Goal: Contribute content: Contribute content

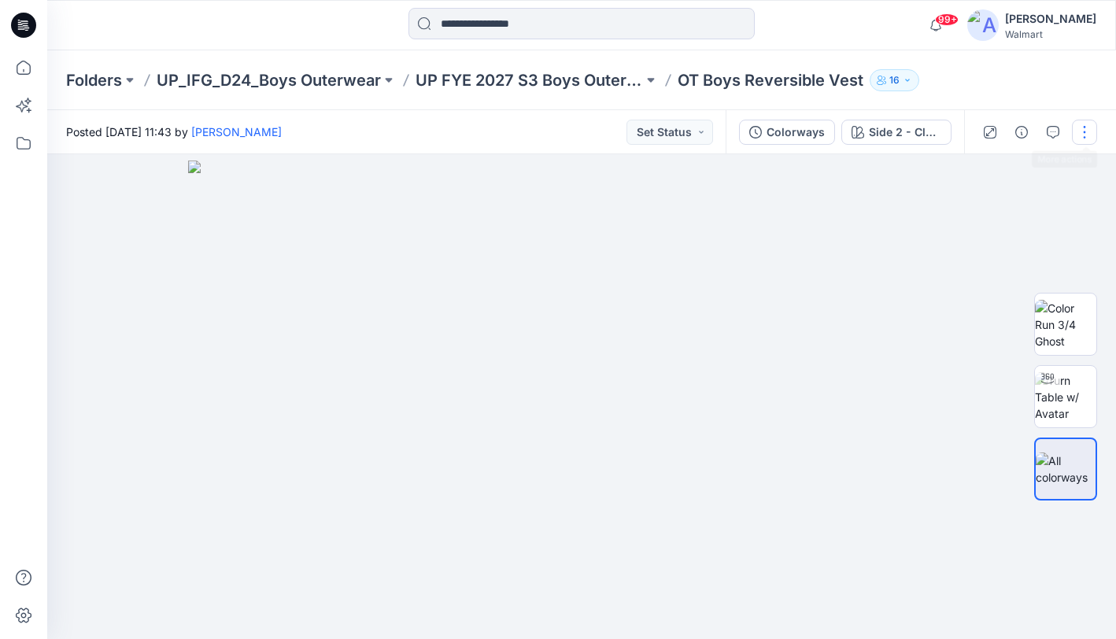
click at [1083, 131] on button "button" at bounding box center [1084, 132] width 25 height 25
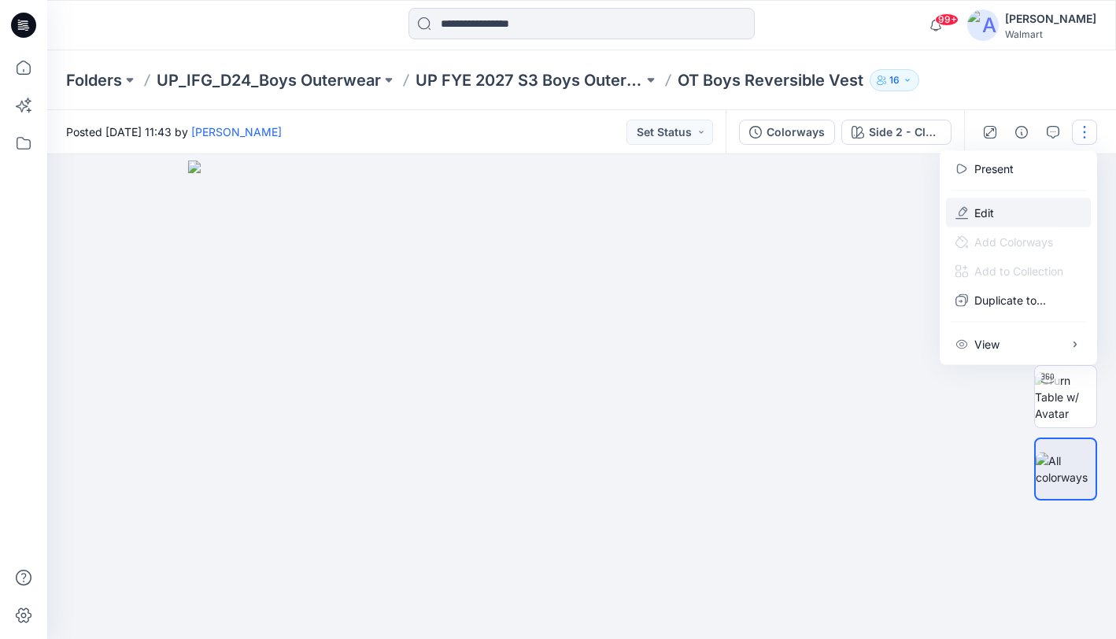
click at [997, 203] on button "Edit" at bounding box center [1018, 212] width 145 height 29
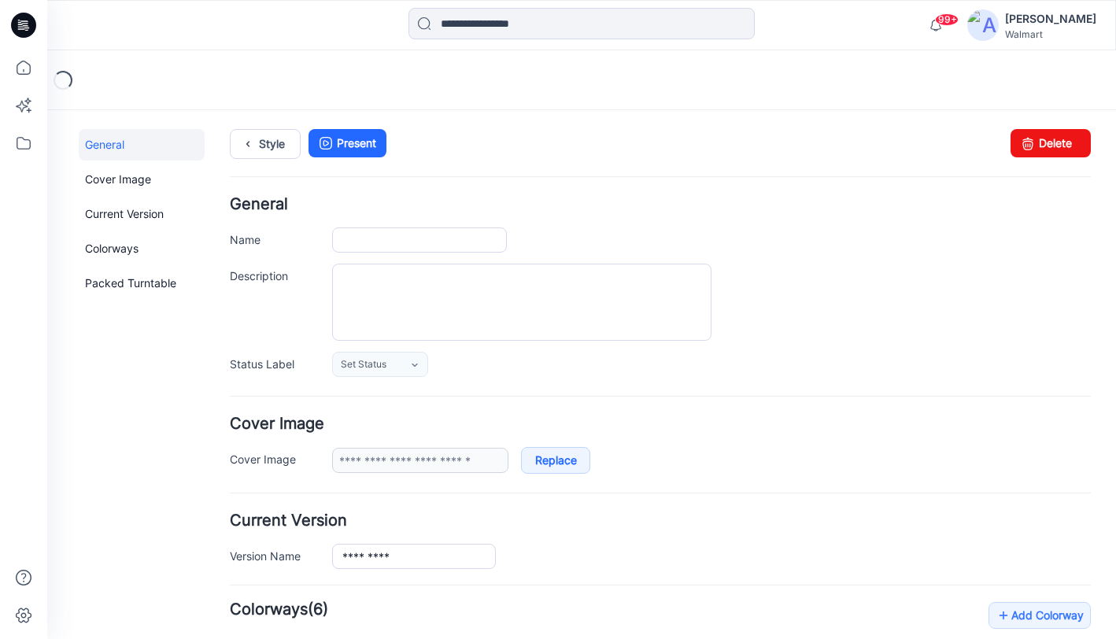
type input "**********"
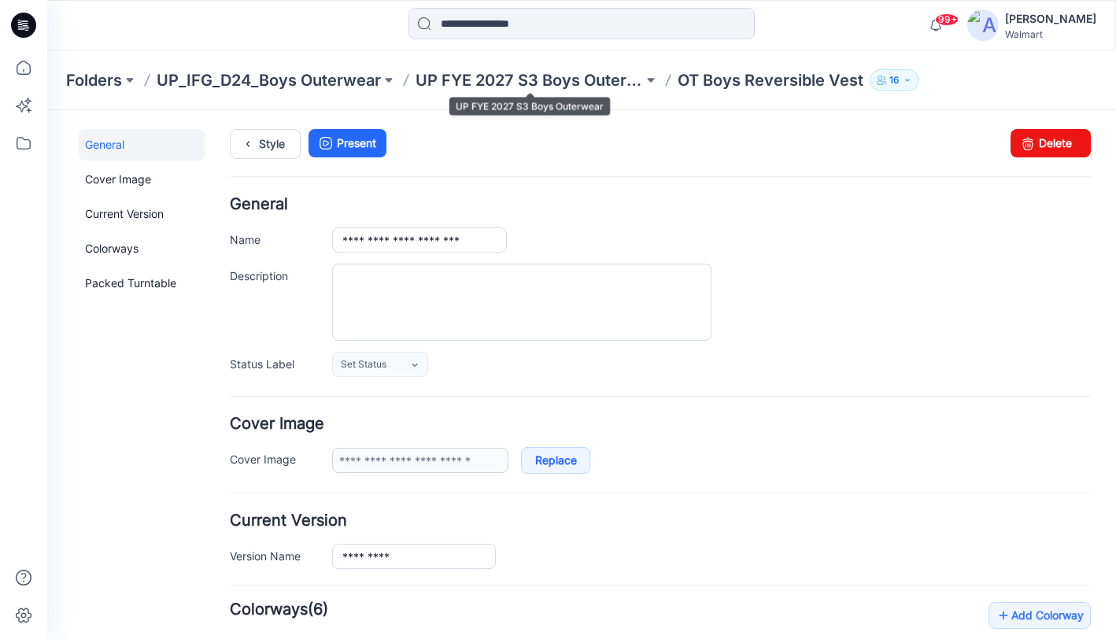
click at [538, 85] on p "UP FYE 2027 S3 Boys Outerwear" at bounding box center [528, 80] width 227 height 22
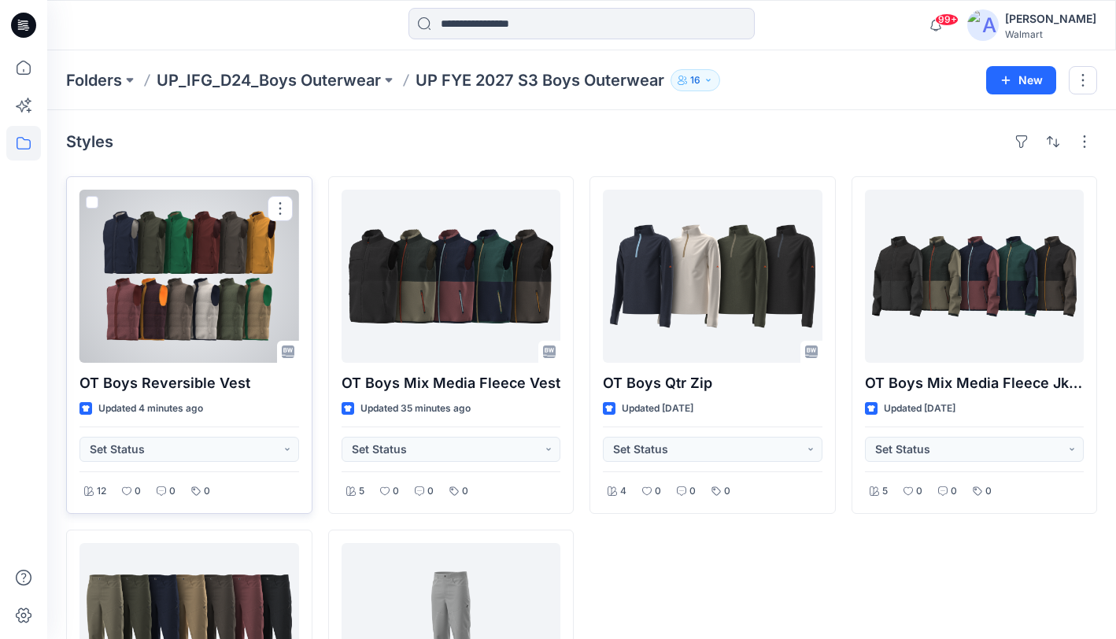
click at [195, 298] on div at bounding box center [189, 276] width 220 height 173
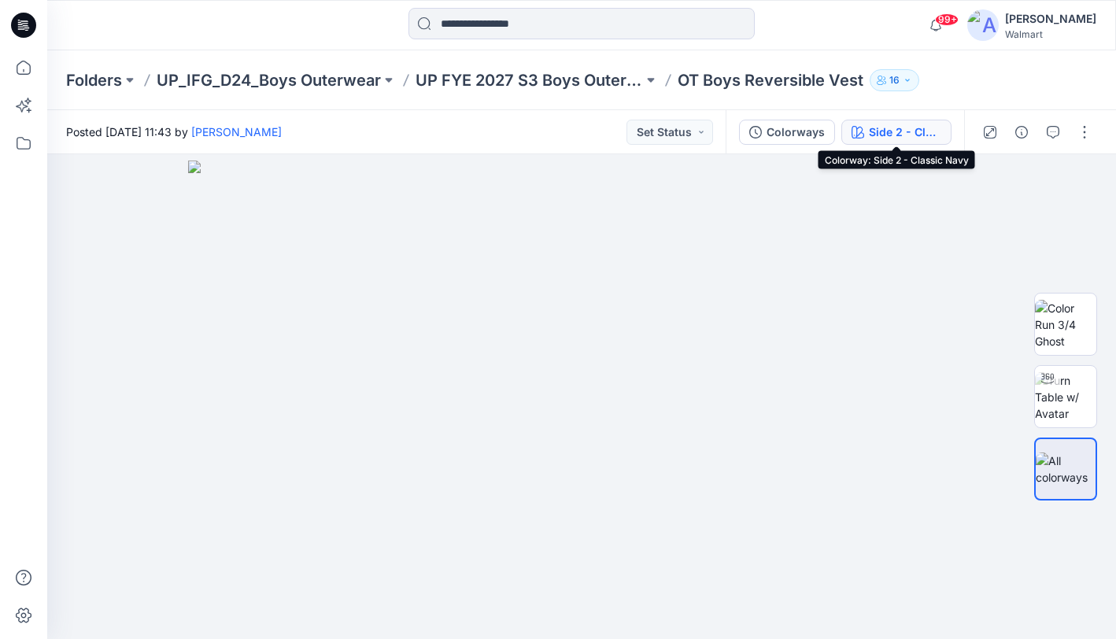
click at [871, 138] on div "Side 2 - Classic Navy" at bounding box center [905, 132] width 72 height 17
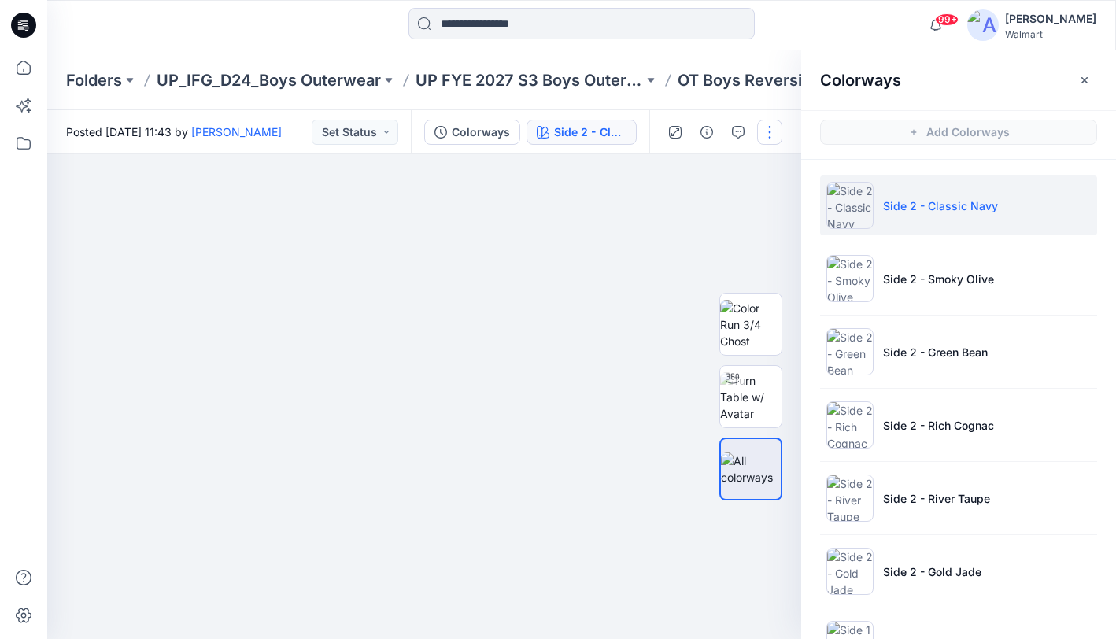
click at [773, 134] on button "button" at bounding box center [769, 132] width 25 height 25
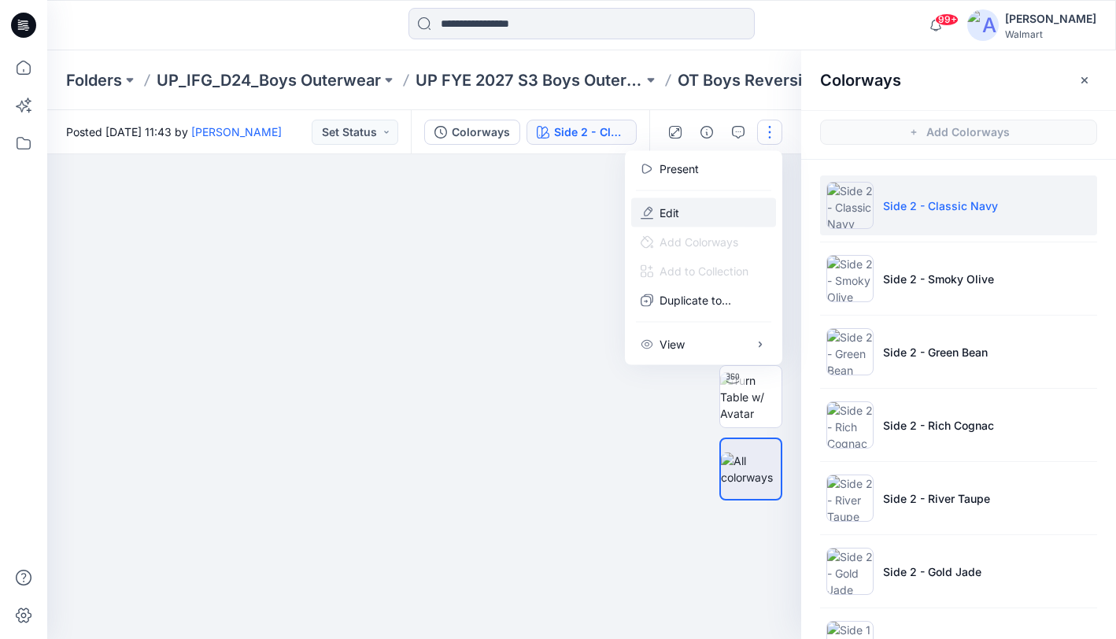
click at [689, 209] on button "Edit" at bounding box center [703, 212] width 145 height 29
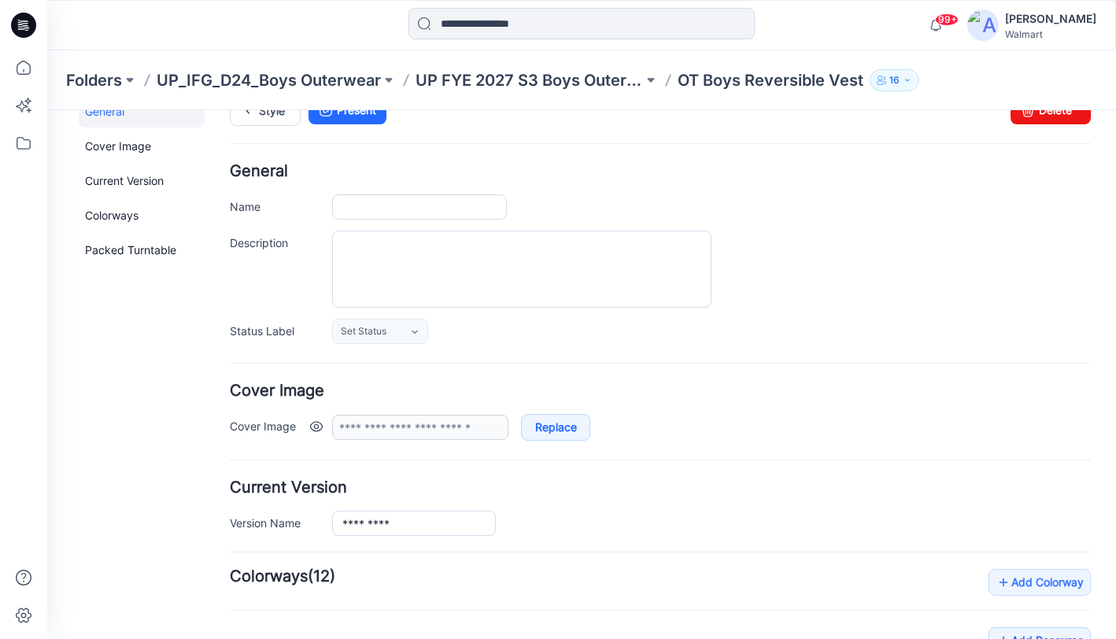
type input "**********"
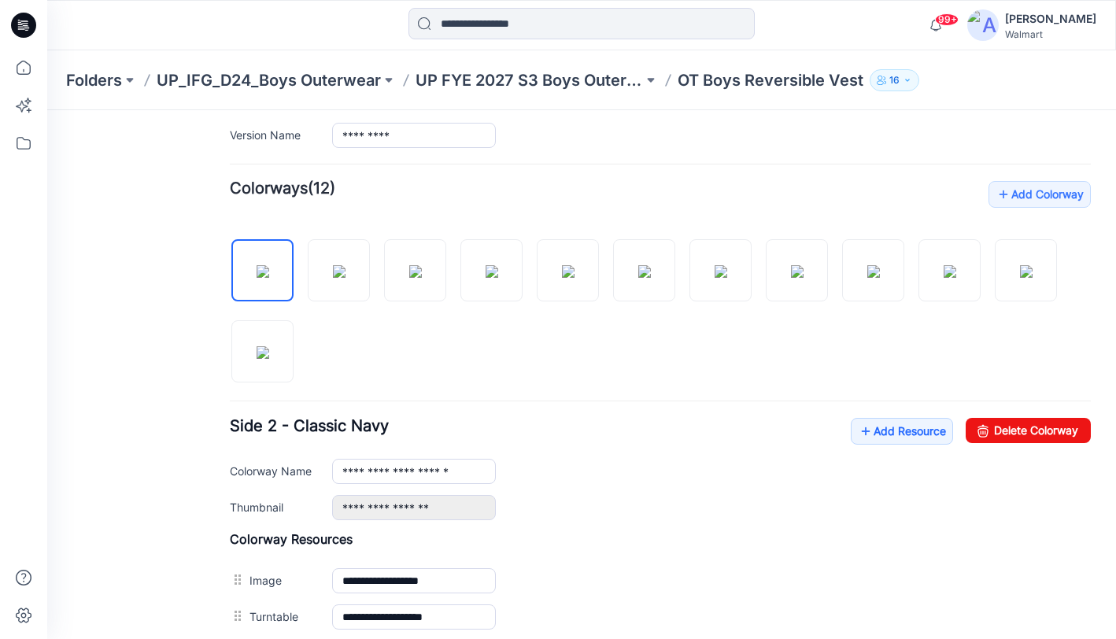
scroll to position [423, 0]
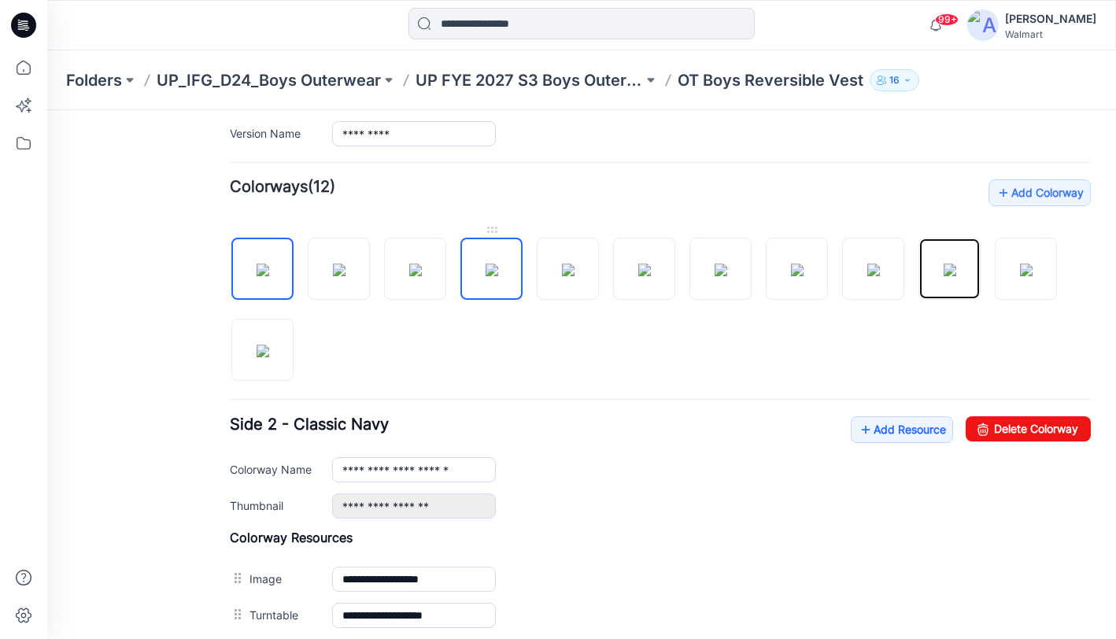
drag, startPoint x: 909, startPoint y: 275, endPoint x: 460, endPoint y: 267, distance: 448.6
click at [244, 286] on div at bounding box center [660, 301] width 861 height 162
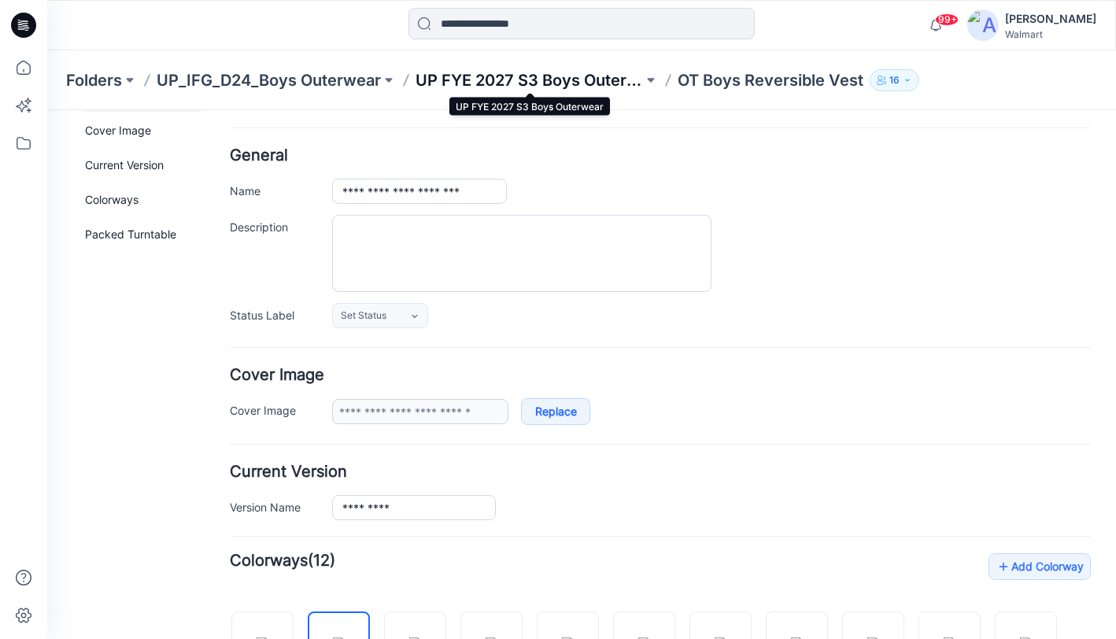
scroll to position [48, 0]
click at [545, 82] on p "UP FYE 2027 S3 Boys Outerwear" at bounding box center [528, 80] width 227 height 22
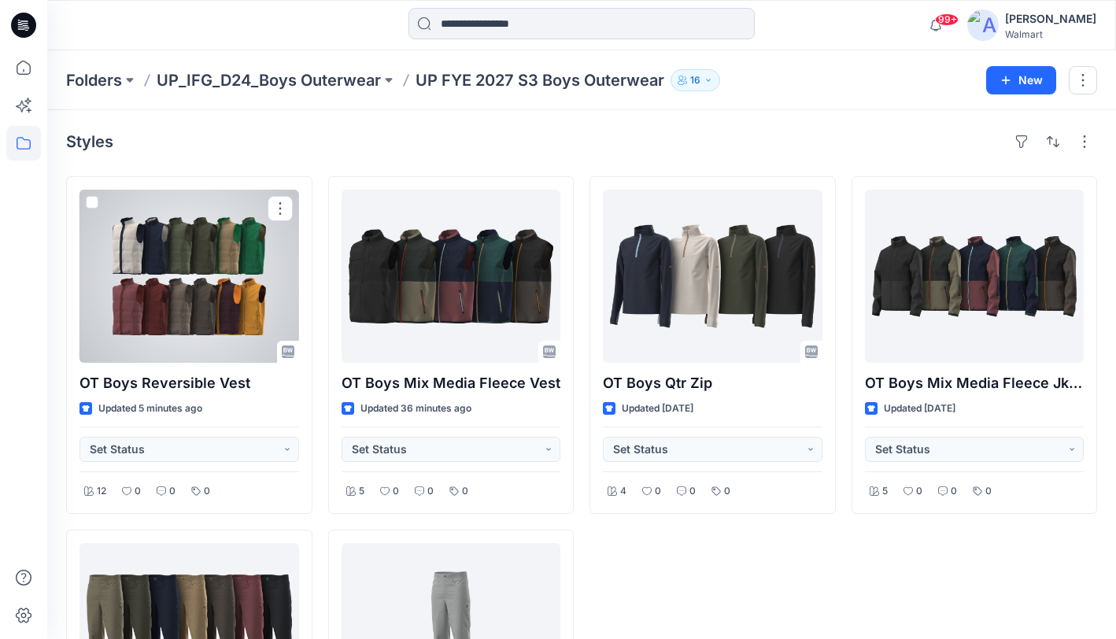
click at [183, 281] on div at bounding box center [189, 276] width 220 height 173
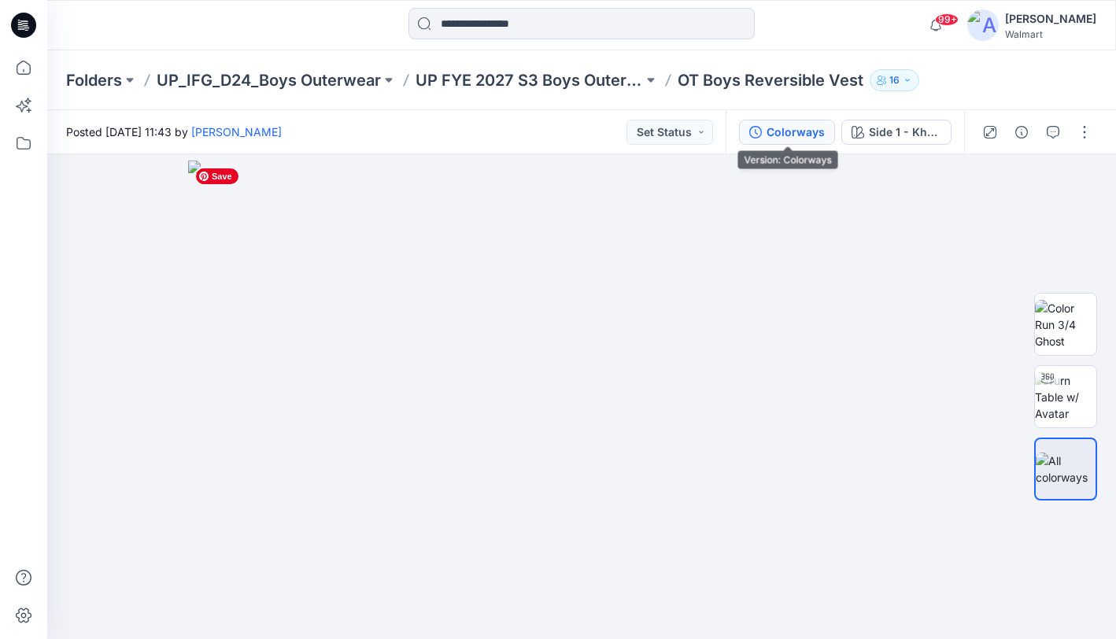
click at [806, 133] on div "Colorways" at bounding box center [795, 132] width 58 height 17
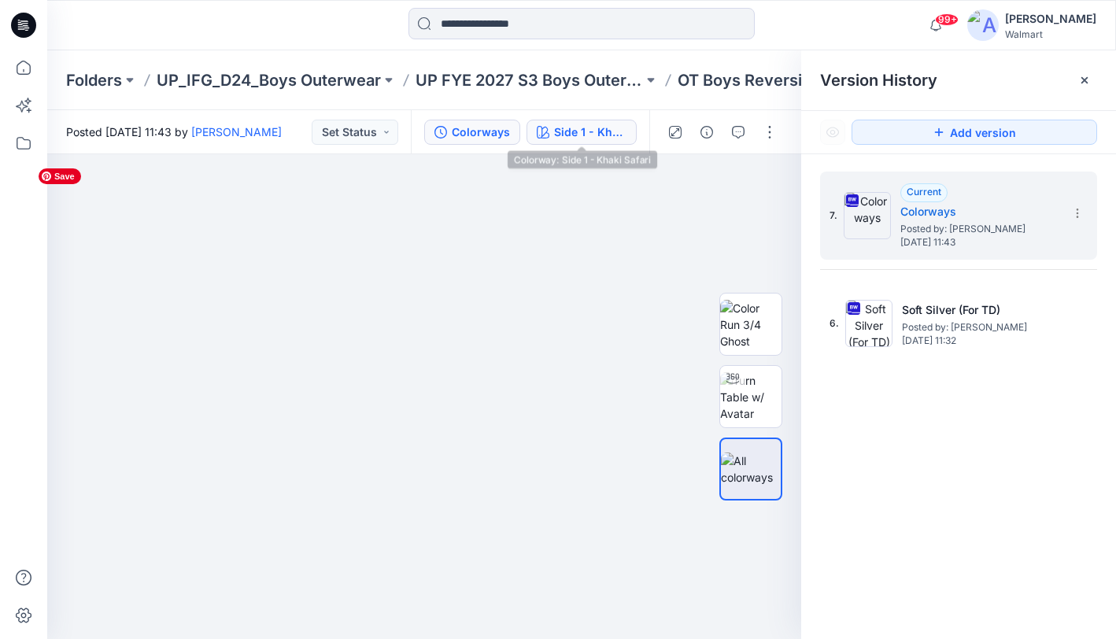
click at [620, 135] on div "Side 1 - Khaki Safari" at bounding box center [590, 132] width 72 height 17
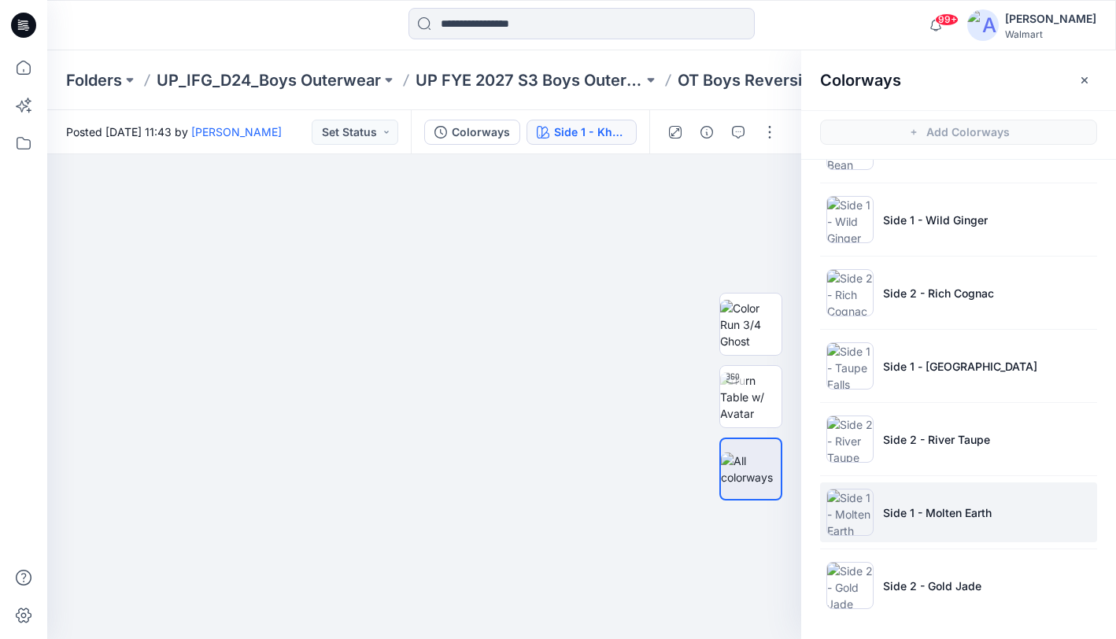
scroll to position [5, 0]
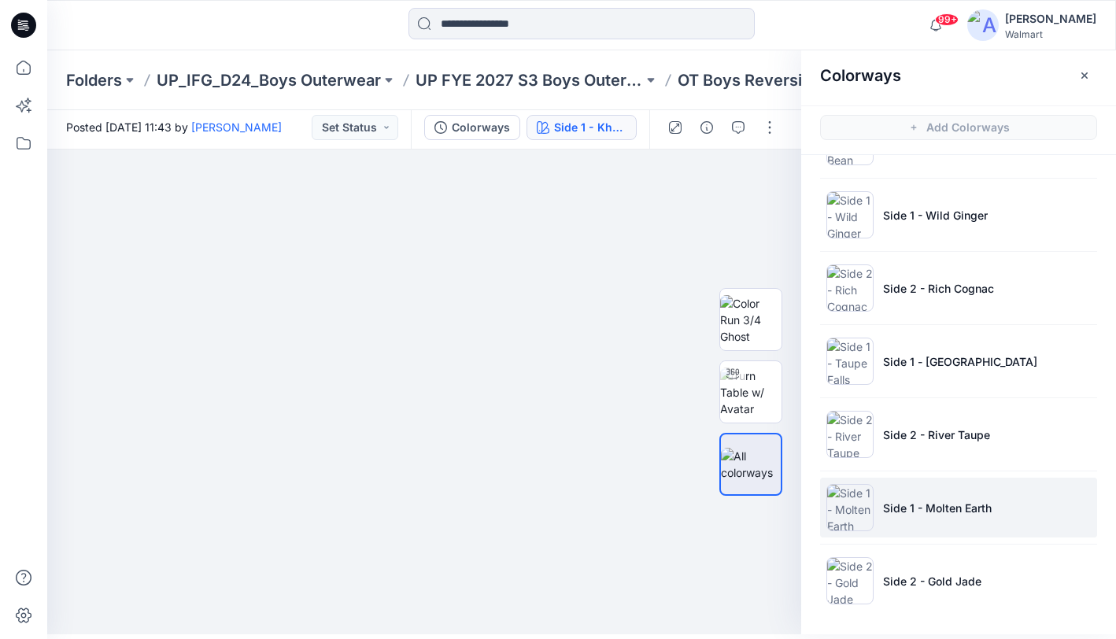
click at [1018, 514] on li "Side 1 - Molten Earth" at bounding box center [958, 508] width 277 height 60
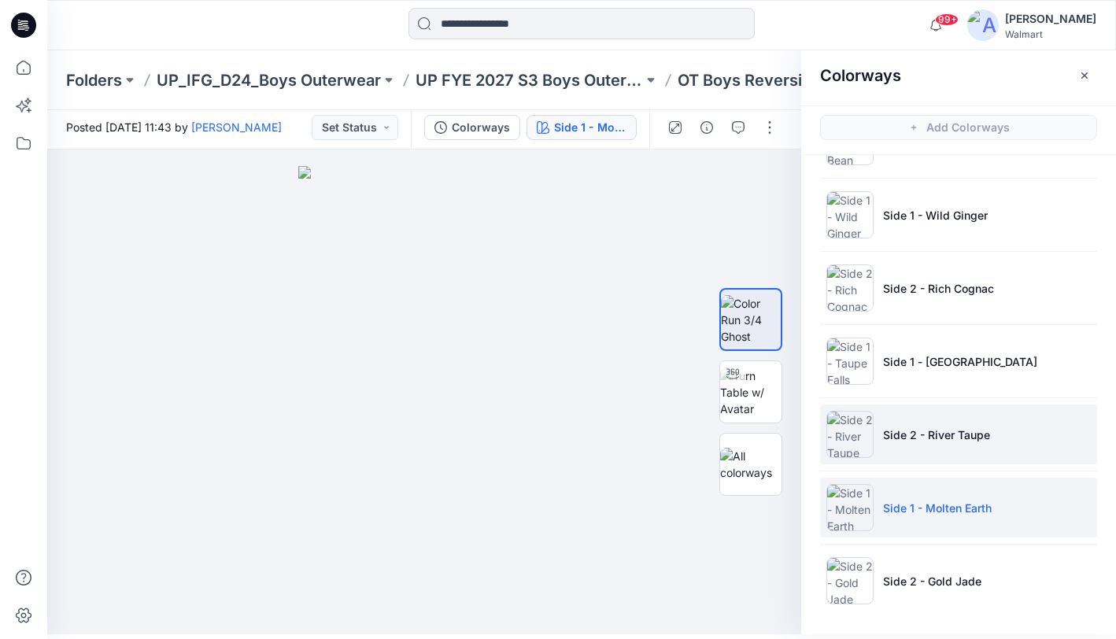
click at [1024, 443] on li "Side 2 - River Taupe" at bounding box center [958, 434] width 277 height 60
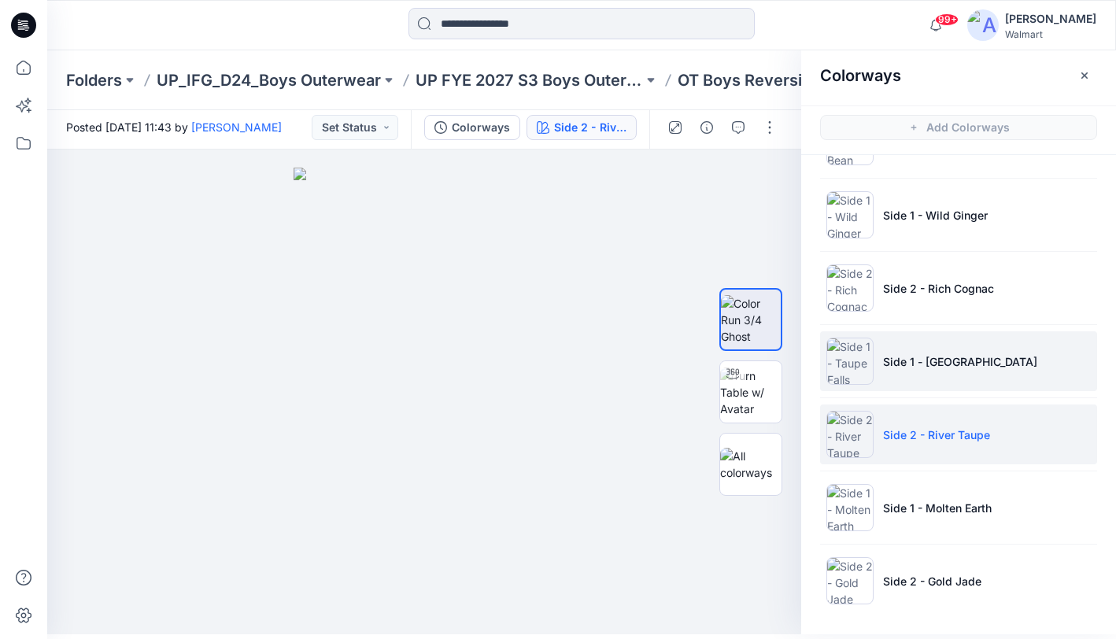
click at [1034, 357] on li "Side 1 - Taupe Falls" at bounding box center [958, 361] width 277 height 60
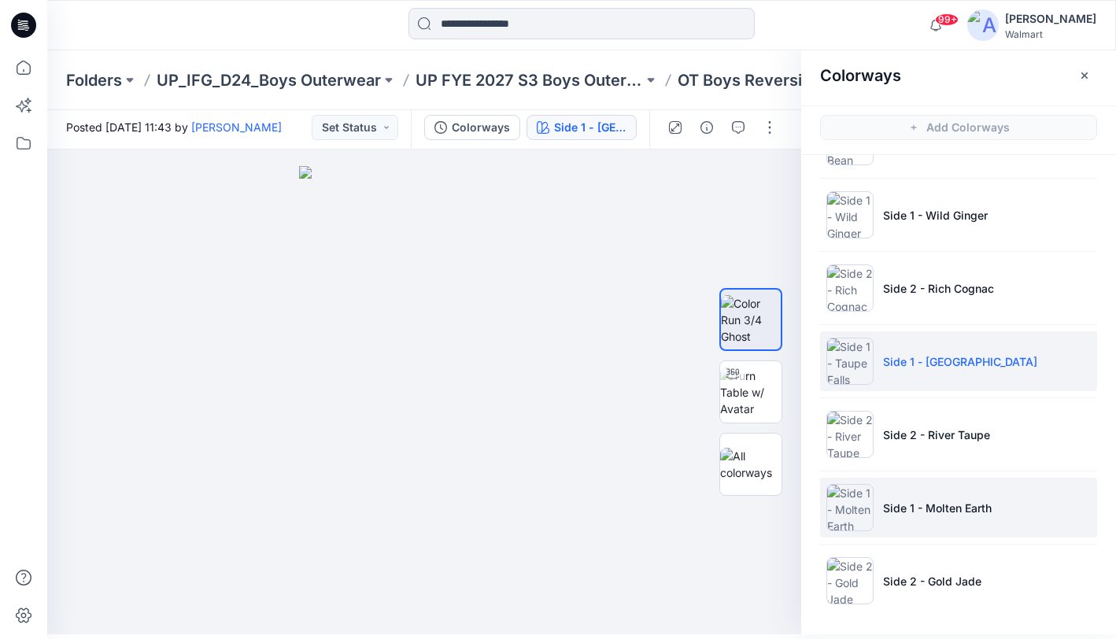
click at [1050, 504] on li "Side 1 - Molten Earth" at bounding box center [958, 508] width 277 height 60
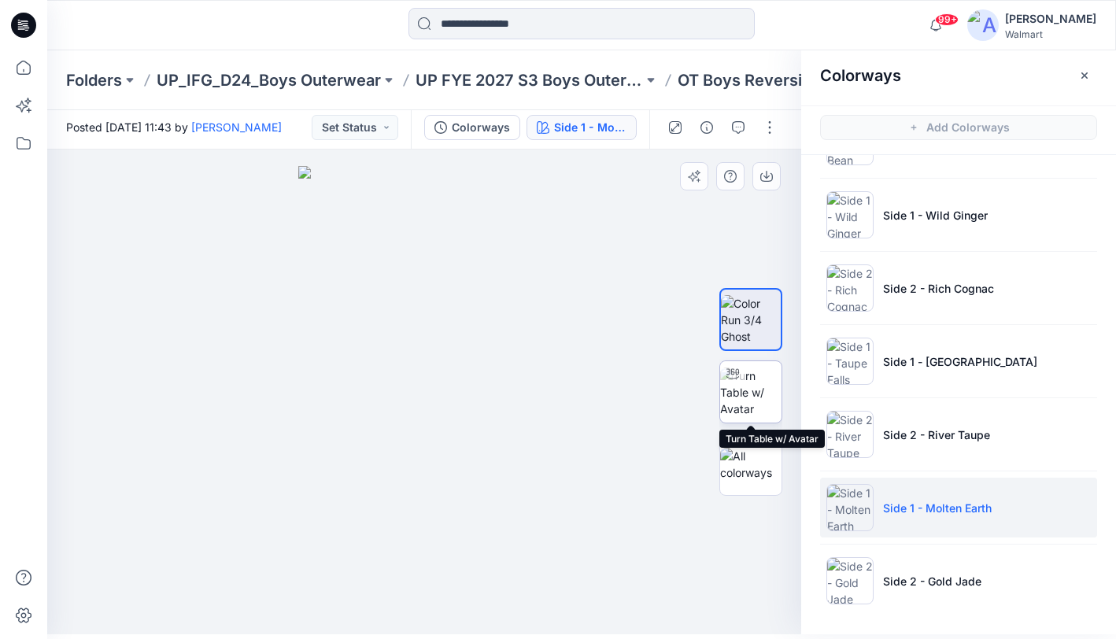
click at [767, 384] on img at bounding box center [750, 392] width 61 height 50
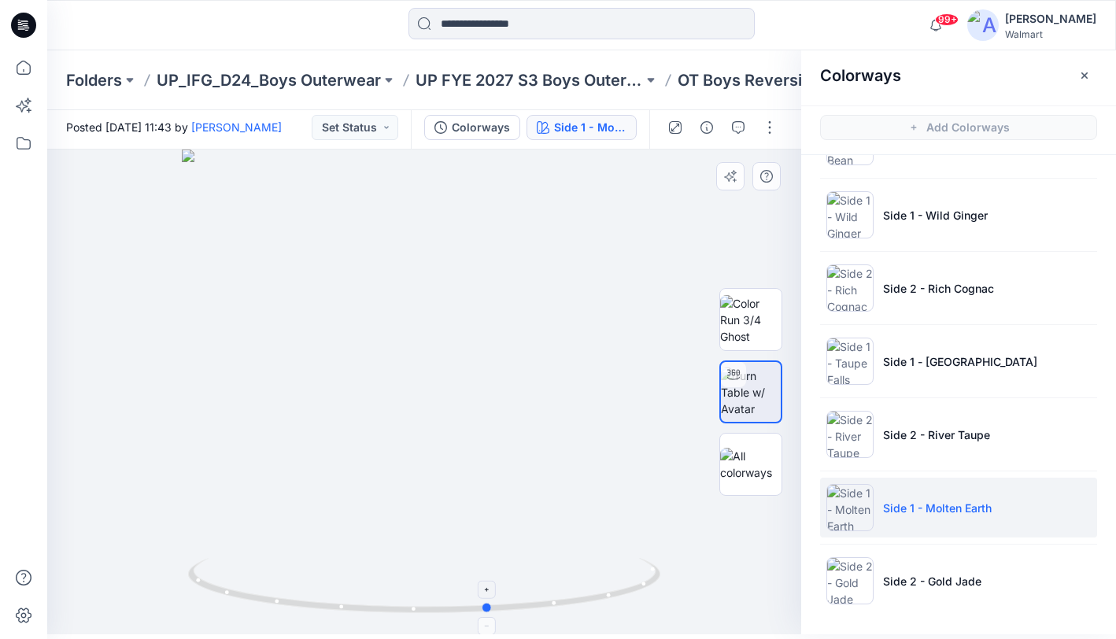
drag, startPoint x: 433, startPoint y: 613, endPoint x: 498, endPoint y: 608, distance: 65.5
click at [498, 608] on icon at bounding box center [426, 587] width 476 height 59
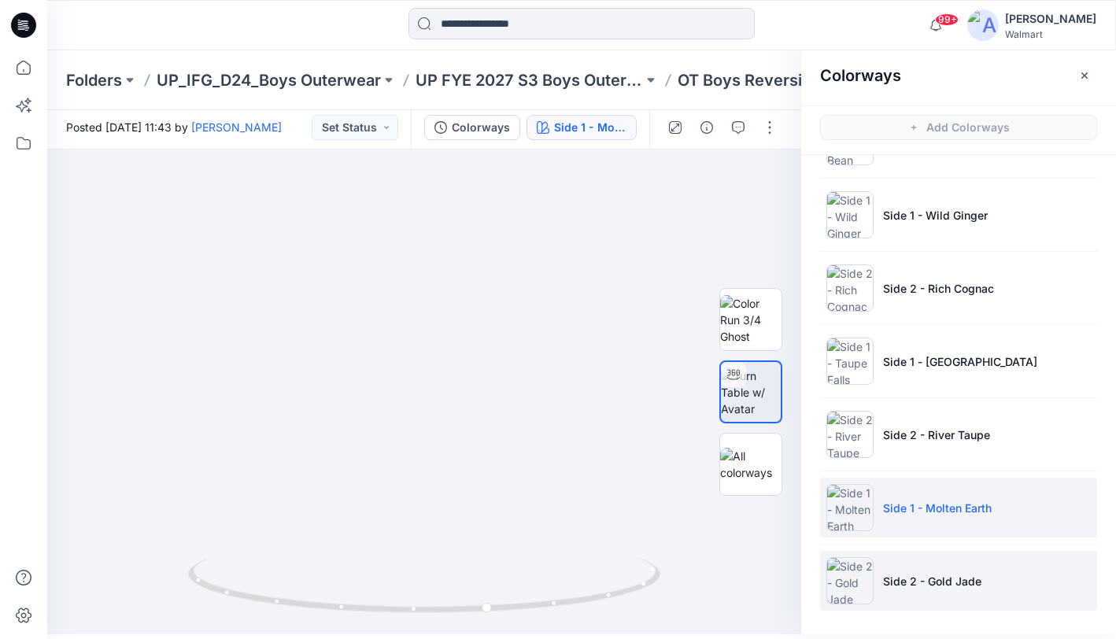
click at [1020, 574] on li "Side 2 - Gold Jade" at bounding box center [958, 581] width 277 height 60
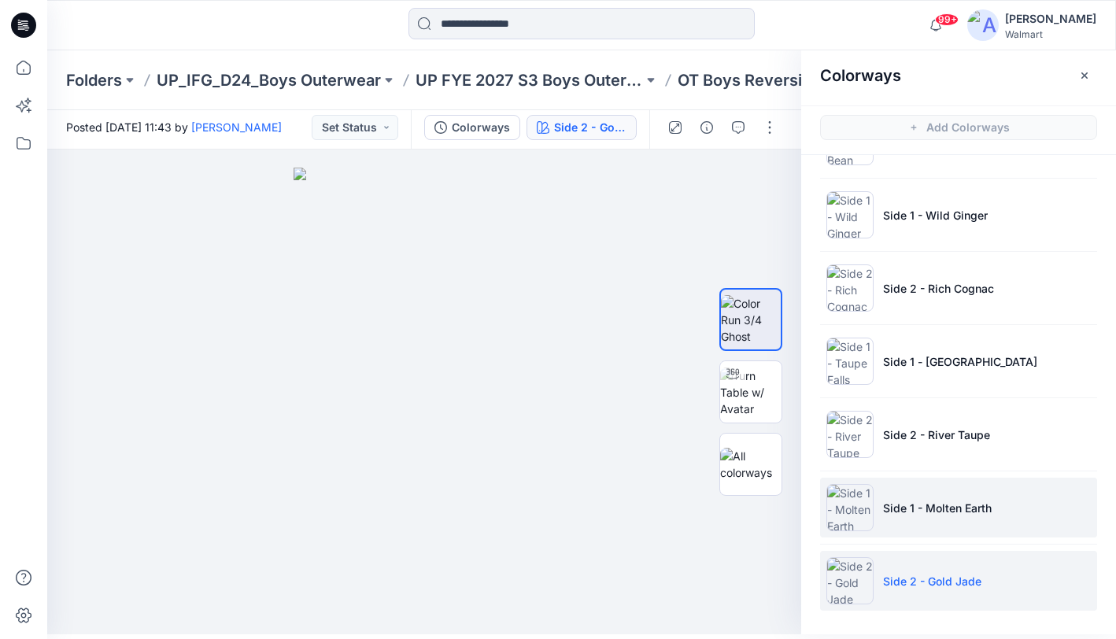
click at [1047, 509] on li "Side 1 - Molten Earth" at bounding box center [958, 508] width 277 height 60
click at [945, 575] on p "Side 2 - Gold Jade" at bounding box center [932, 581] width 98 height 17
click at [1002, 529] on li "Side 1 - Molten Earth" at bounding box center [958, 508] width 277 height 60
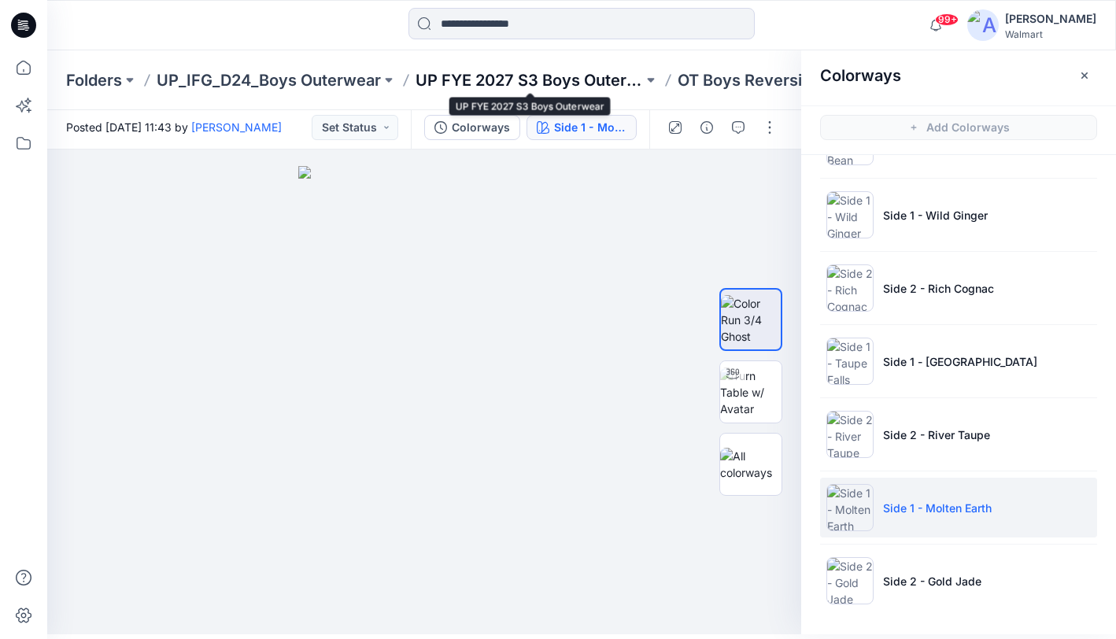
click at [508, 76] on p "UP FYE 2027 S3 Boys Outerwear" at bounding box center [528, 80] width 227 height 22
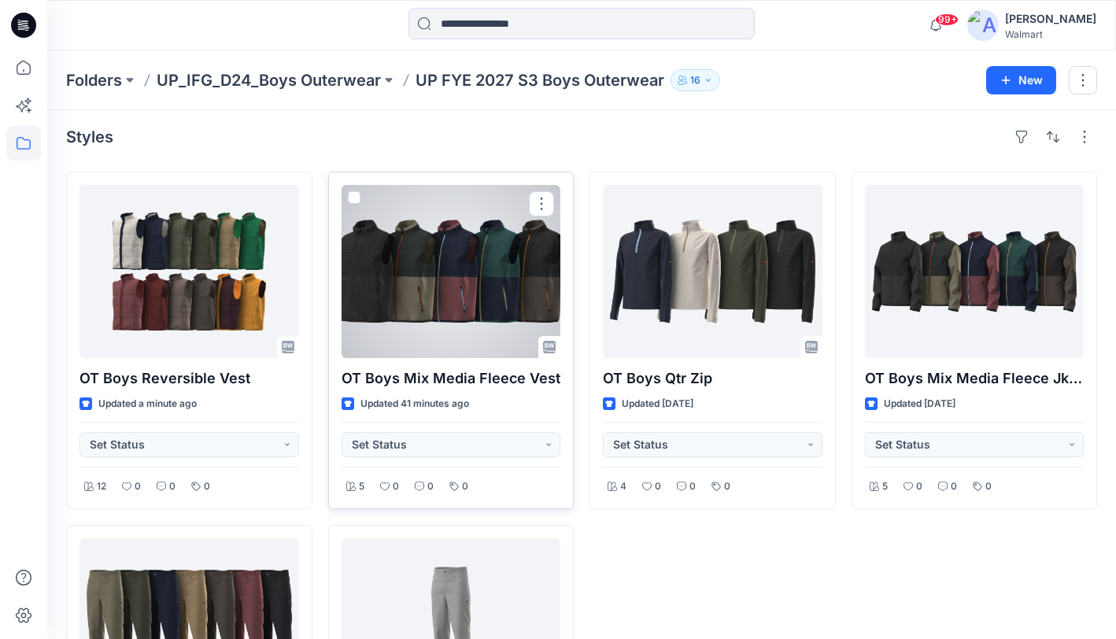
click at [457, 270] on div at bounding box center [452, 271] width 220 height 173
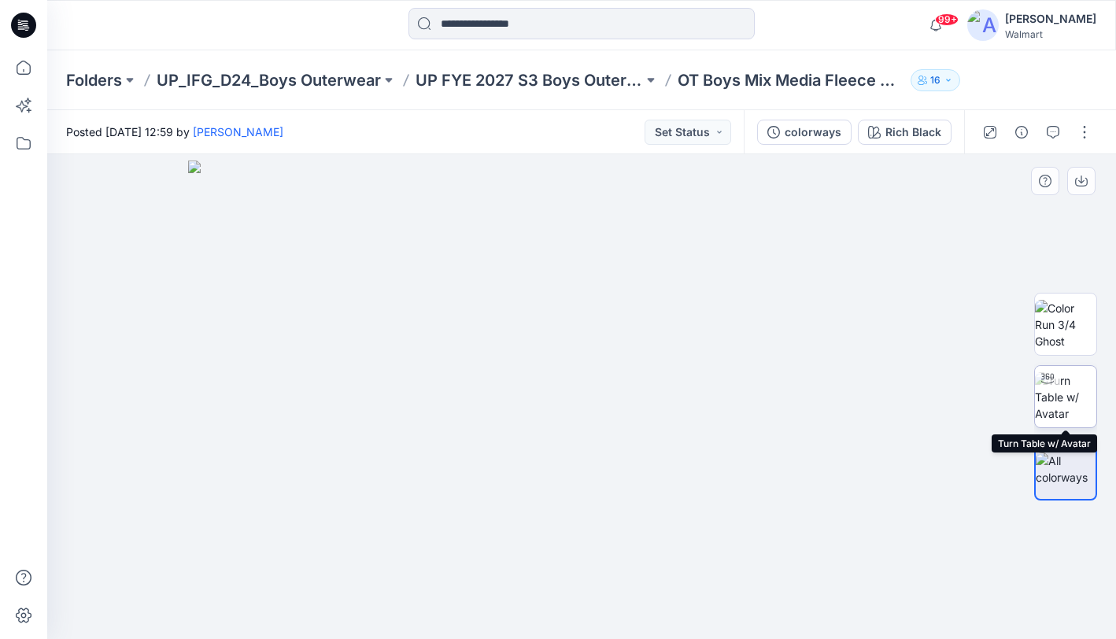
click at [1055, 381] on div at bounding box center [1047, 378] width 25 height 25
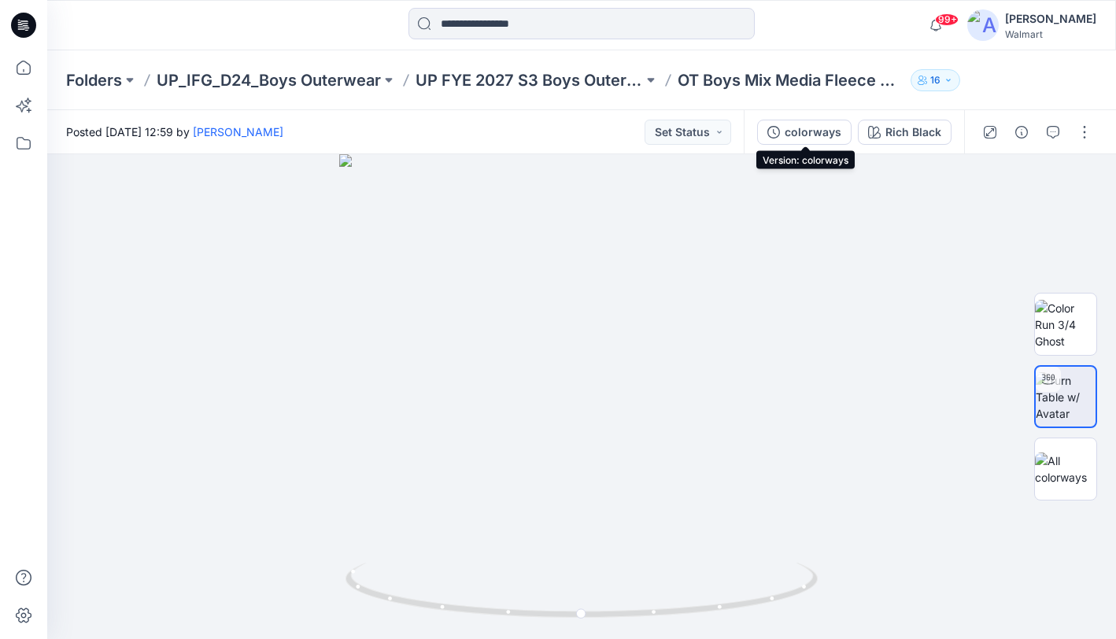
click at [808, 138] on div "colorways" at bounding box center [813, 132] width 57 height 17
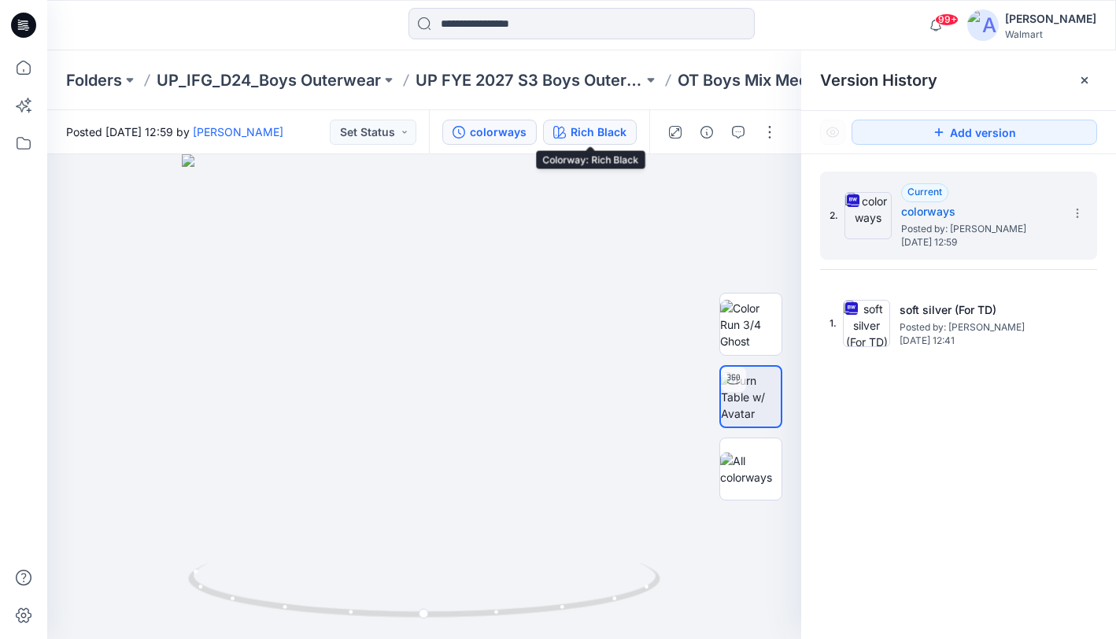
click at [580, 133] on div "Rich Black" at bounding box center [598, 132] width 56 height 17
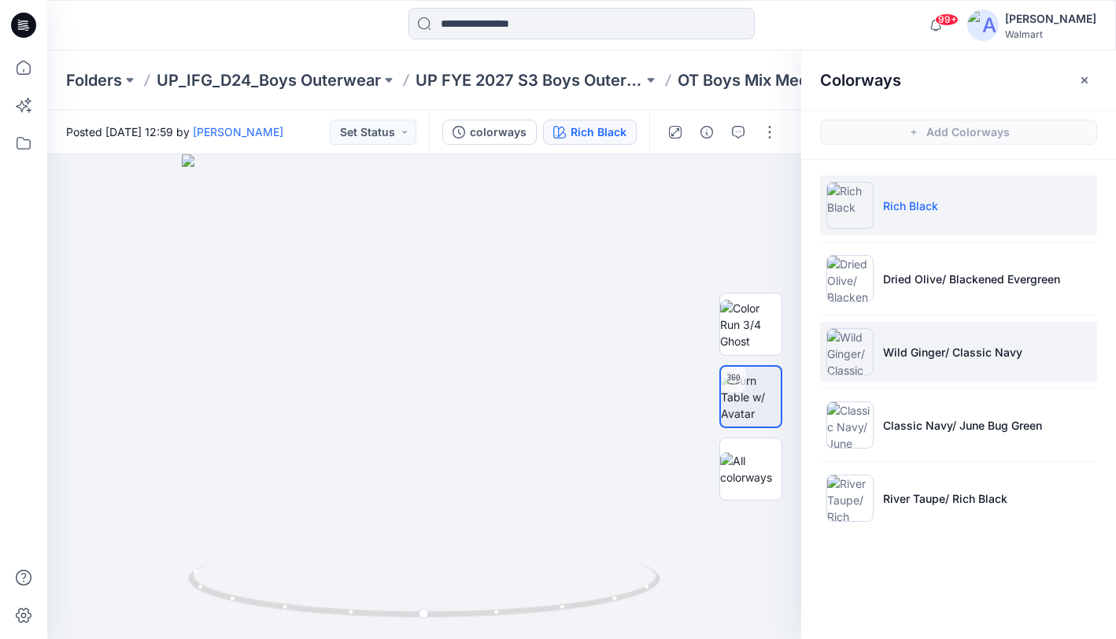
click at [1017, 368] on li "Wild Ginger/ Classic Navy" at bounding box center [958, 352] width 277 height 60
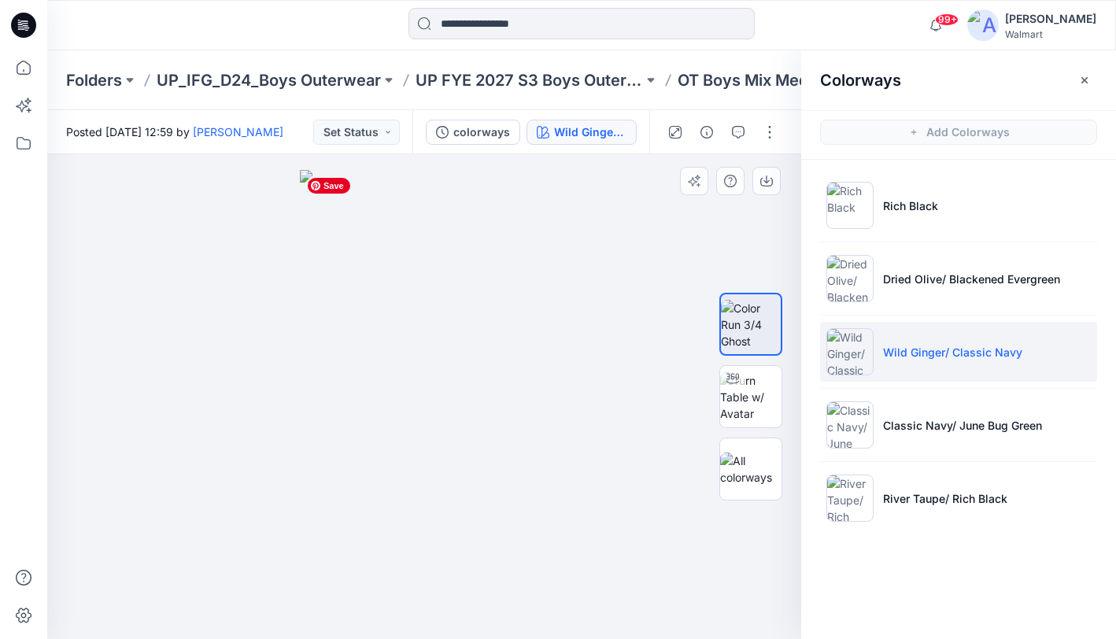
click at [438, 460] on img at bounding box center [424, 405] width 249 height 470
click at [759, 405] on img at bounding box center [750, 397] width 61 height 50
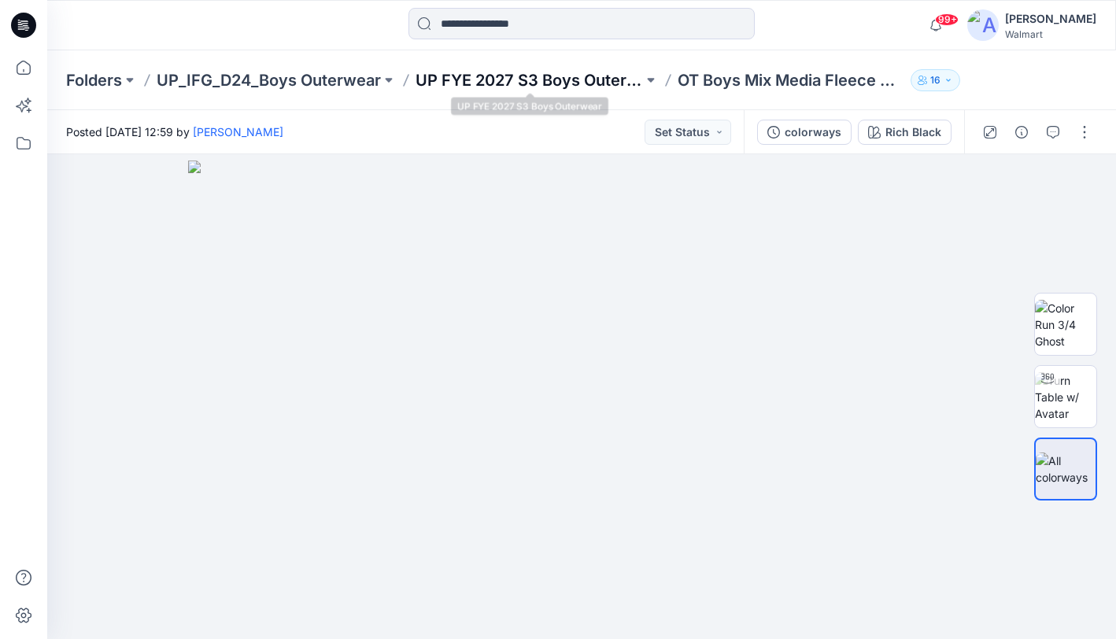
click at [467, 81] on p "UP FYE 2027 S3 Boys Outerwear" at bounding box center [528, 80] width 227 height 22
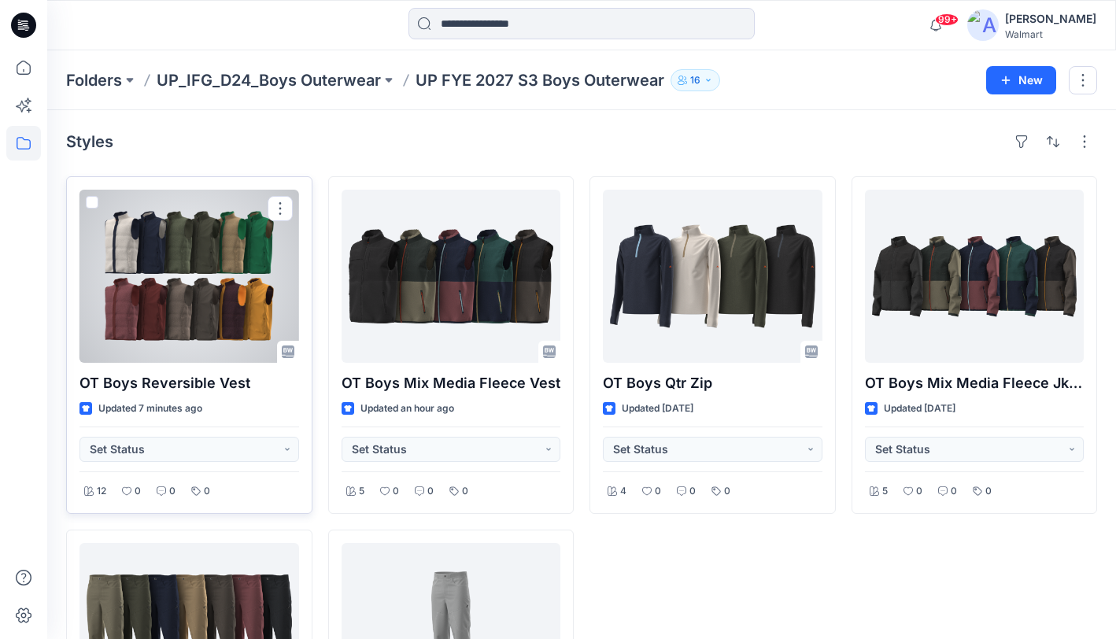
click at [227, 242] on div at bounding box center [189, 276] width 220 height 173
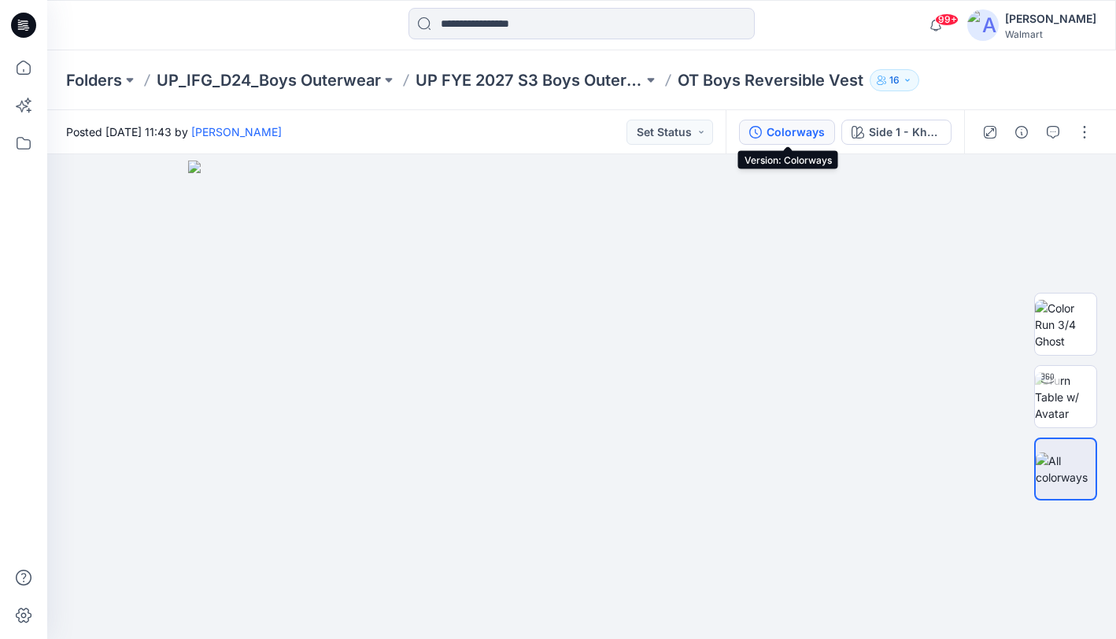
click at [801, 135] on div "Colorways" at bounding box center [795, 132] width 58 height 17
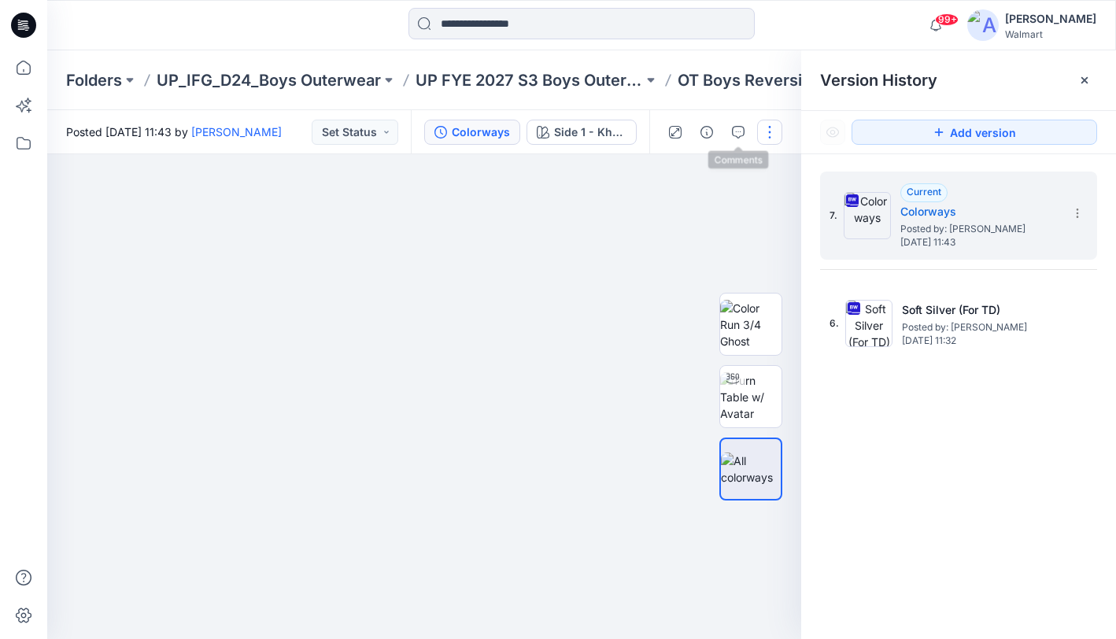
click at [767, 135] on button "button" at bounding box center [769, 132] width 25 height 25
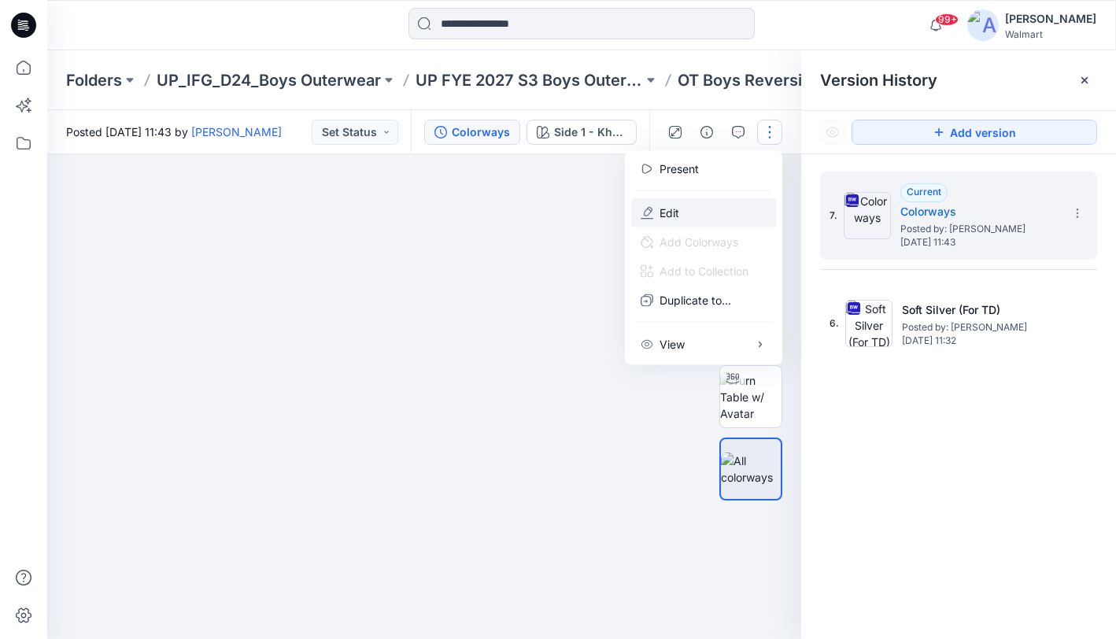
click at [686, 209] on button "Edit" at bounding box center [703, 212] width 145 height 29
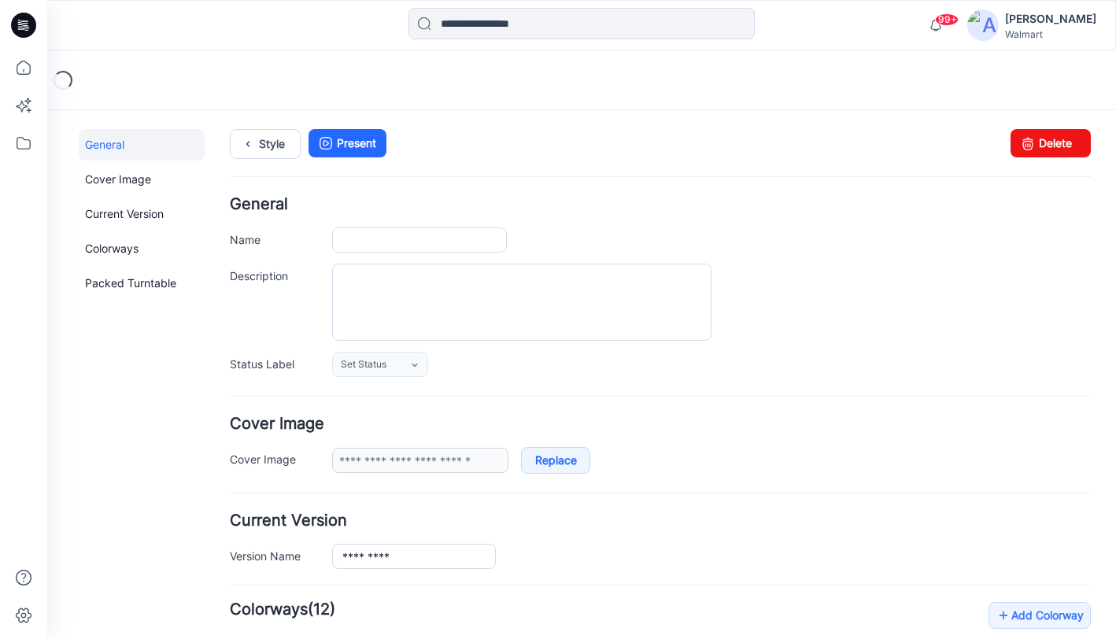
type input "**********"
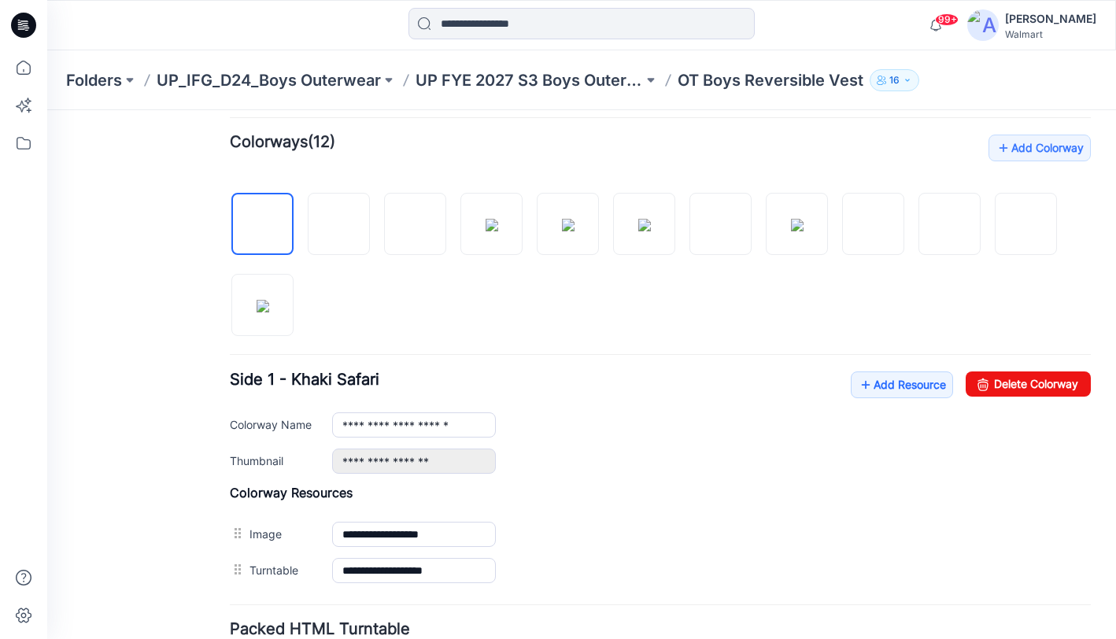
scroll to position [468, 0]
click at [1029, 231] on img at bounding box center [1026, 224] width 13 height 13
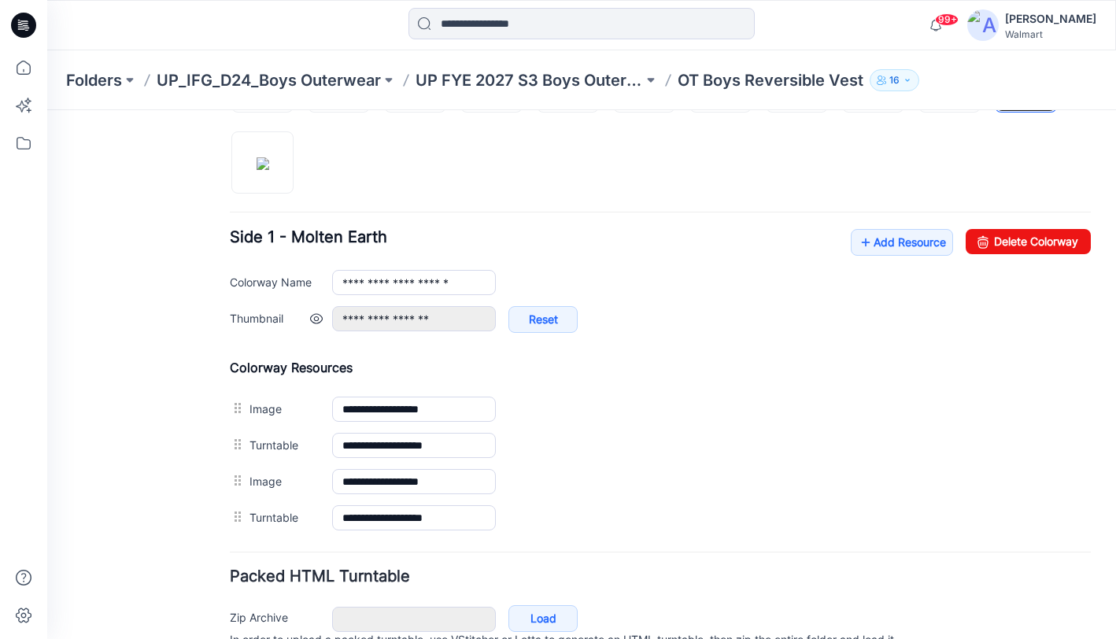
scroll to position [625, 0]
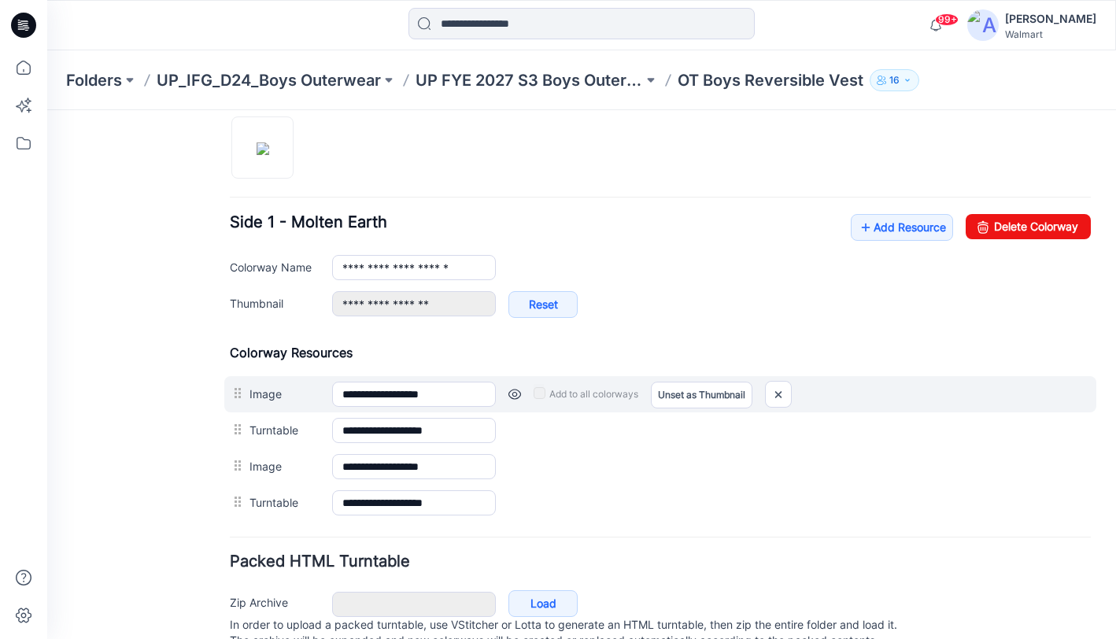
click at [515, 394] on link at bounding box center [514, 394] width 13 height 13
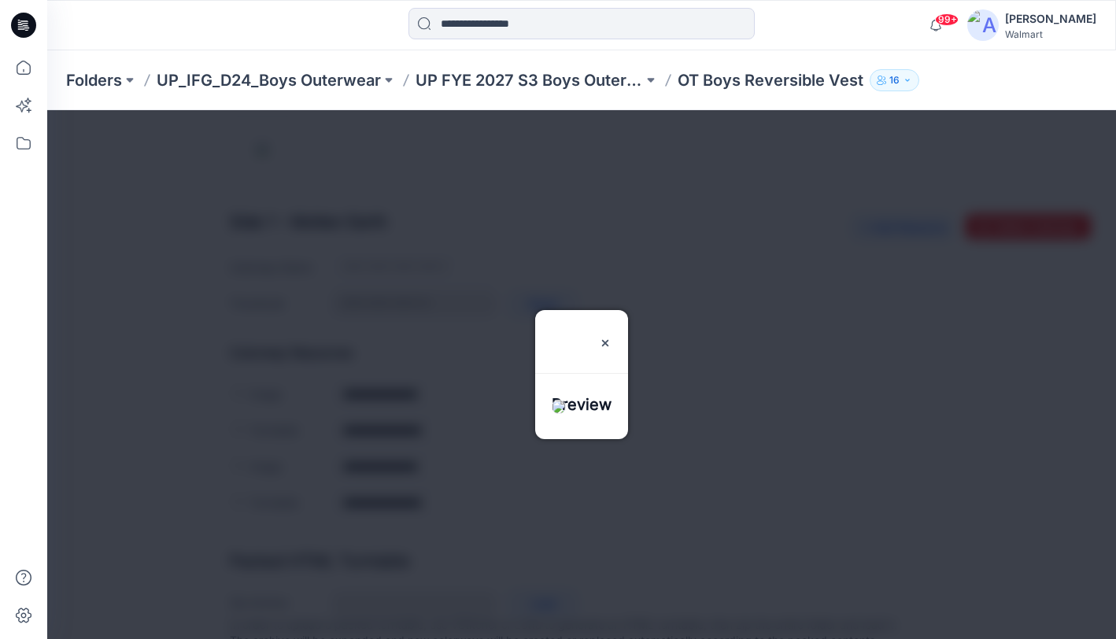
click at [552, 529] on div at bounding box center [581, 374] width 1069 height 529
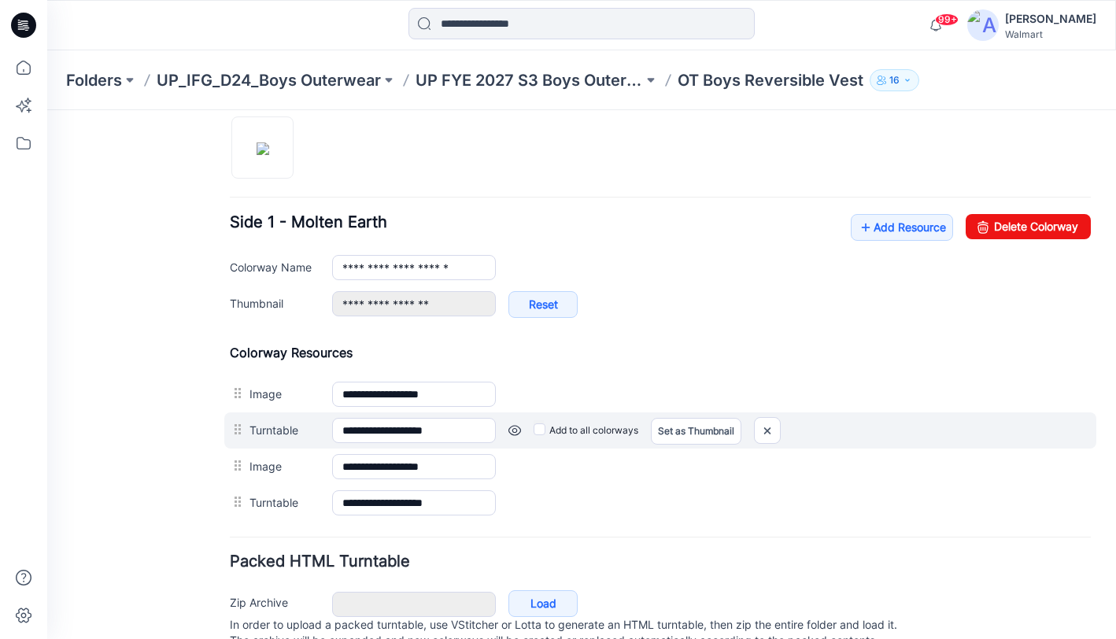
click at [512, 429] on link at bounding box center [514, 430] width 13 height 13
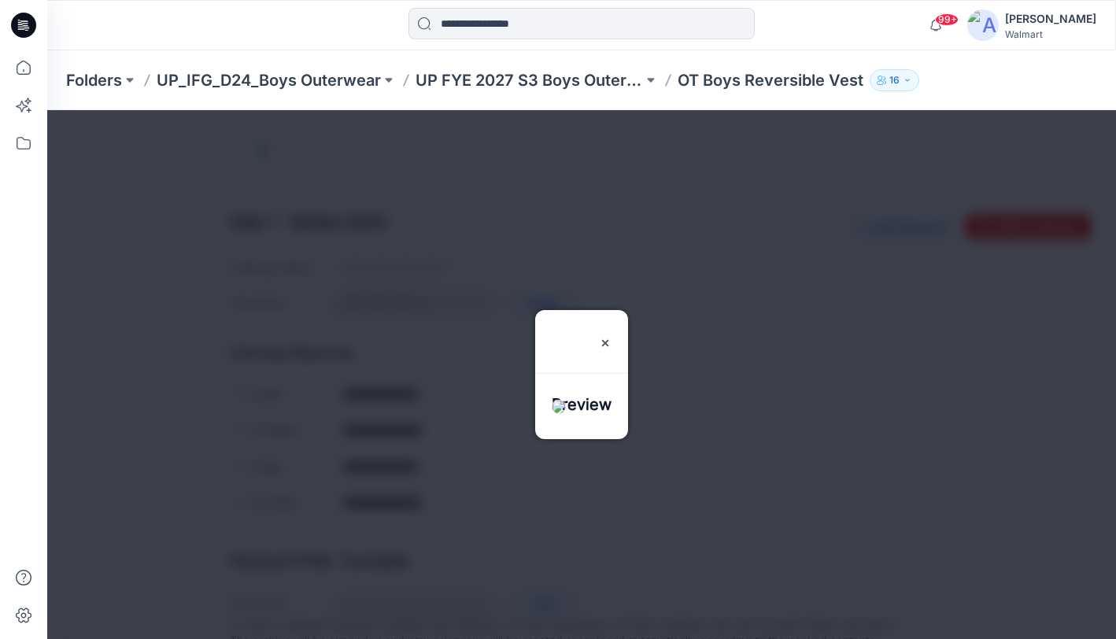
click at [535, 524] on div at bounding box center [581, 374] width 1069 height 529
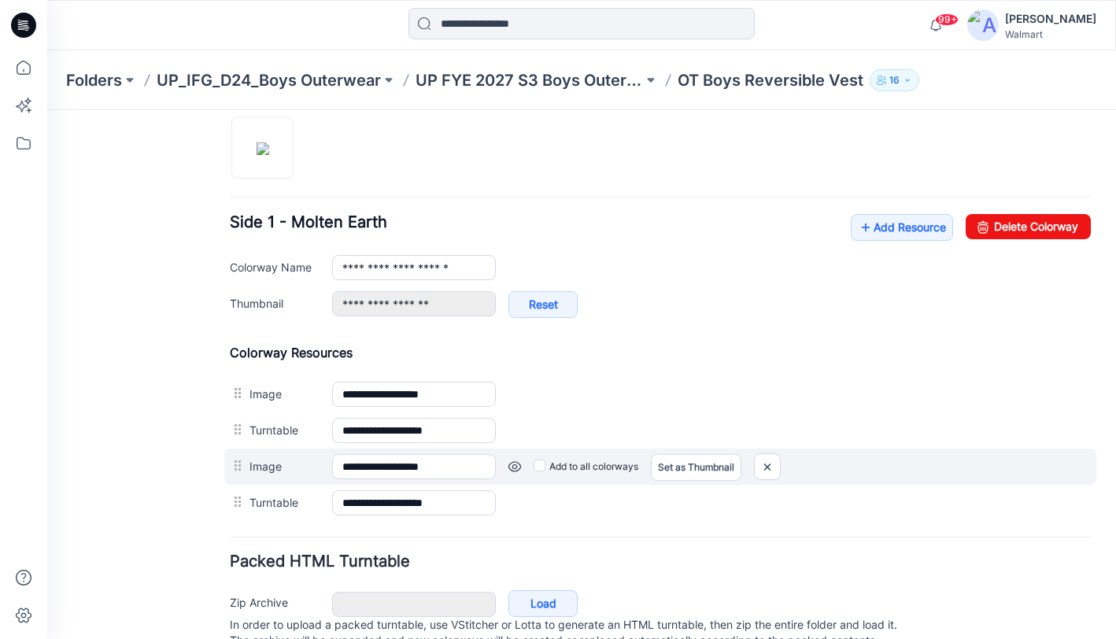
click at [515, 465] on link at bounding box center [514, 466] width 13 height 13
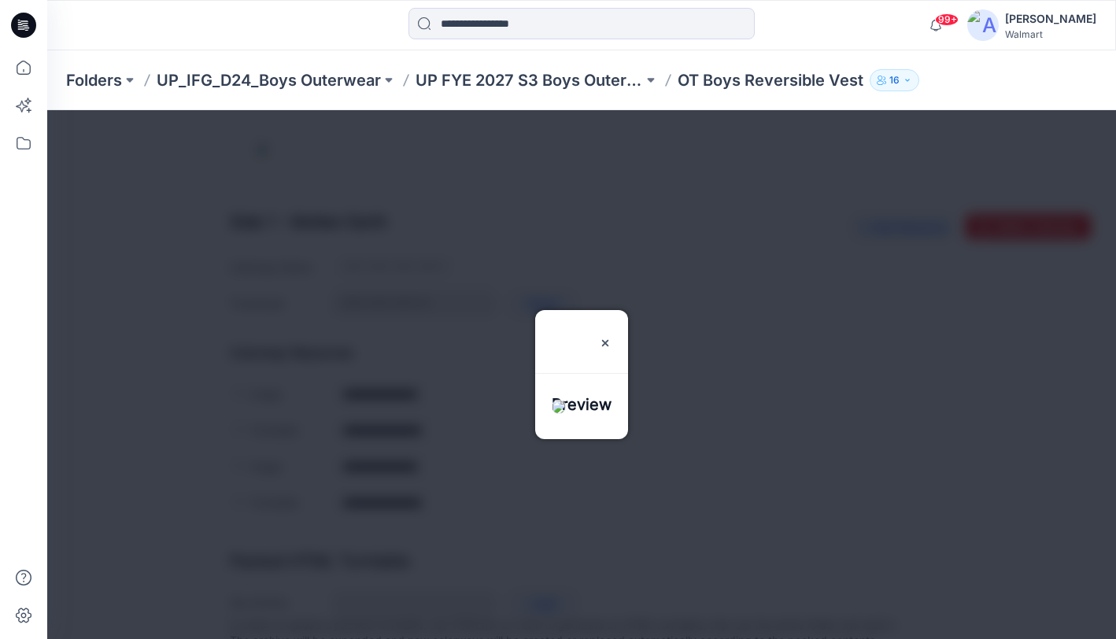
click at [526, 523] on div at bounding box center [581, 374] width 1069 height 529
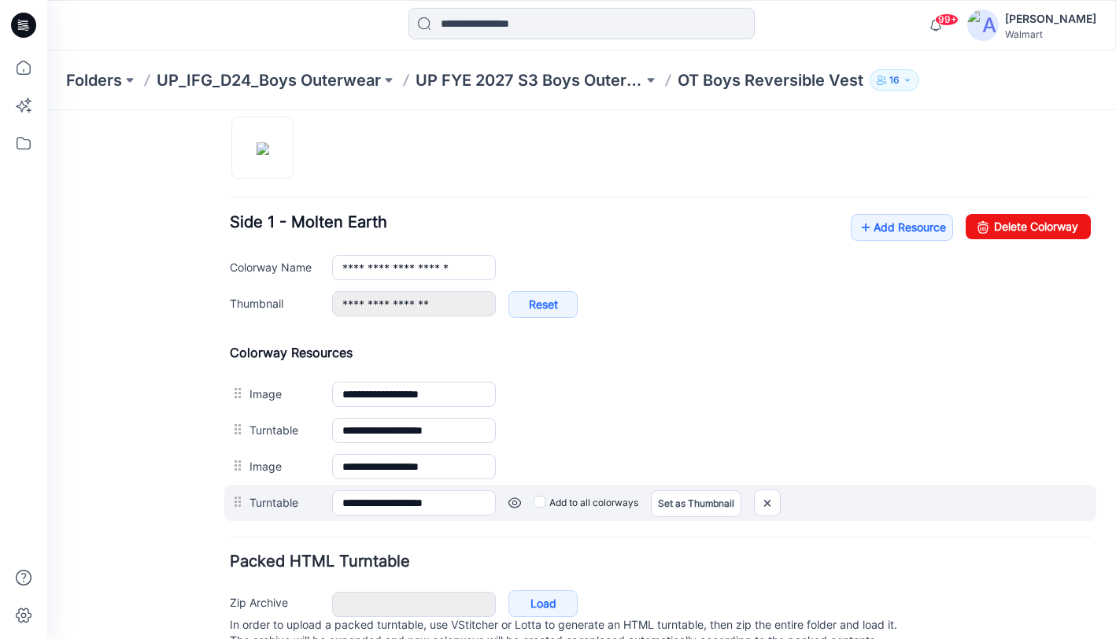
click at [515, 501] on link at bounding box center [514, 503] width 13 height 13
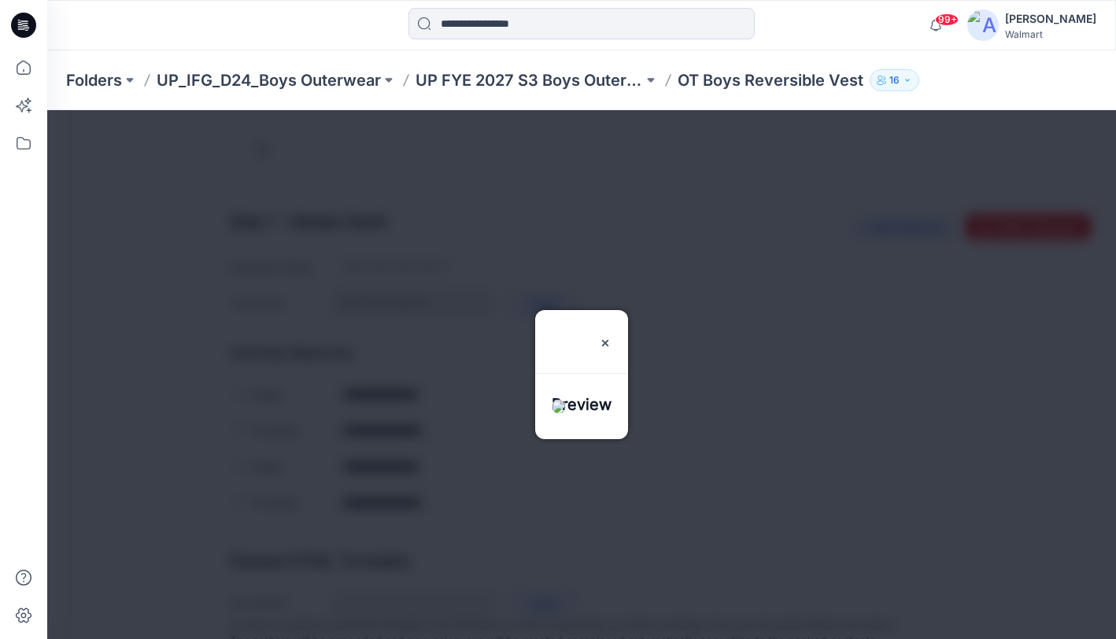
click at [520, 534] on div at bounding box center [581, 374] width 1069 height 529
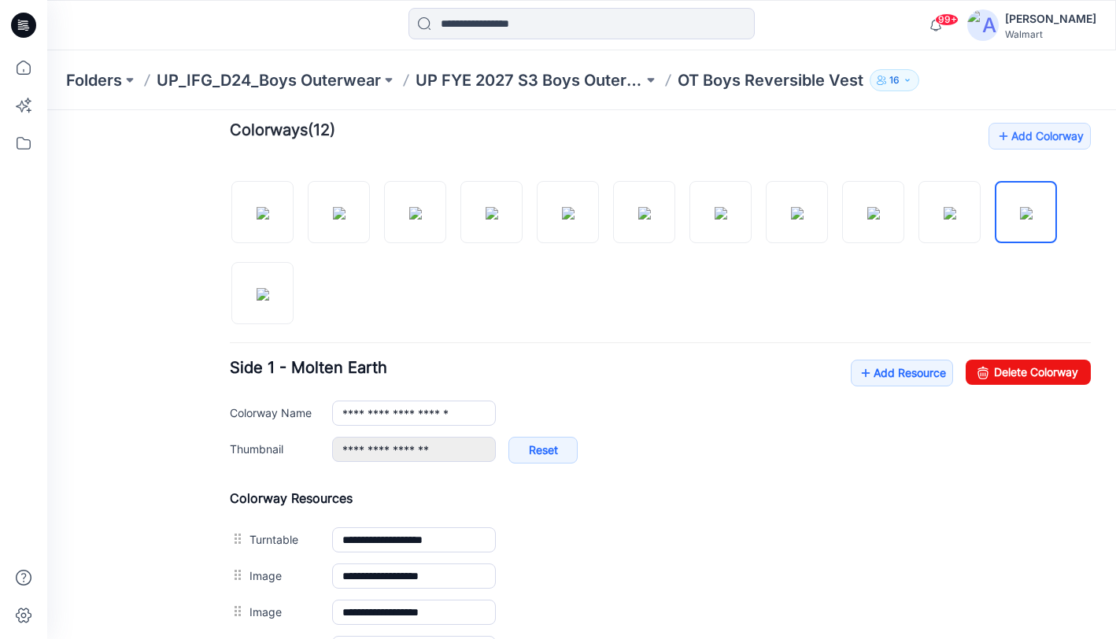
scroll to position [455, 0]
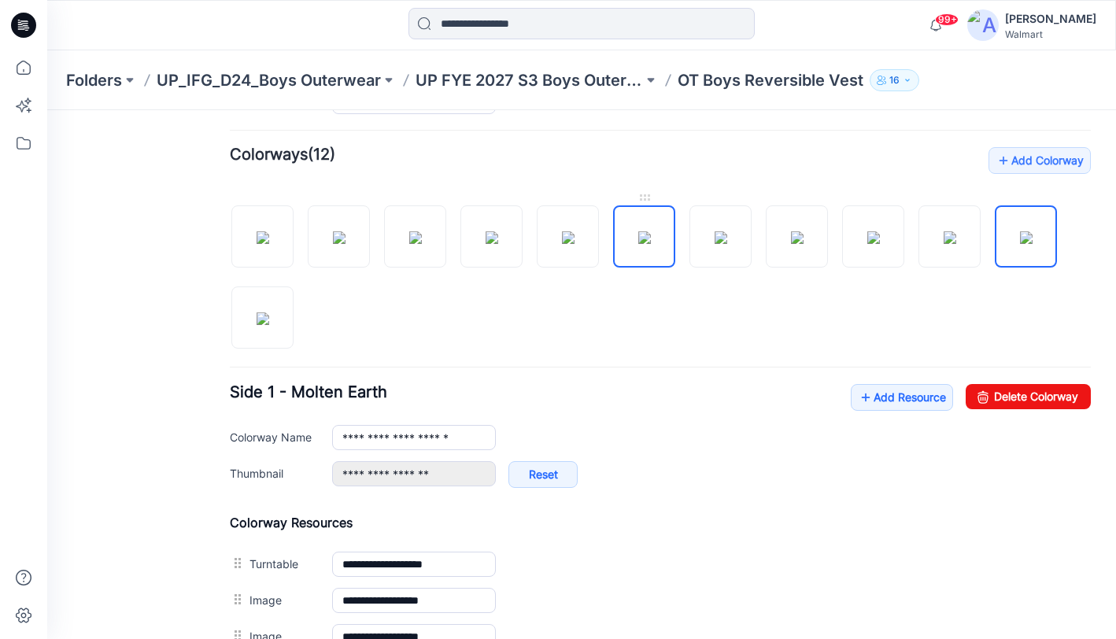
click at [638, 244] on img at bounding box center [644, 237] width 13 height 13
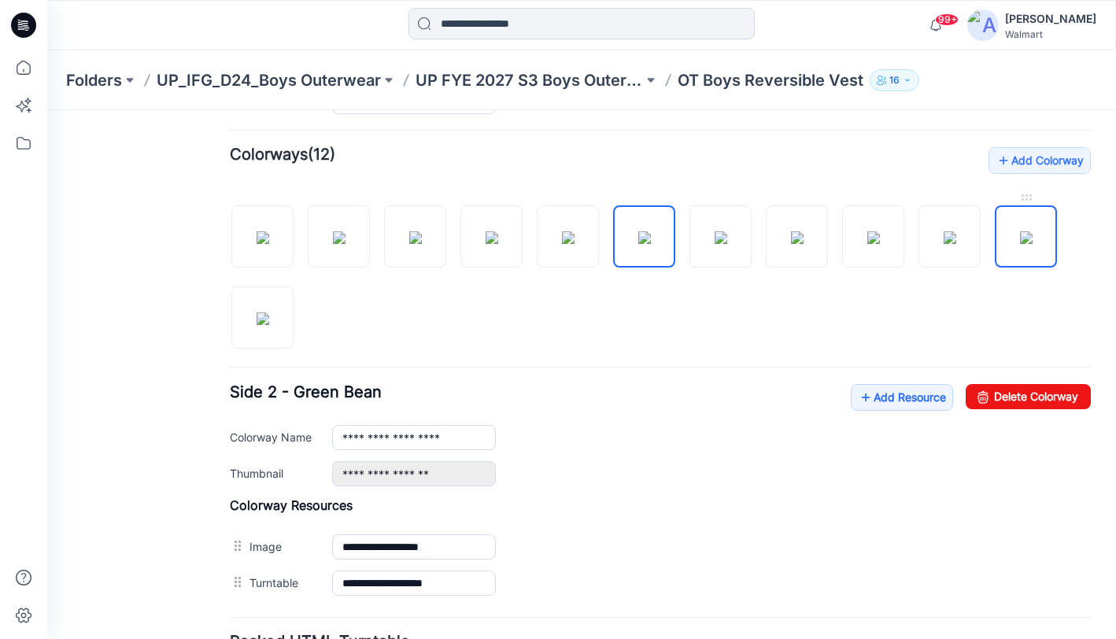
click at [1032, 244] on img at bounding box center [1026, 237] width 13 height 13
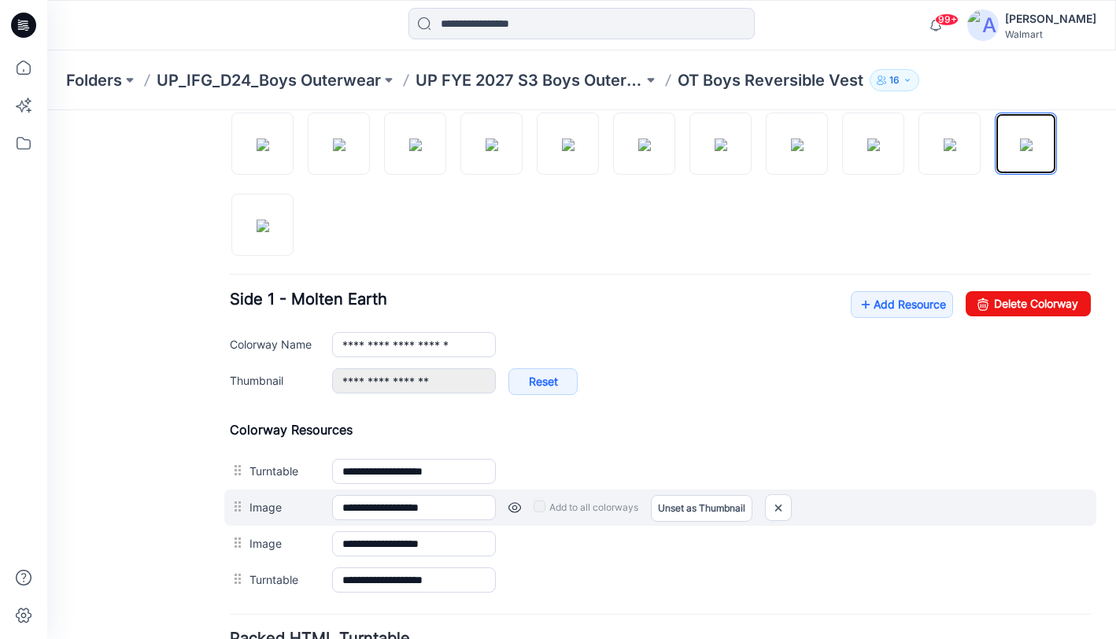
scroll to position [547, 0]
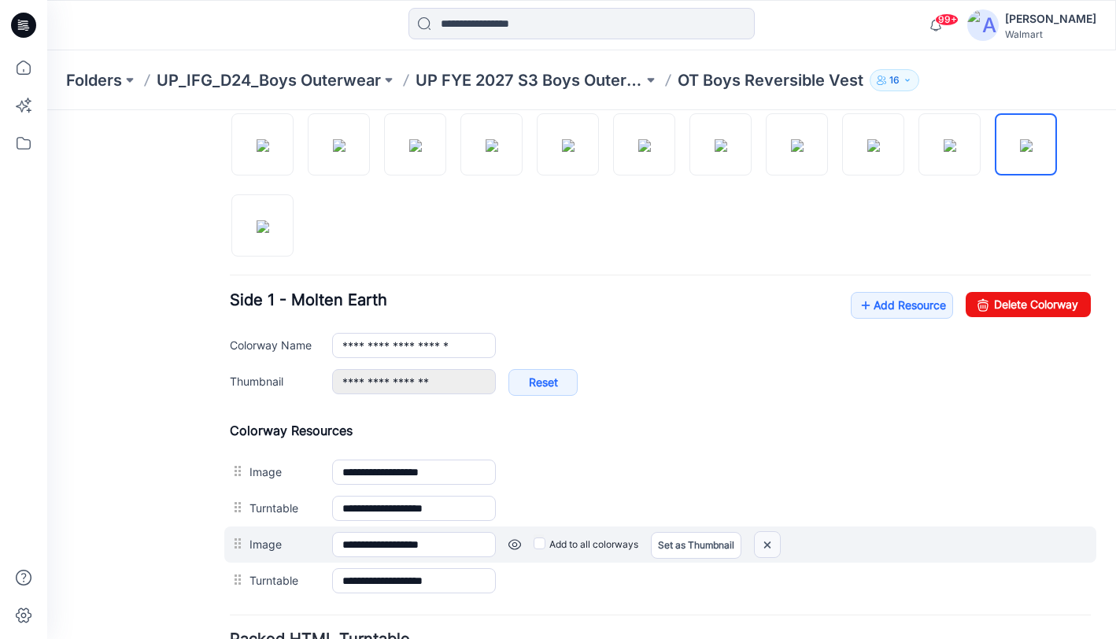
click at [766, 544] on img at bounding box center [767, 545] width 25 height 26
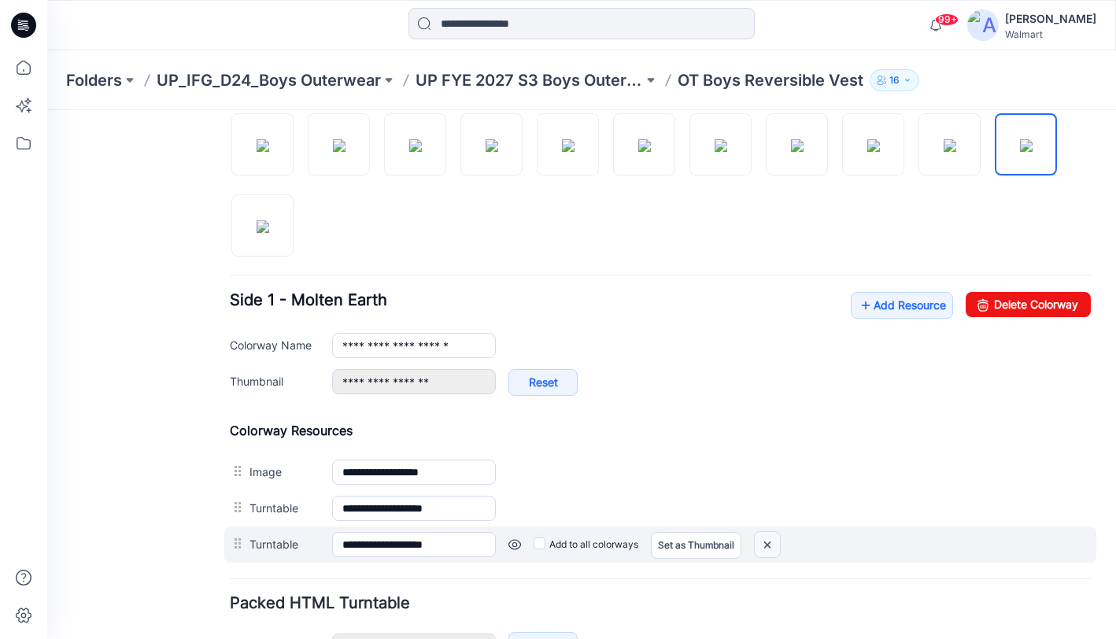
click at [770, 545] on img at bounding box center [767, 545] width 25 height 26
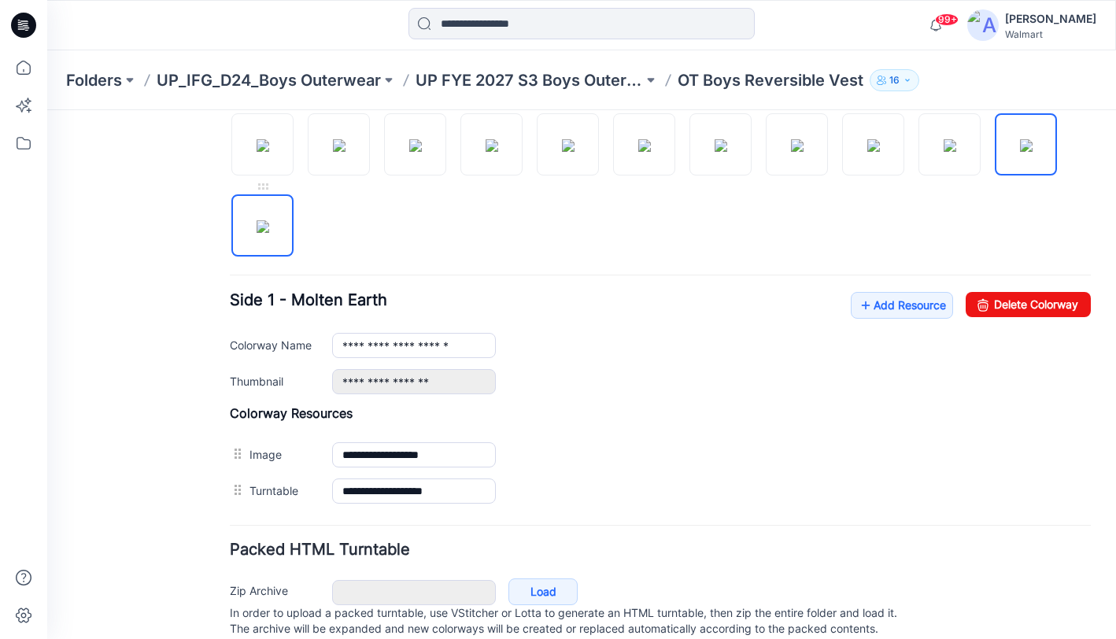
click at [263, 233] on img at bounding box center [263, 226] width 13 height 13
click at [258, 143] on img at bounding box center [263, 145] width 13 height 13
type input "**********"
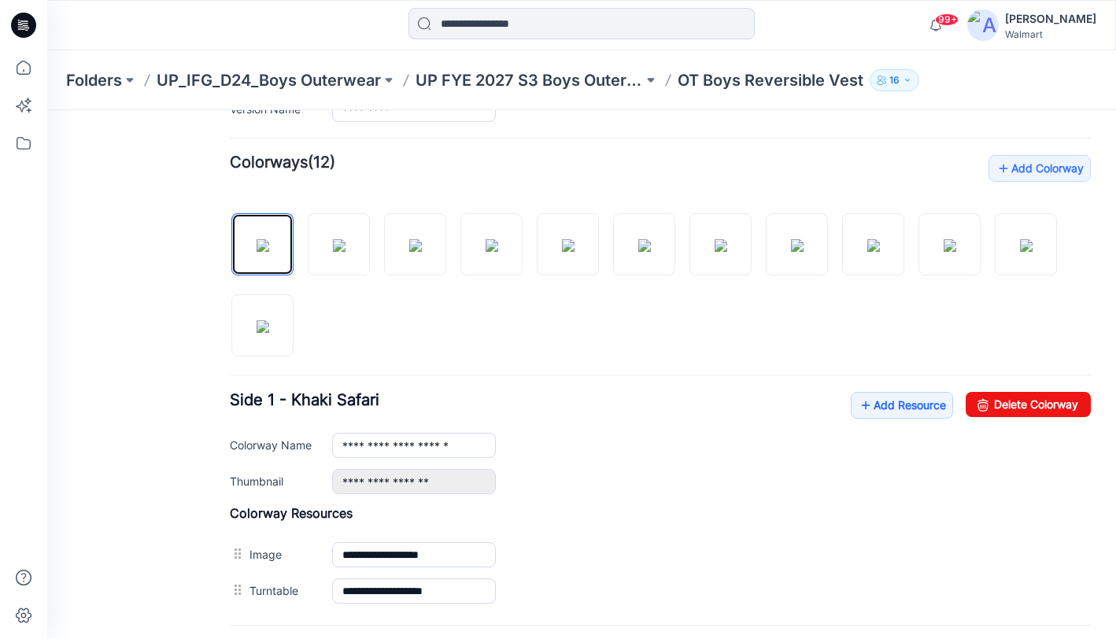
scroll to position [0, 0]
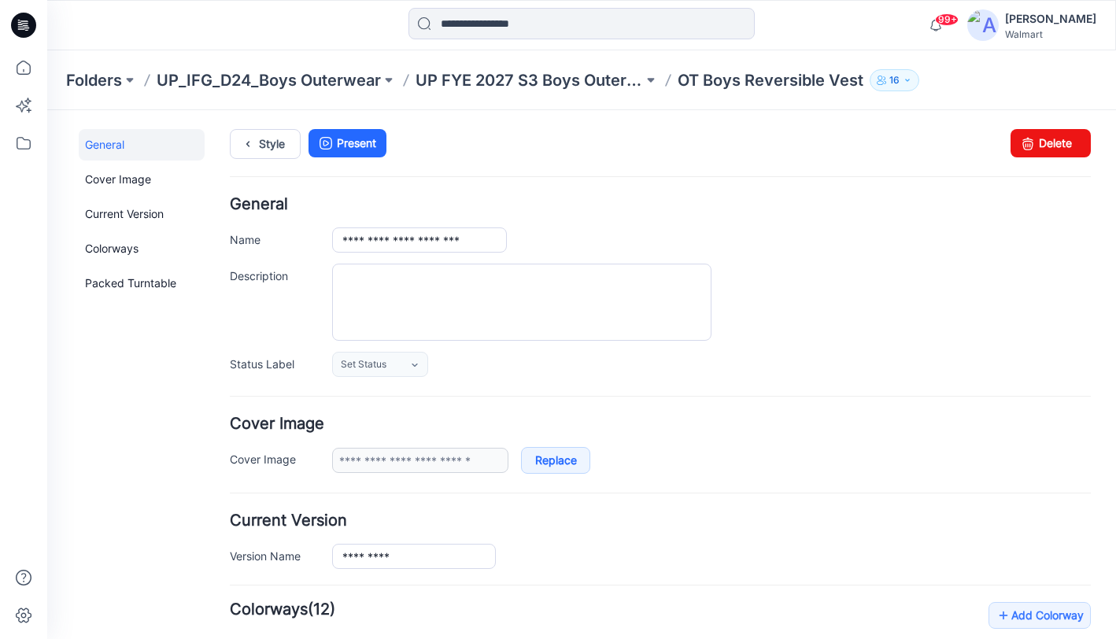
click at [305, 81] on p "UP_IFG_D24_Boys Outerwear" at bounding box center [269, 80] width 224 height 22
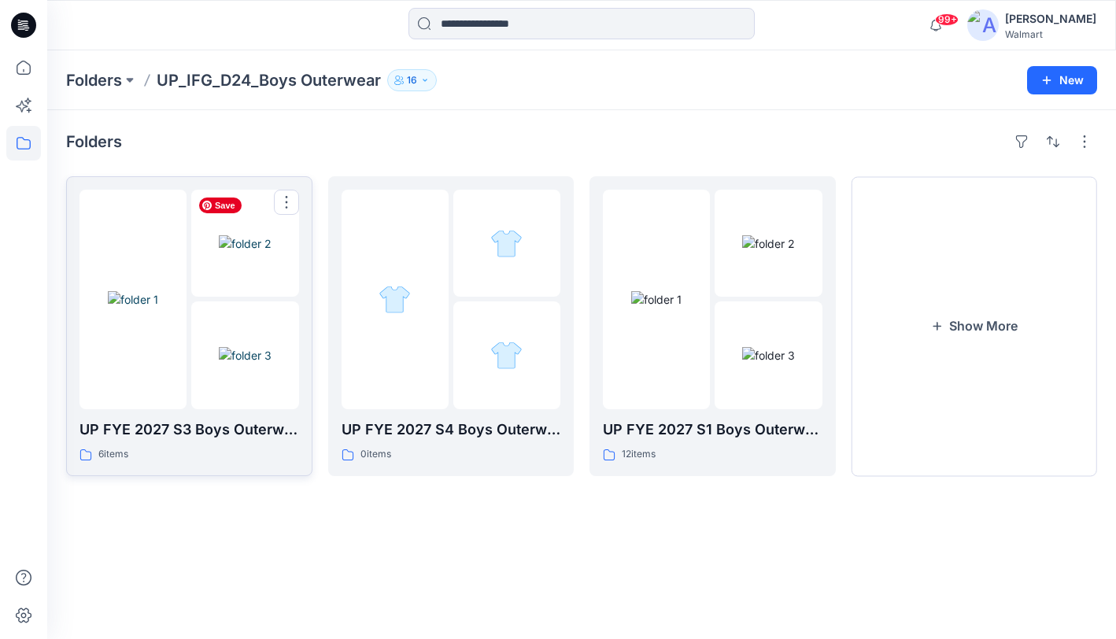
click at [219, 252] on img at bounding box center [245, 243] width 53 height 17
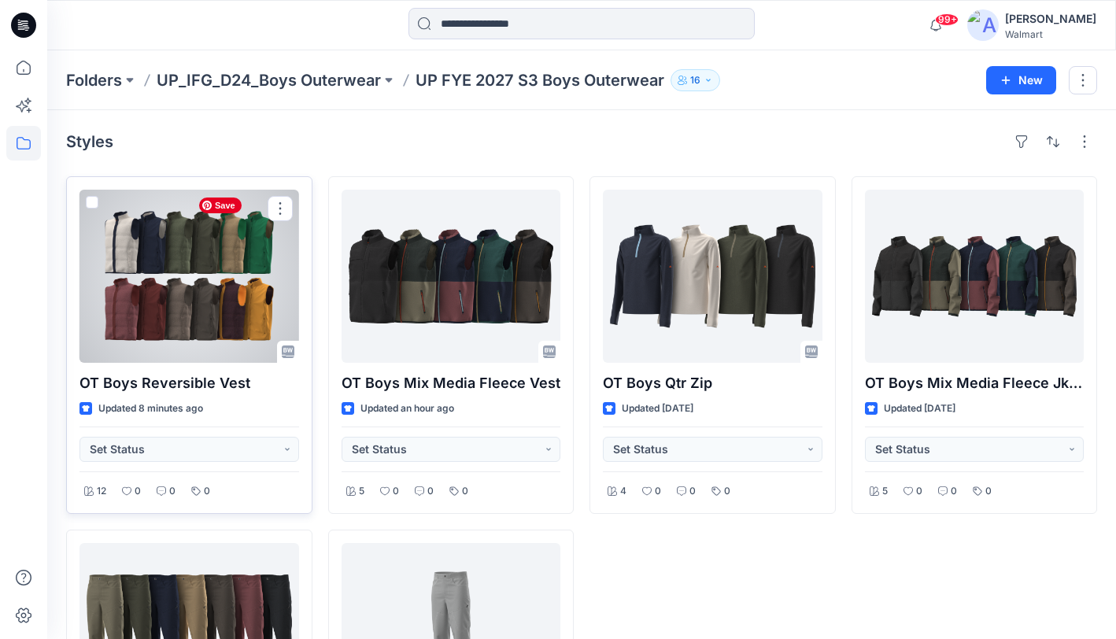
click at [216, 271] on div at bounding box center [189, 276] width 220 height 173
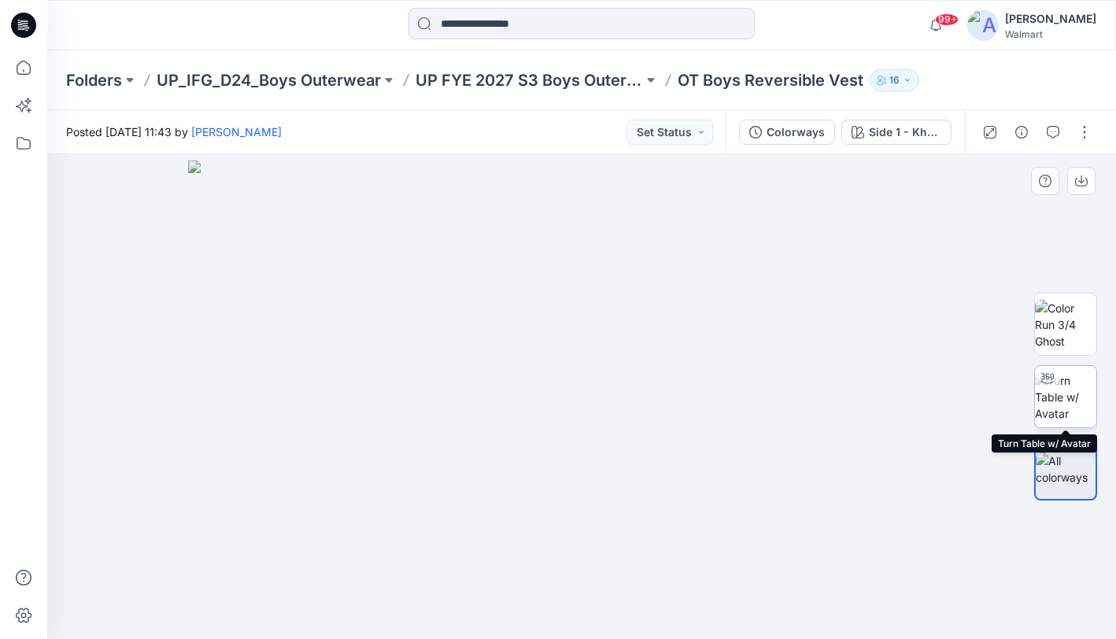
click at [1071, 397] on img at bounding box center [1065, 397] width 61 height 50
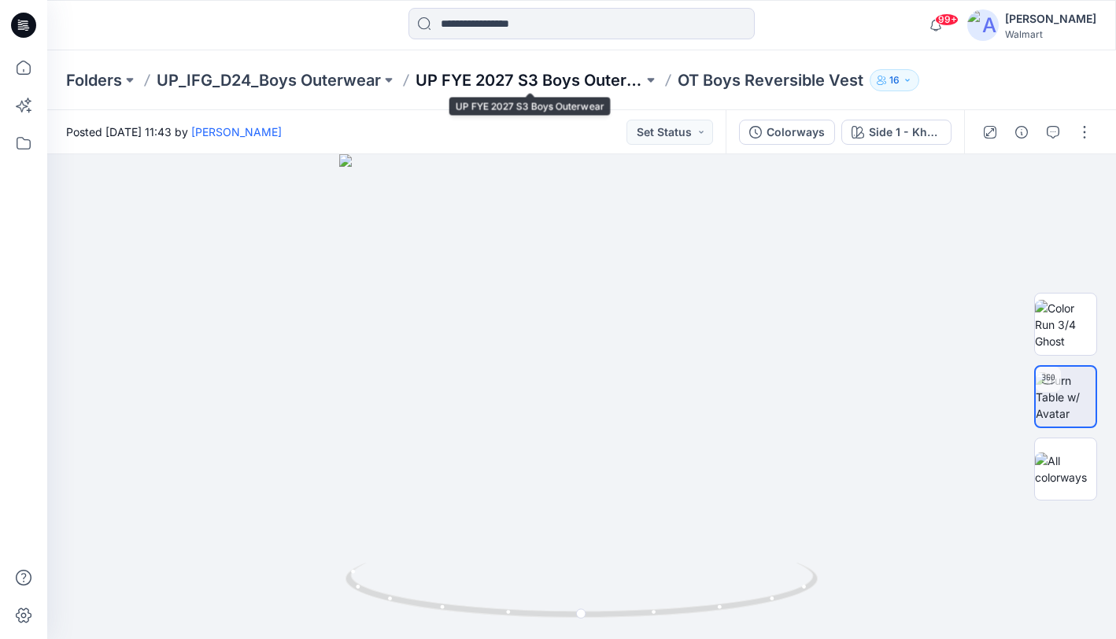
click at [468, 73] on p "UP FYE 2027 S3 Boys Outerwear" at bounding box center [528, 80] width 227 height 22
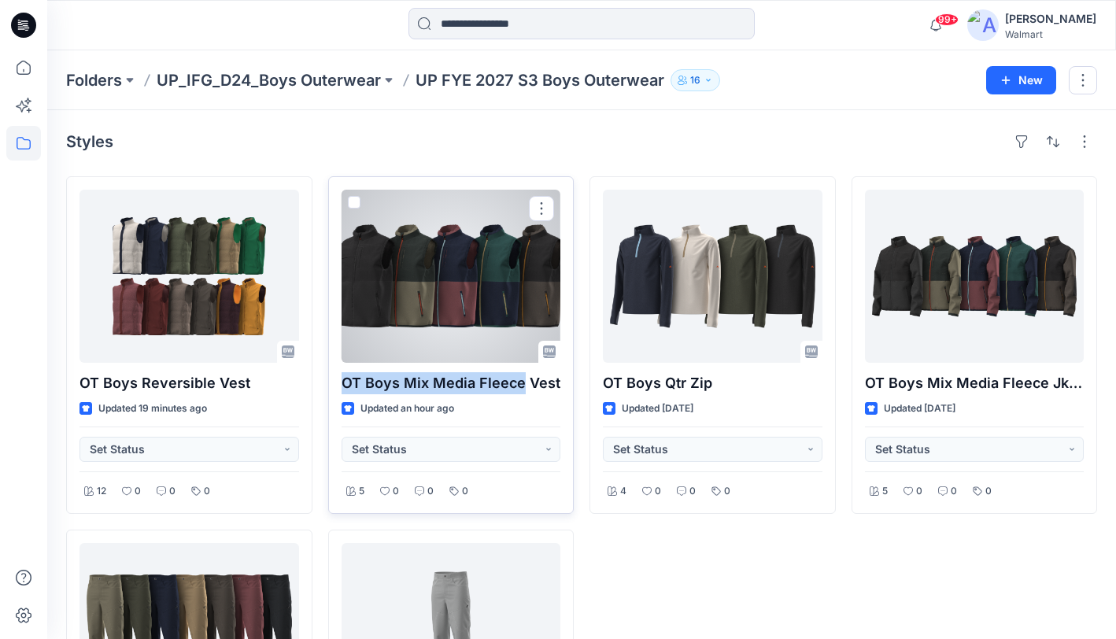
drag, startPoint x: 341, startPoint y: 386, endPoint x: 520, endPoint y: 382, distance: 179.4
click at [519, 385] on div "OT Boys Mix Media Fleece Vest Updated an hour ago Set Status 5 0 0 0" at bounding box center [451, 345] width 246 height 338
copy p "OT Boys Mix Media Fleece"
click at [459, 284] on div at bounding box center [452, 276] width 220 height 173
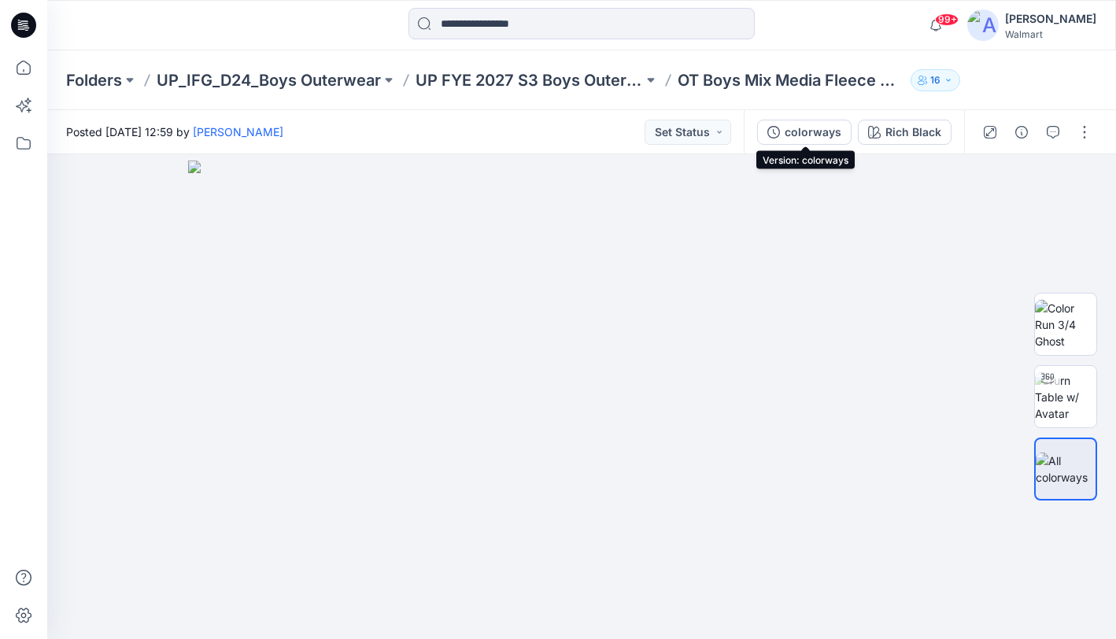
click at [808, 138] on div "colorways" at bounding box center [813, 132] width 57 height 17
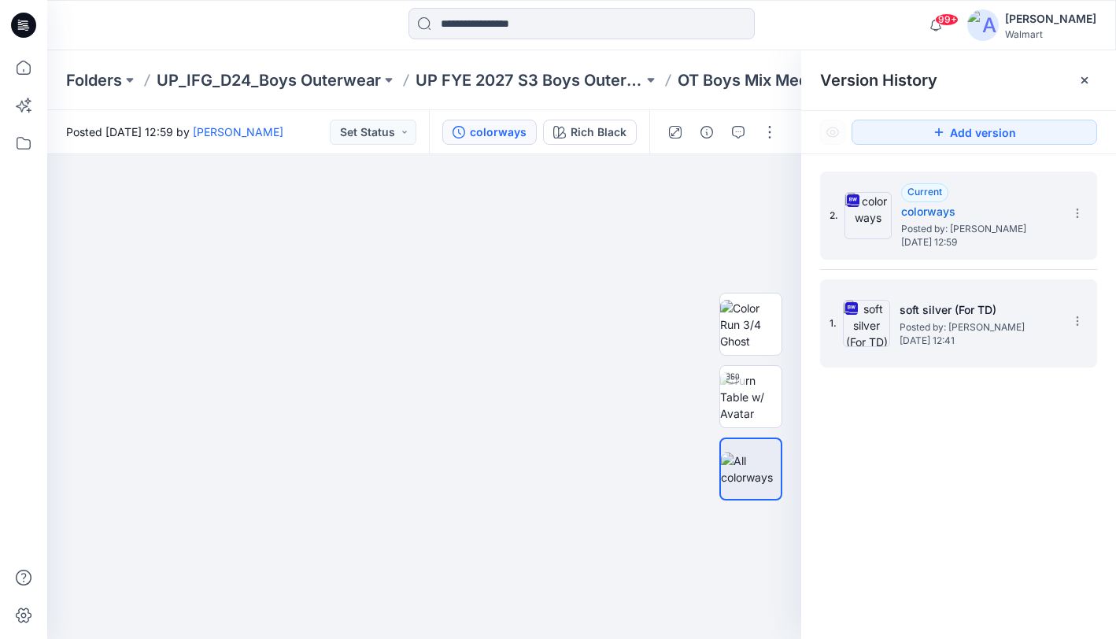
click at [894, 356] on div "1. soft silver (For TD) Posted by: Kei Yip Wednesday, October 01, 2025 12:41" at bounding box center [947, 324] width 236 height 76
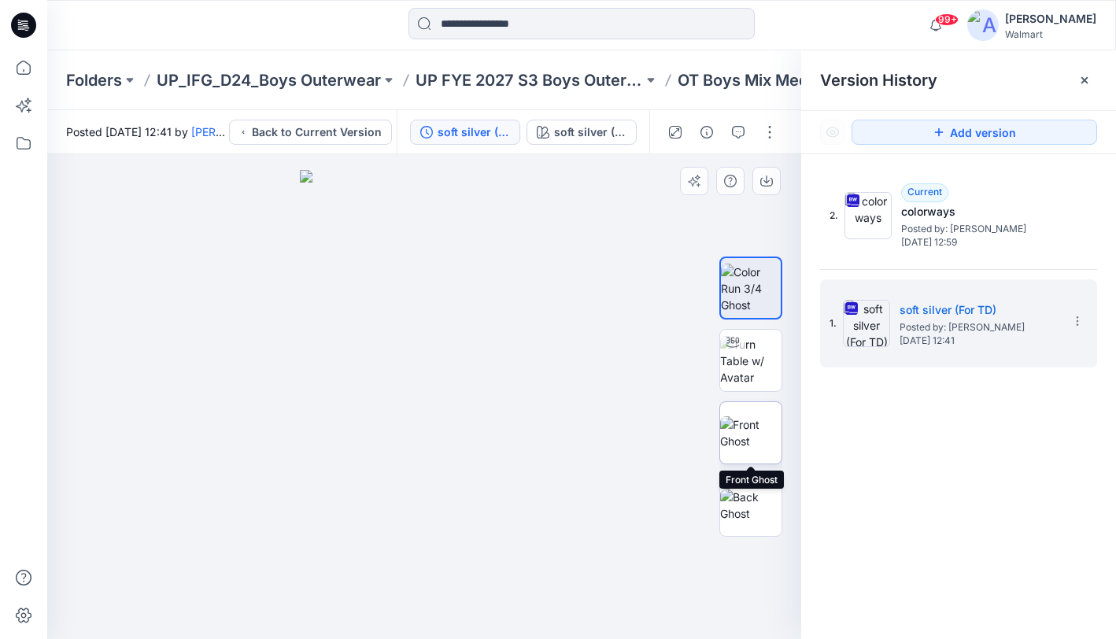
click at [751, 426] on img at bounding box center [750, 432] width 61 height 33
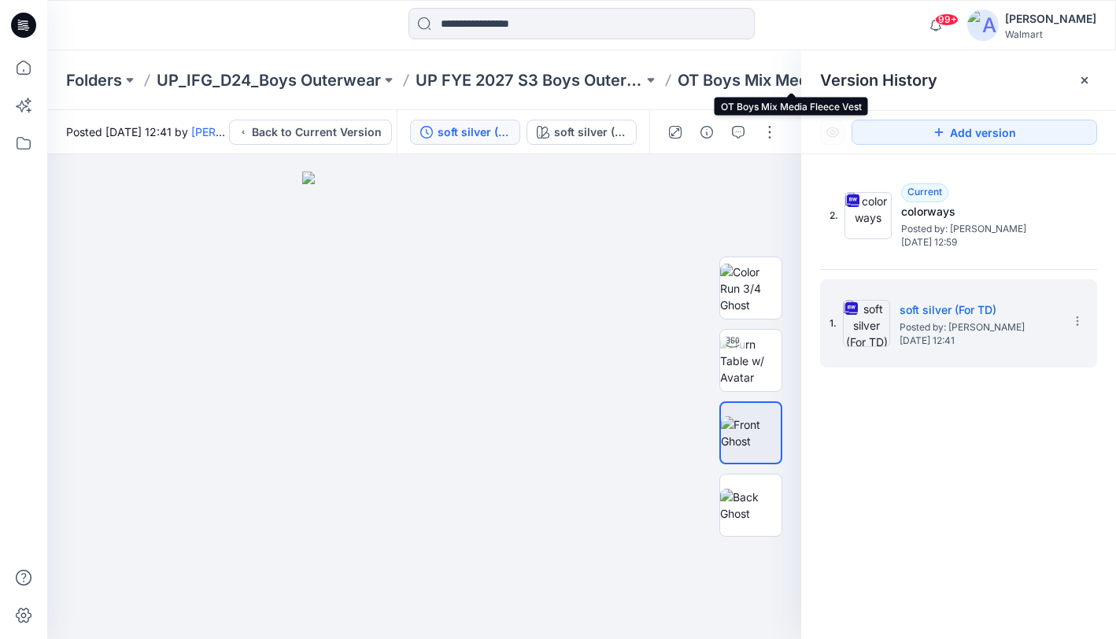
click at [733, 83] on p "OT Boys Mix Media Fleece Vest" at bounding box center [790, 80] width 227 height 22
click at [718, 79] on p "OT Boys Mix Media Fleece Vest" at bounding box center [790, 80] width 227 height 22
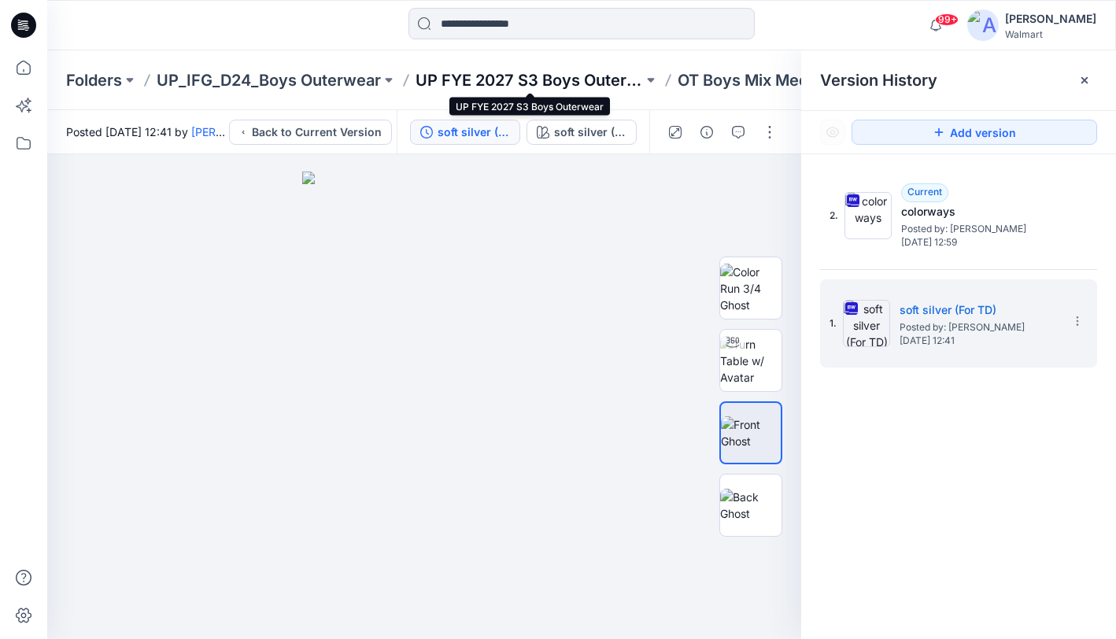
click at [540, 82] on p "UP FYE 2027 S3 Boys Outerwear" at bounding box center [528, 80] width 227 height 22
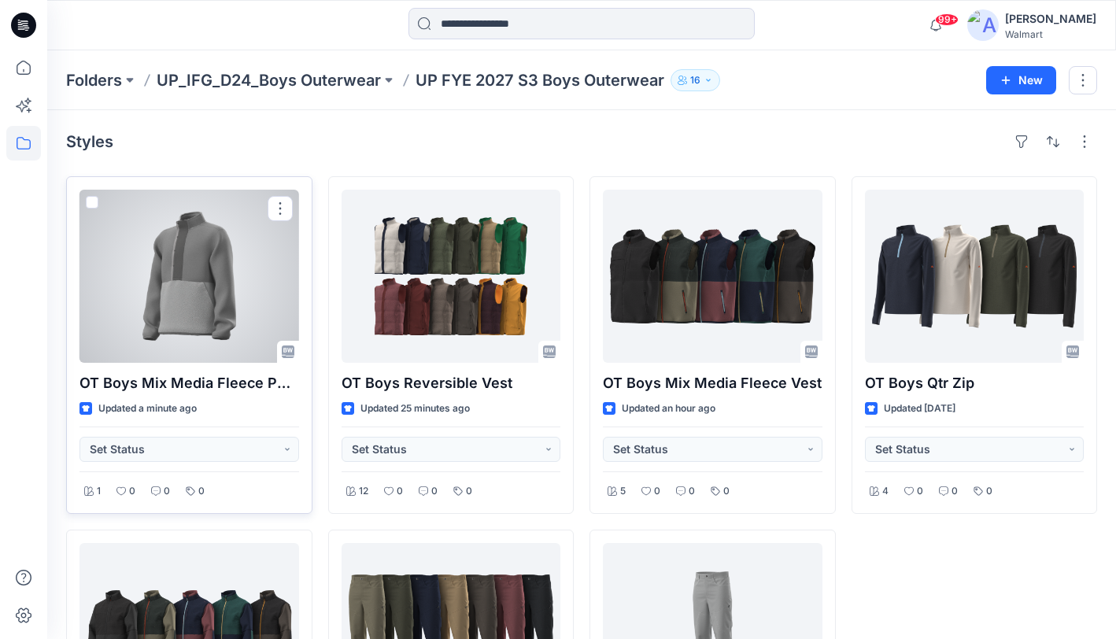
click at [171, 294] on div at bounding box center [189, 276] width 220 height 173
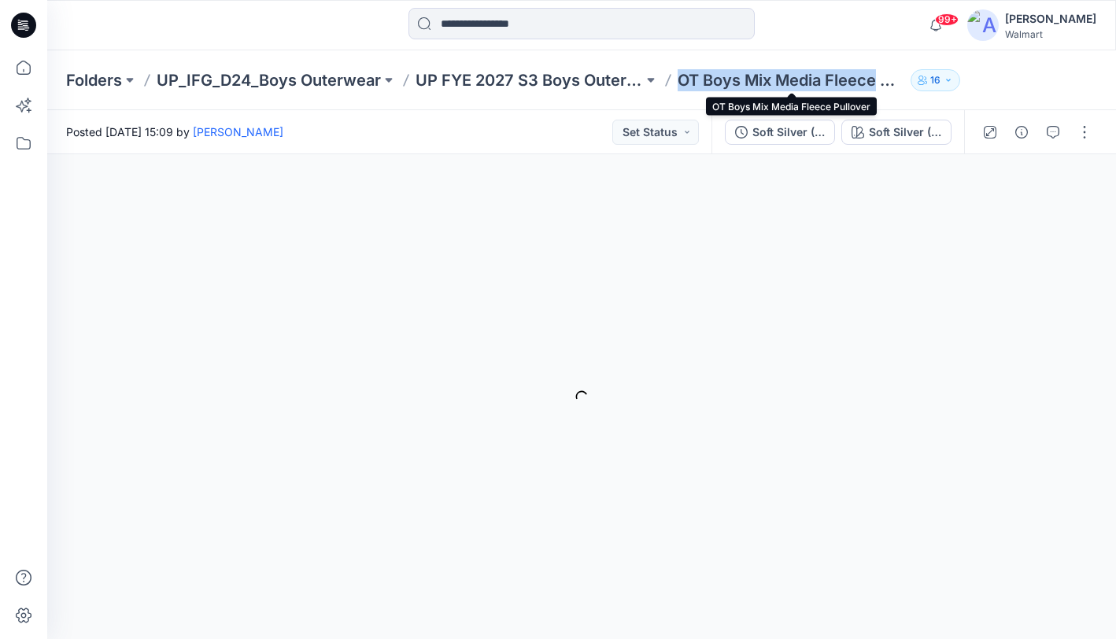
drag, startPoint x: 686, startPoint y: 83, endPoint x: 877, endPoint y: 85, distance: 191.2
click at [877, 85] on p "OT Boys Mix Media Fleece Pullover" at bounding box center [790, 80] width 227 height 22
copy p "OT Boys Mix Media Fleece"
click at [1019, 133] on icon "button" at bounding box center [1021, 132] width 13 height 13
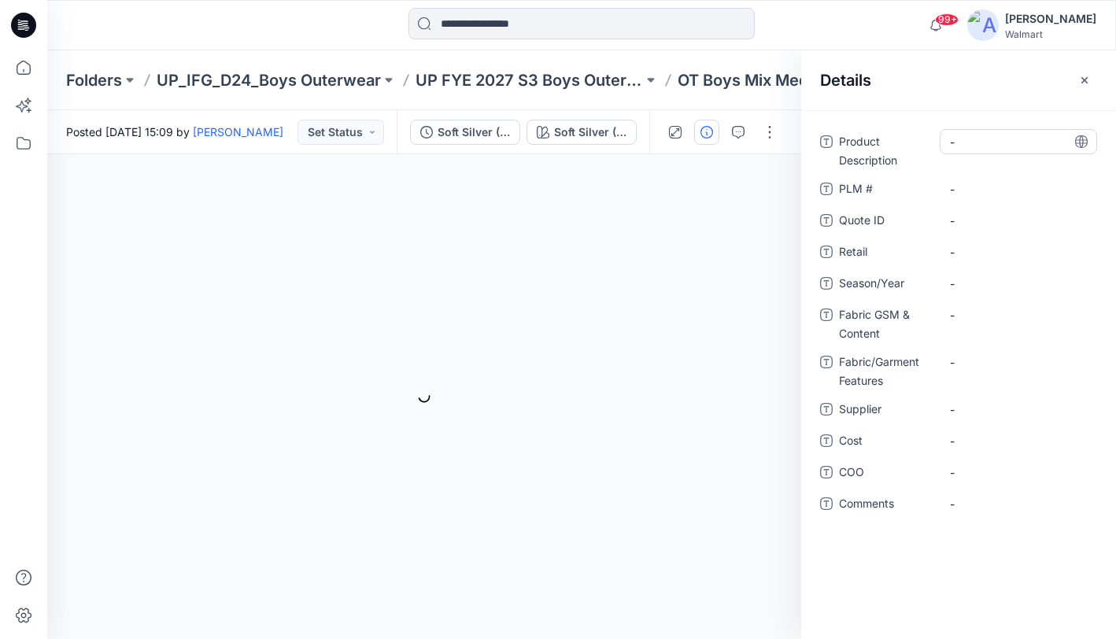
click at [1013, 138] on Description "-" at bounding box center [1018, 142] width 137 height 17
type textarea "**********"
click at [1083, 142] on icon at bounding box center [1081, 141] width 13 height 13
click at [1033, 412] on span "-" at bounding box center [1018, 409] width 137 height 17
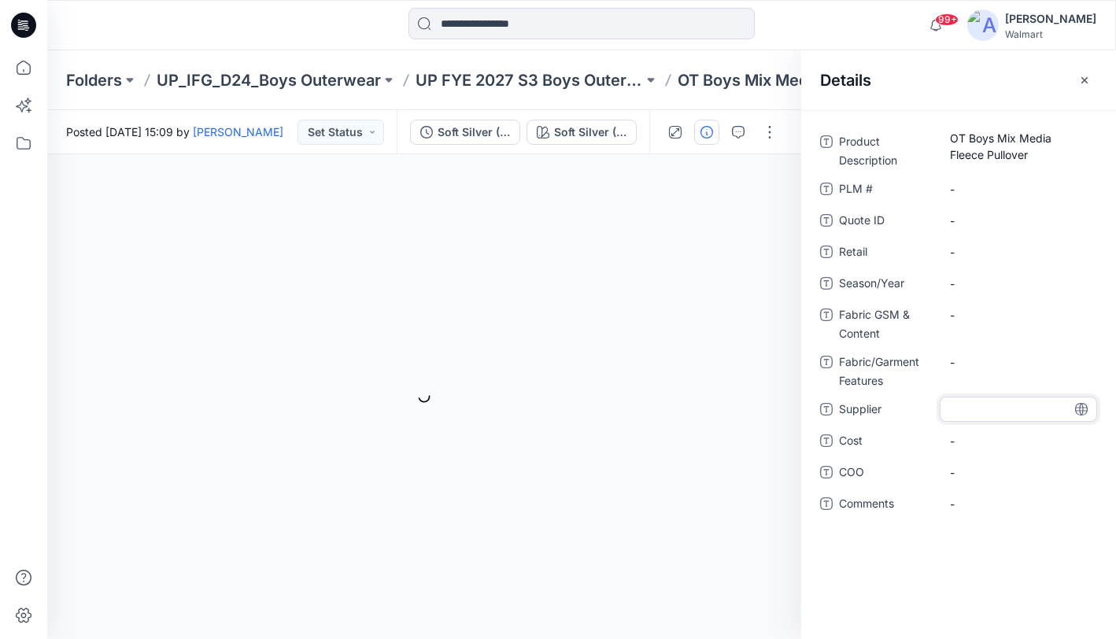
type textarea "********"
drag, startPoint x: 1083, startPoint y: 408, endPoint x: 1105, endPoint y: 401, distance: 23.4
click at [1083, 408] on icon at bounding box center [1081, 409] width 4 height 13
click at [1035, 279] on span "-" at bounding box center [1018, 283] width 137 height 17
type textarea "**********"
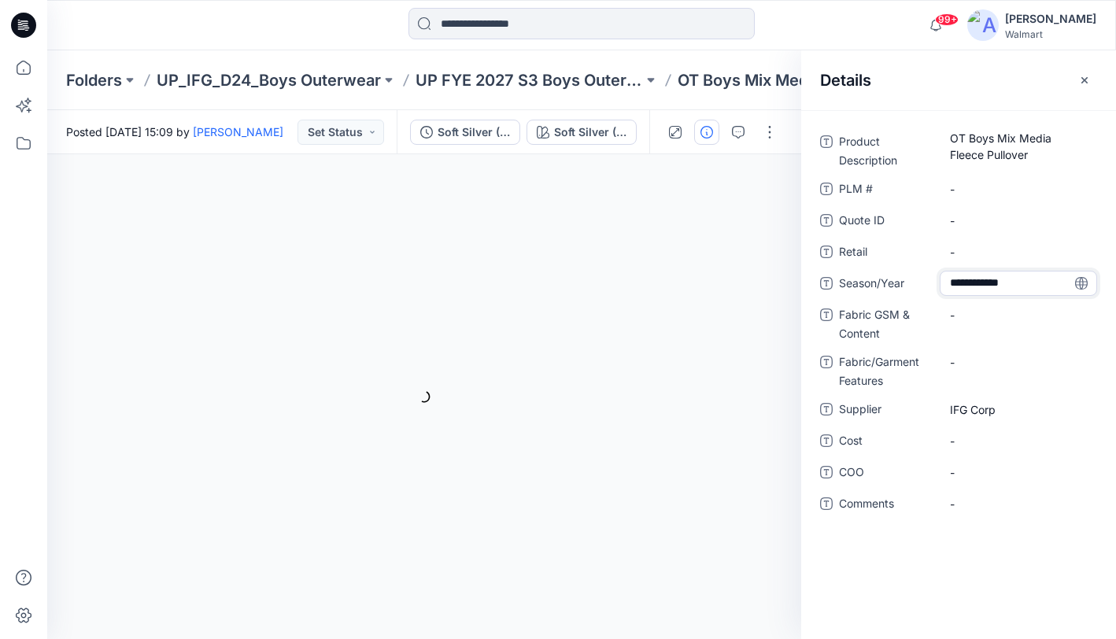
click at [1084, 282] on icon at bounding box center [1081, 283] width 13 height 13
click at [988, 316] on Content "-" at bounding box center [1018, 315] width 137 height 17
click at [988, 316] on textarea at bounding box center [1018, 314] width 157 height 25
type textarea "**********"
click at [1024, 316] on Content "-" at bounding box center [1018, 315] width 137 height 17
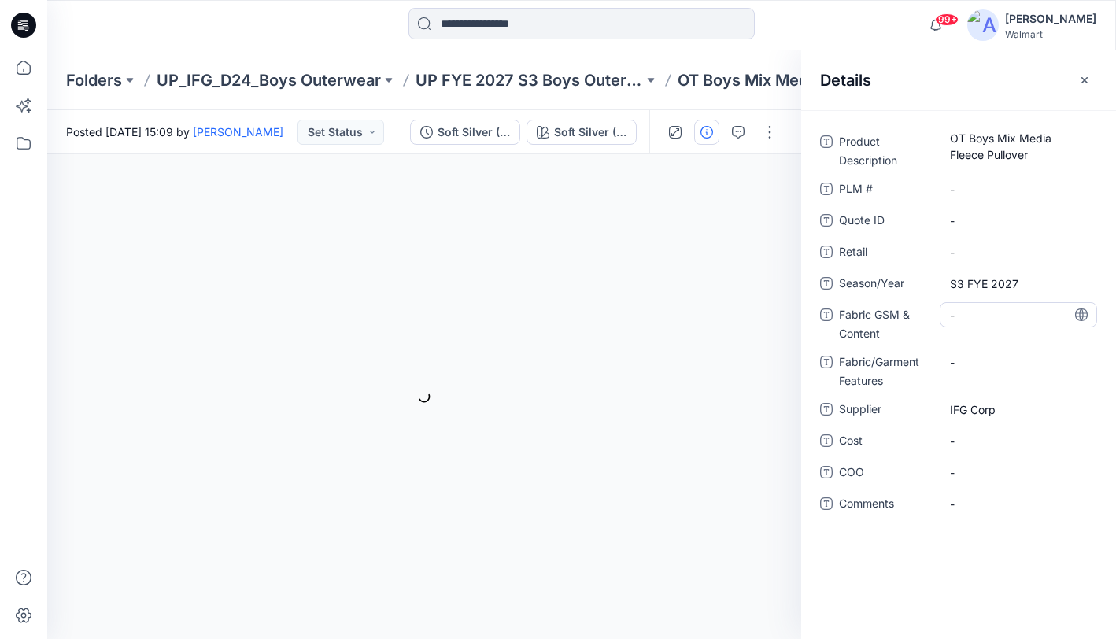
click at [988, 318] on Content "-" at bounding box center [1018, 315] width 137 height 17
type textarea "**********"
click at [1035, 330] on Content "340gsm, 100 recycled poly sherpa;" at bounding box center [1018, 319] width 137 height 33
type textarea "**********"
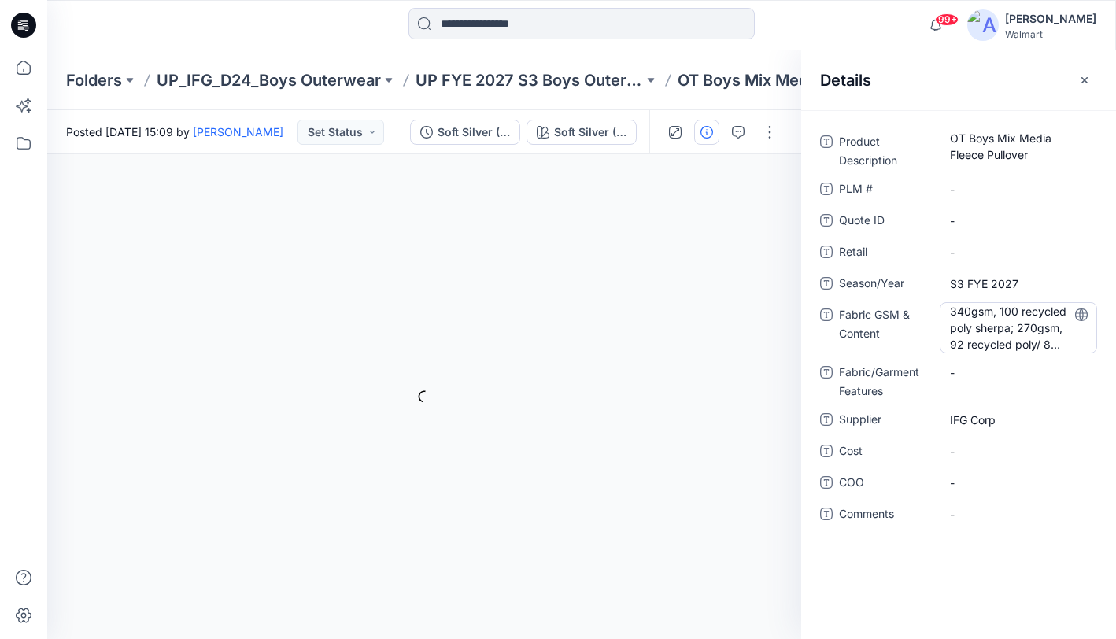
click at [1048, 347] on Content "340gsm, 100 recycled poly sherpa; 270gsm, 92 recycled poly/ 8 span fleece;" at bounding box center [1018, 328] width 137 height 50
click at [1069, 348] on textarea "**********" at bounding box center [1018, 327] width 157 height 50
click at [1039, 344] on textarea "**********" at bounding box center [1018, 327] width 157 height 50
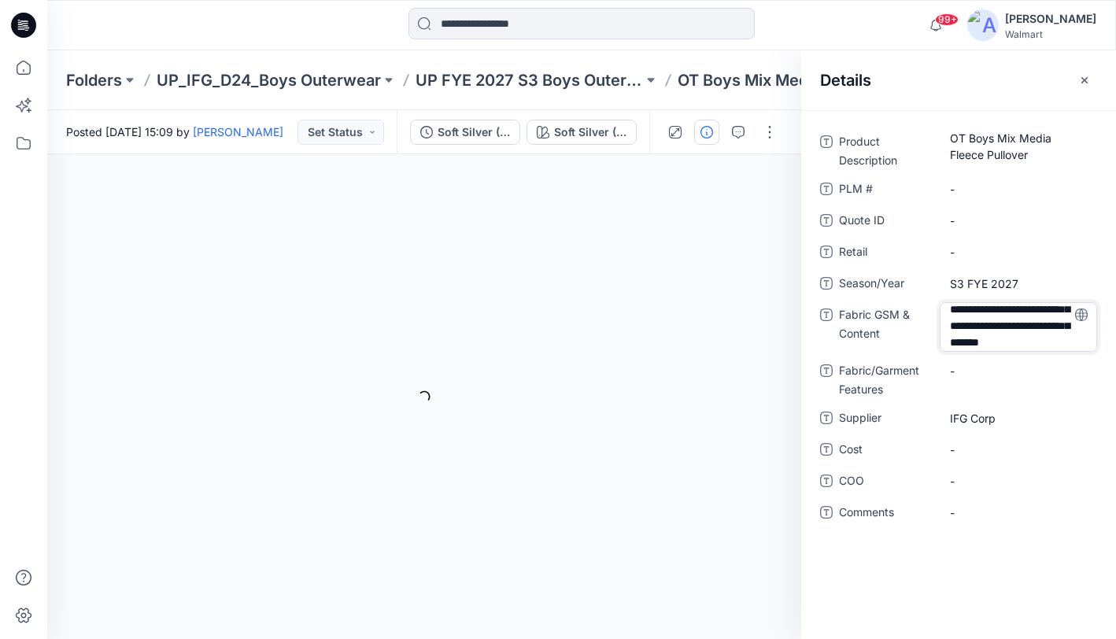
type textarea "**********"
click at [998, 377] on Features "-" at bounding box center [1018, 372] width 137 height 17
type textarea "********"
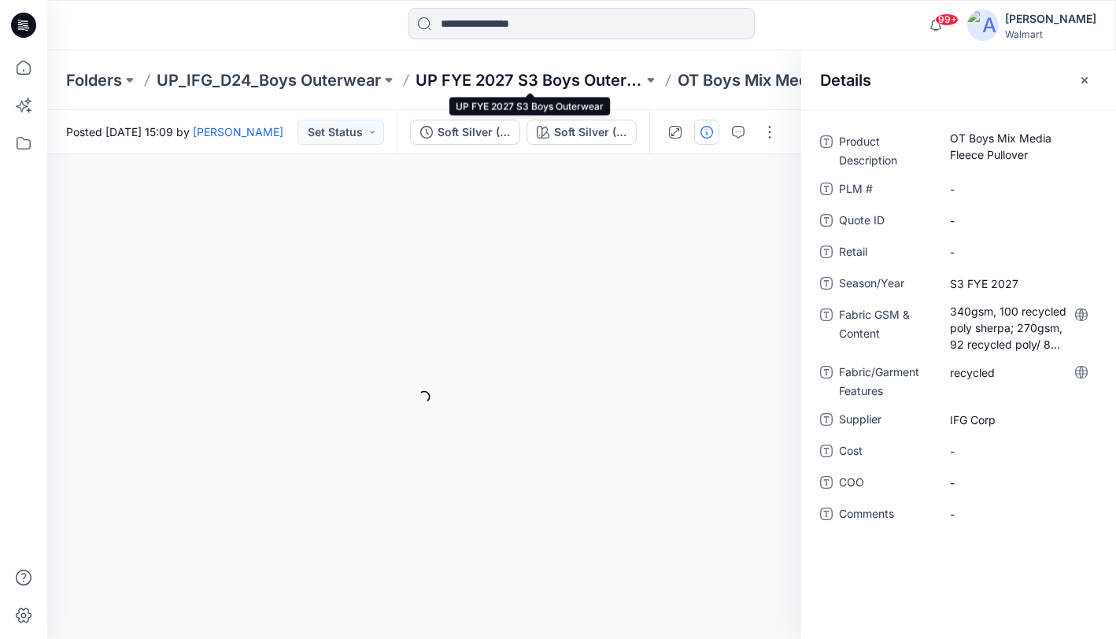
click at [502, 75] on p "UP FYE 2027 S3 Boys Outerwear" at bounding box center [528, 80] width 227 height 22
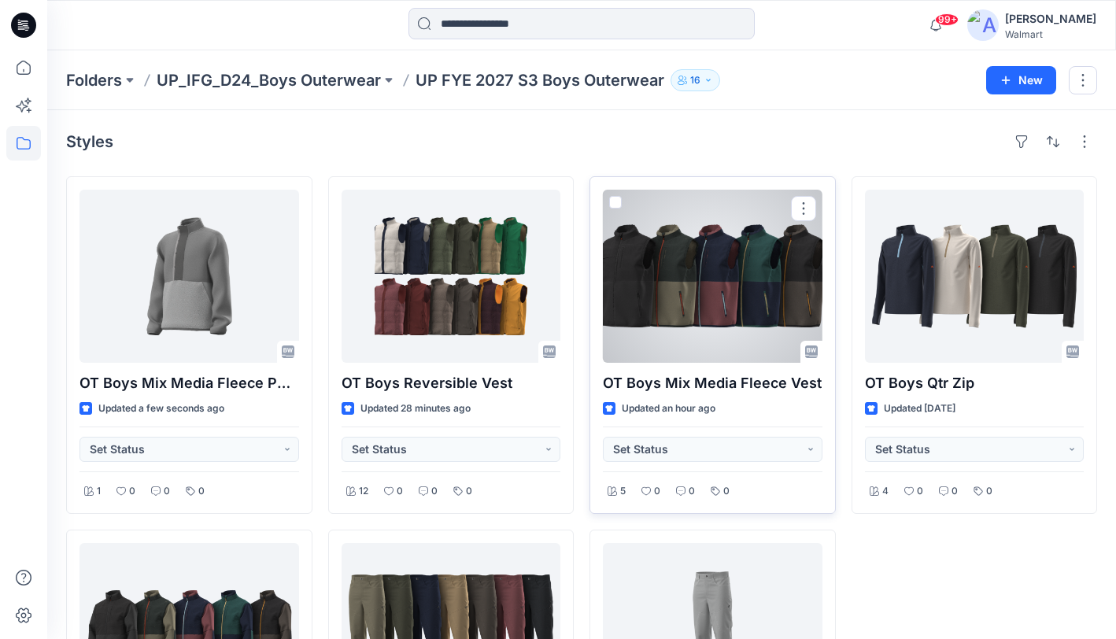
click at [714, 271] on div at bounding box center [713, 276] width 220 height 173
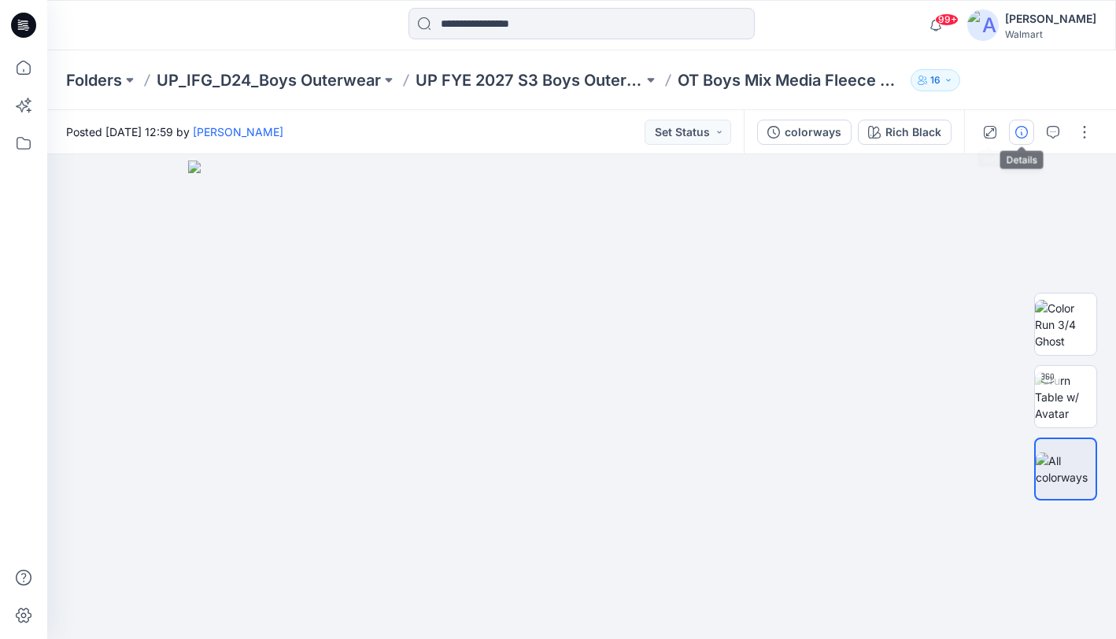
click at [1018, 128] on icon "button" at bounding box center [1021, 132] width 13 height 13
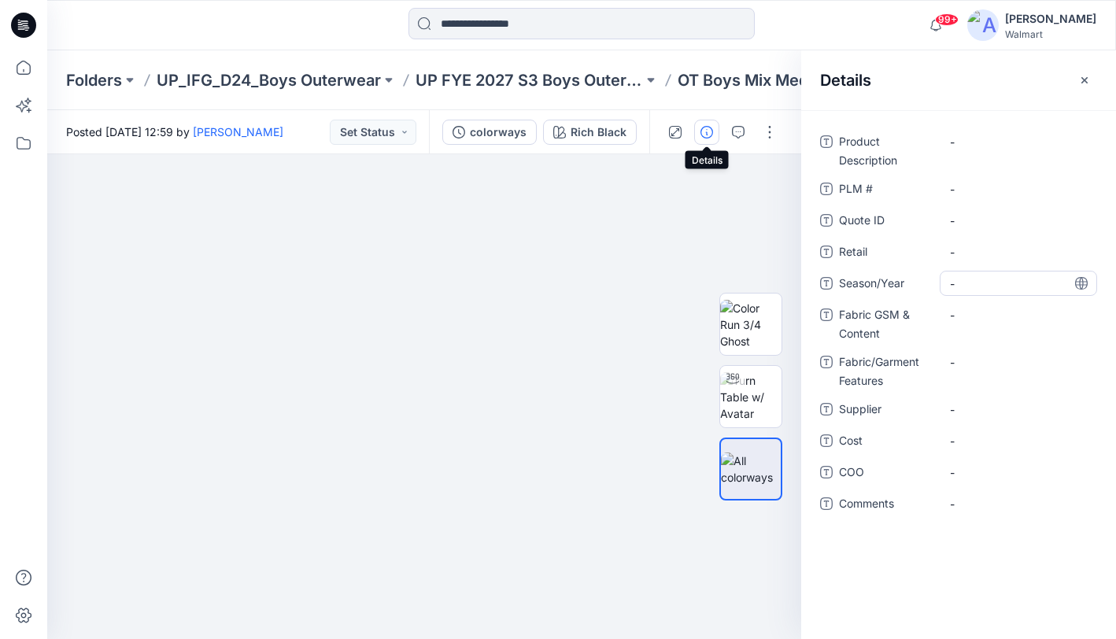
click at [1007, 283] on span "-" at bounding box center [1018, 283] width 137 height 17
type textarea "**********"
click at [1080, 284] on icon at bounding box center [1081, 283] width 13 height 13
click at [1089, 79] on icon "button" at bounding box center [1084, 80] width 13 height 13
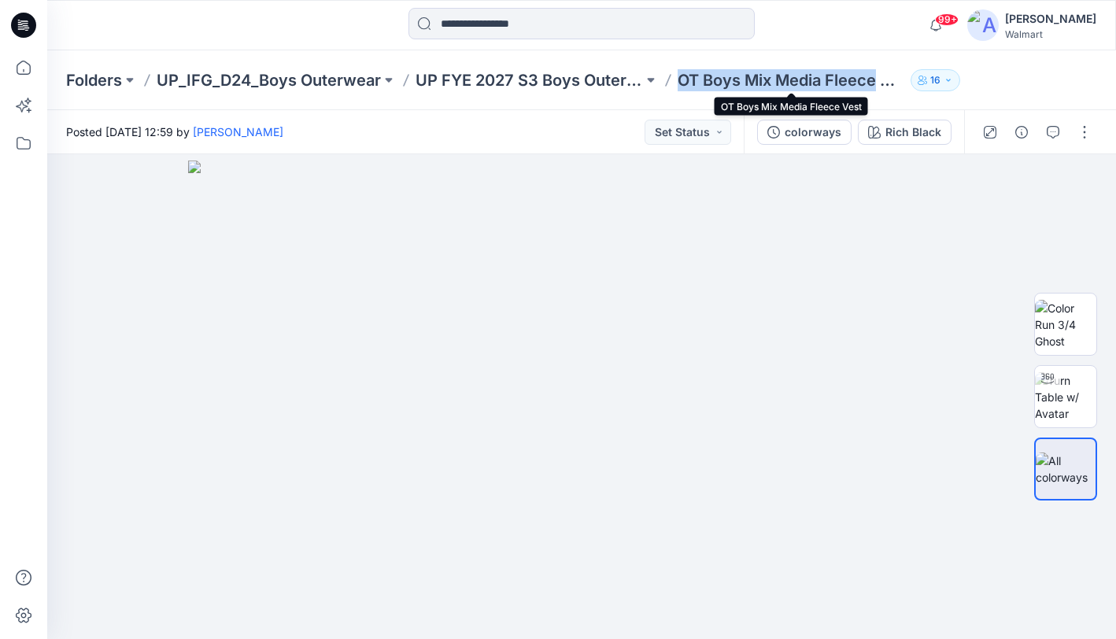
drag, startPoint x: 676, startPoint y: 83, endPoint x: 880, endPoint y: 84, distance: 203.8
click at [878, 86] on div "Folders UP_IFG_D24_Boys Outerwear UP FYE 2027 S3 Boys Outerwear OT Boys Mix Med…" at bounding box center [520, 80] width 908 height 22
copy p "OT Boys Mix Media Fleece"
click at [1025, 129] on icon "button" at bounding box center [1021, 132] width 13 height 13
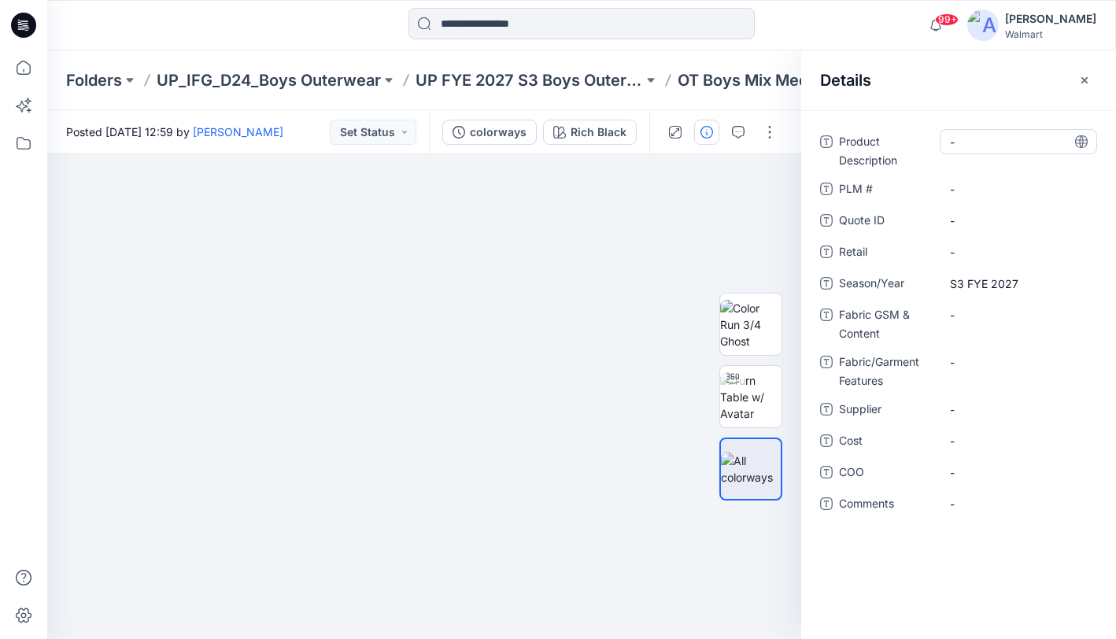
click at [998, 138] on Description "-" at bounding box center [1018, 142] width 137 height 17
type textarea "**********"
click at [1021, 407] on span "-" at bounding box center [1018, 409] width 137 height 17
type textarea "********"
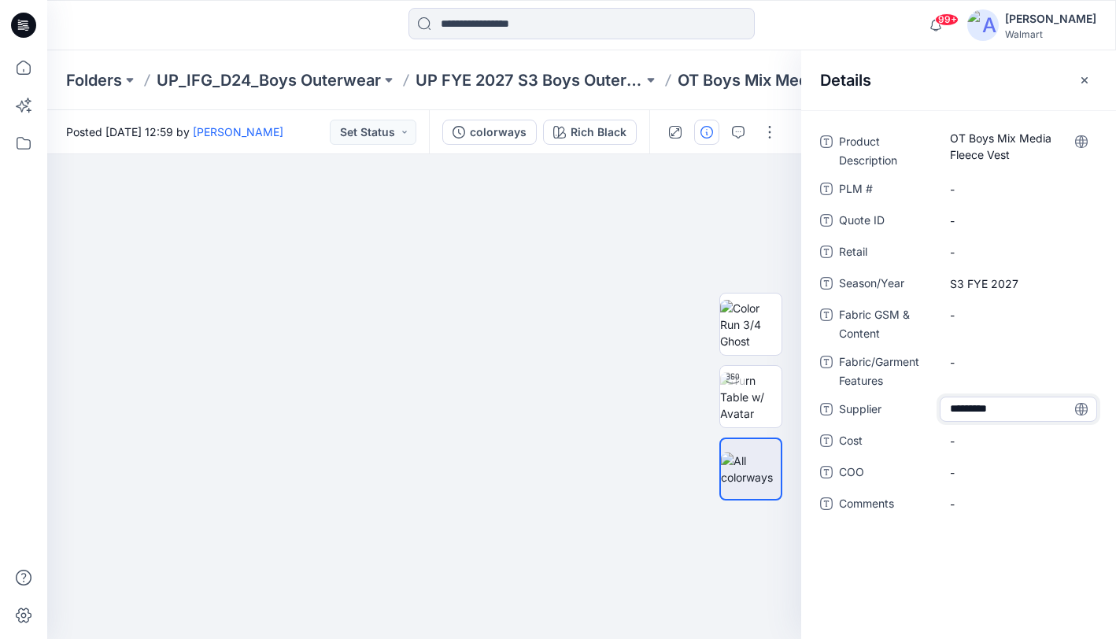
click at [1081, 407] on icon at bounding box center [1081, 409] width 13 height 13
click at [988, 504] on span "-" at bounding box center [1018, 504] width 137 height 17
type textarea "**********"
click at [989, 503] on span "-" at bounding box center [1018, 504] width 137 height 17
type textarea "**********"
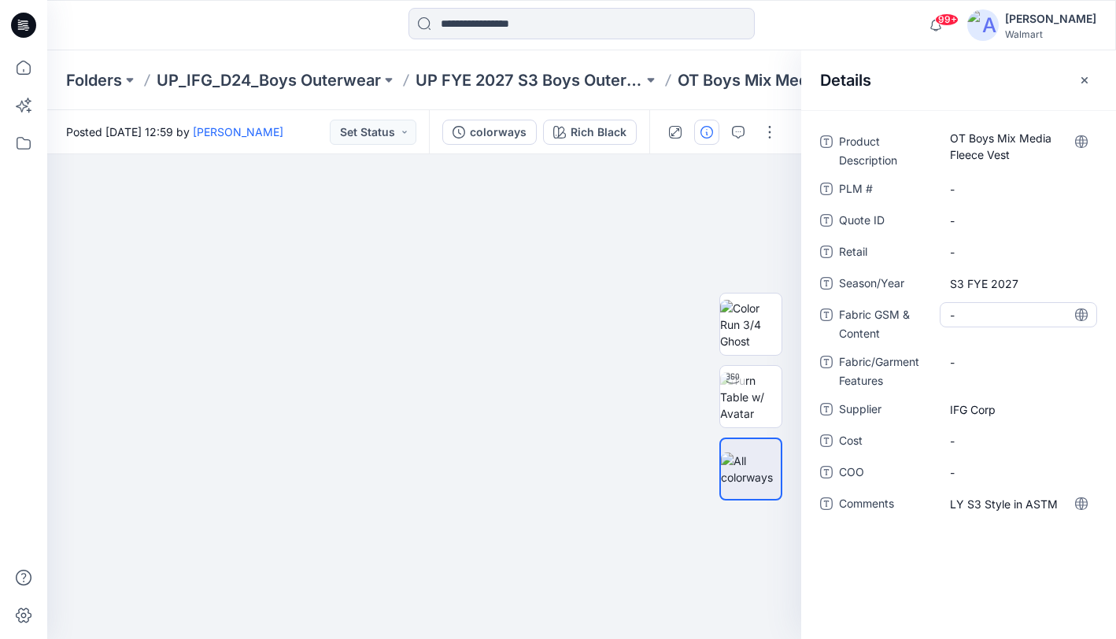
click at [988, 316] on Content "-" at bounding box center [1018, 315] width 137 height 17
type textarea "**********"
click at [1055, 329] on Content "331gsm, 100 recycled poly polar fleece" at bounding box center [1018, 319] width 137 height 33
type textarea "**********"
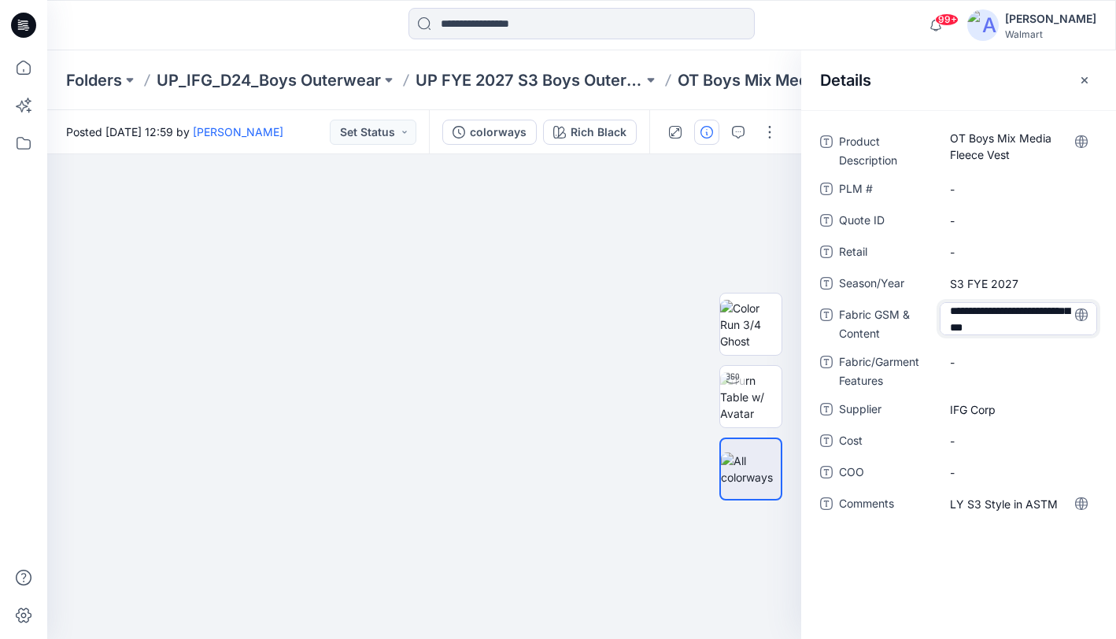
scroll to position [36, 0]
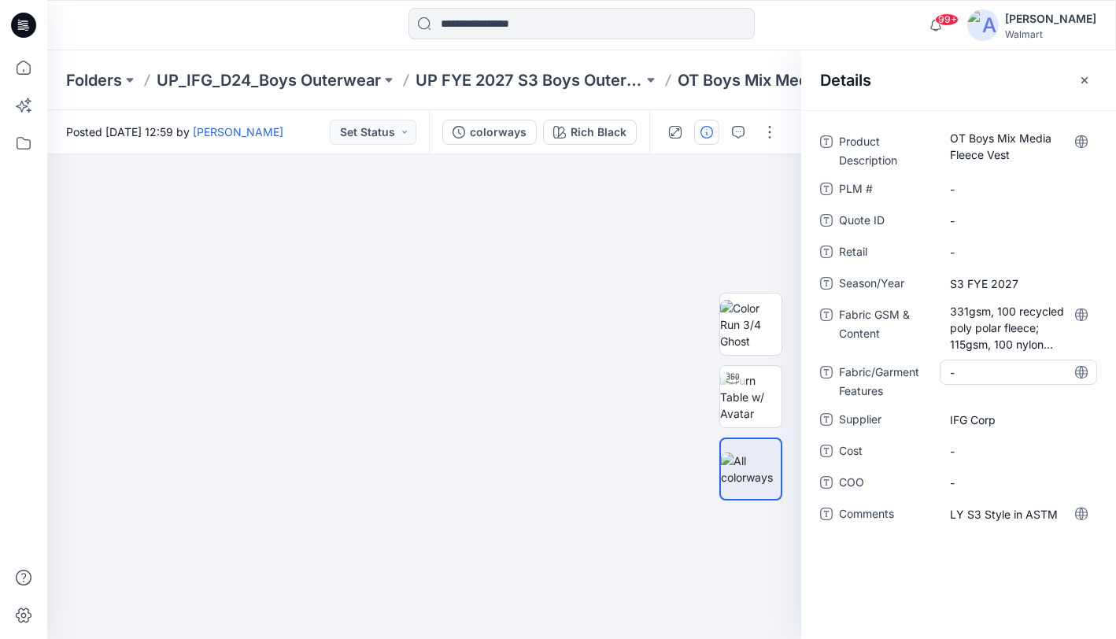
click at [971, 380] on Features "-" at bounding box center [1018, 372] width 137 height 17
type textarea "********"
click at [1081, 81] on icon "button" at bounding box center [1084, 80] width 13 height 13
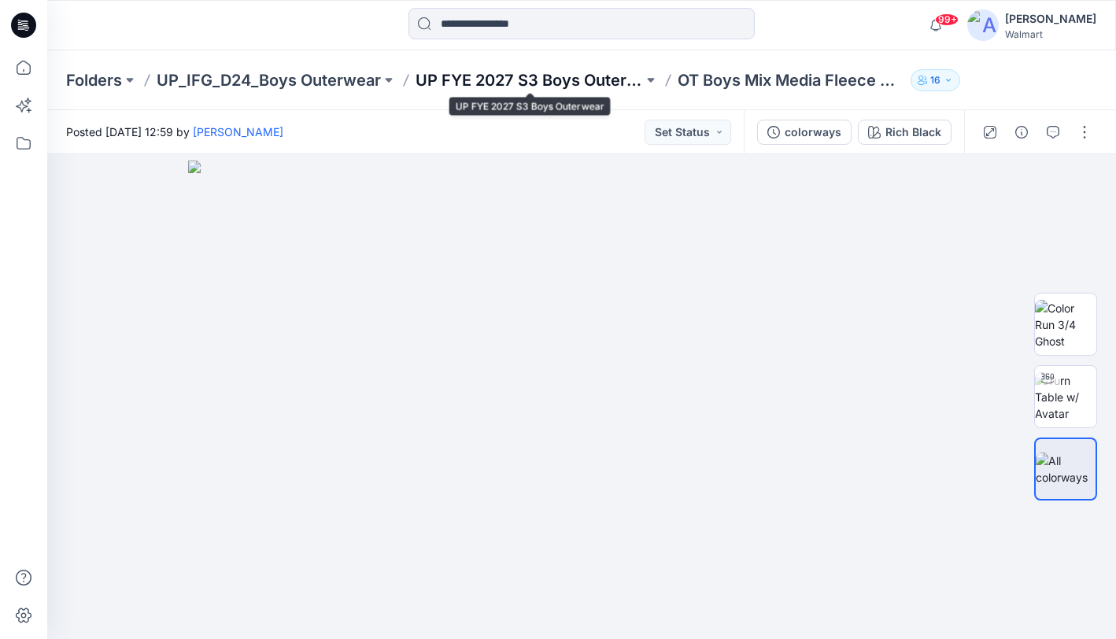
click at [487, 85] on p "UP FYE 2027 S3 Boys Outerwear" at bounding box center [528, 80] width 227 height 22
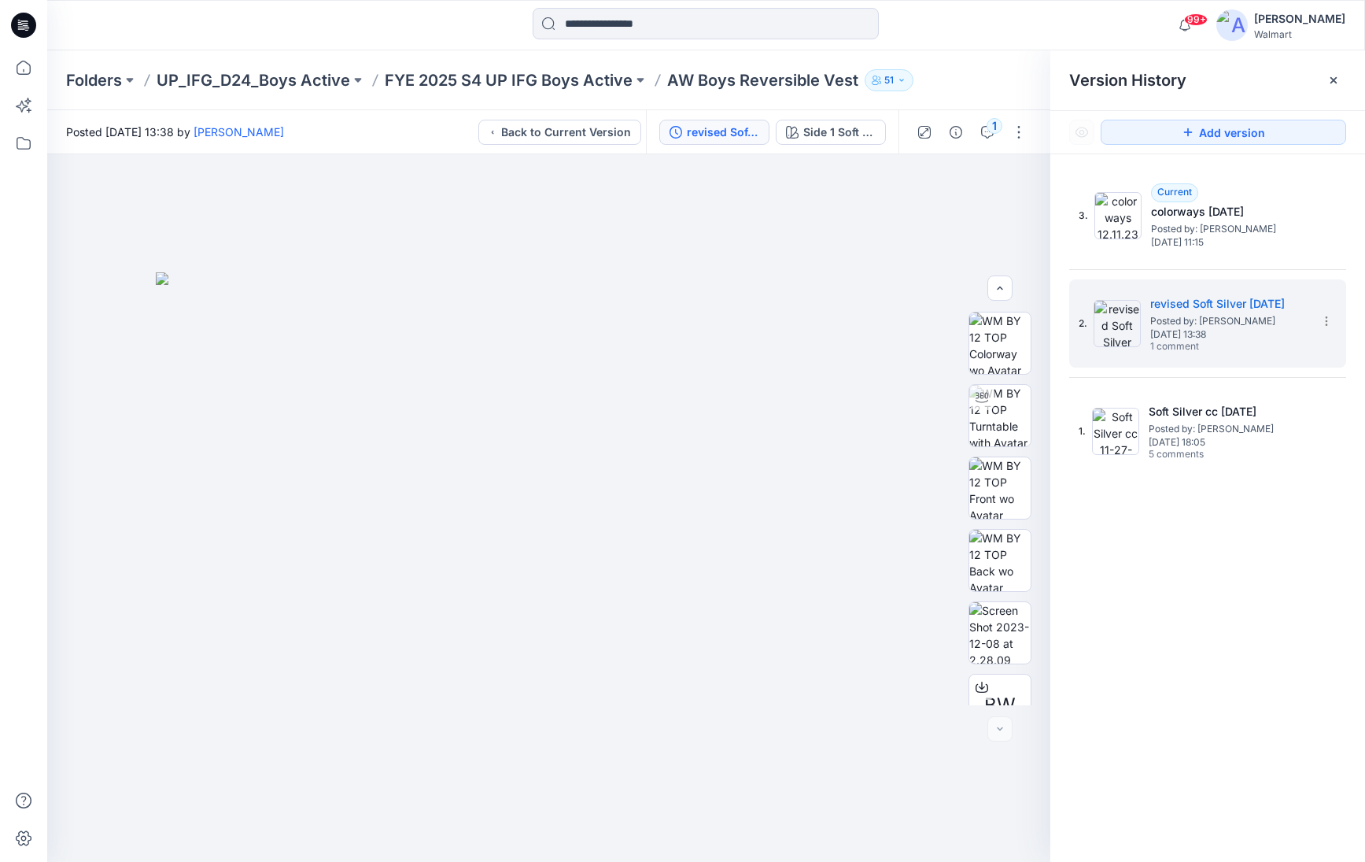
scroll to position [176, 0]
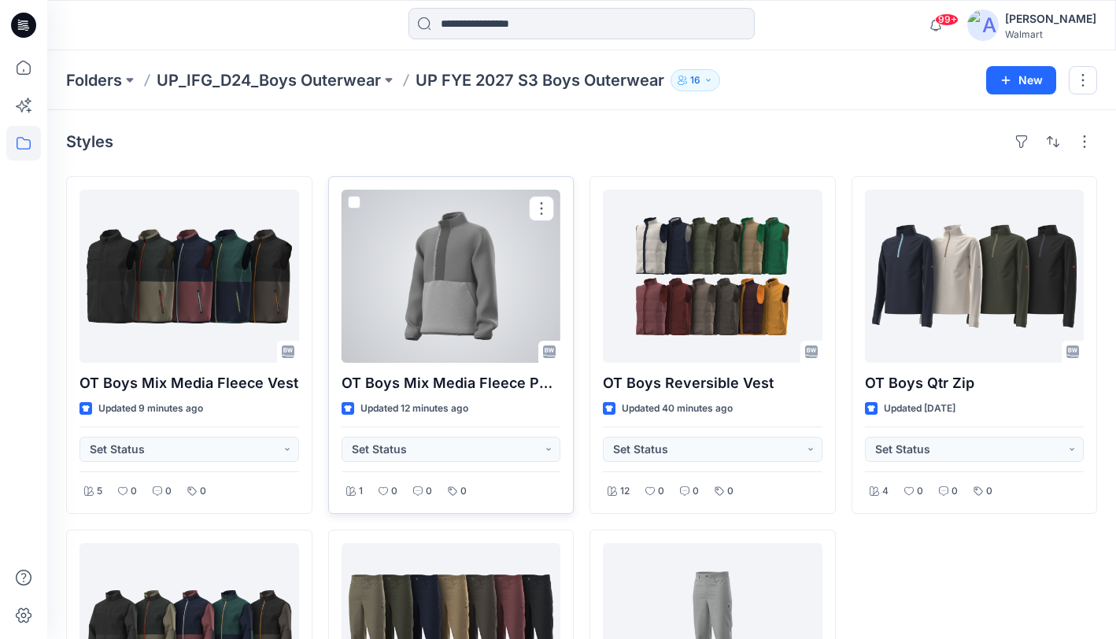
click at [460, 301] on div at bounding box center [452, 276] width 220 height 173
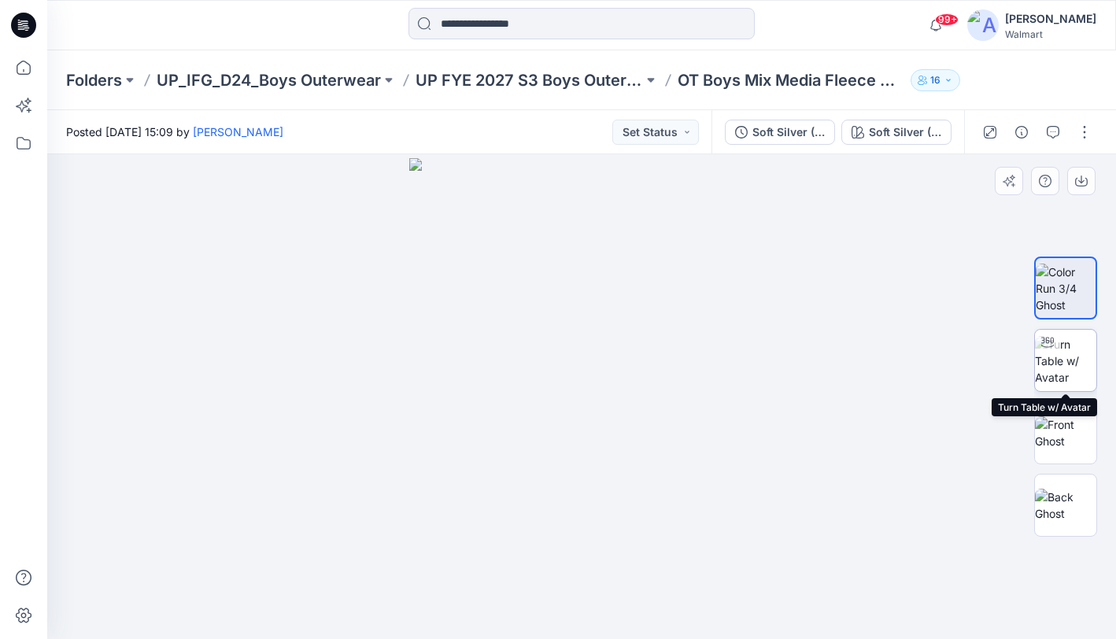
click at [1080, 359] on img at bounding box center [1065, 361] width 61 height 50
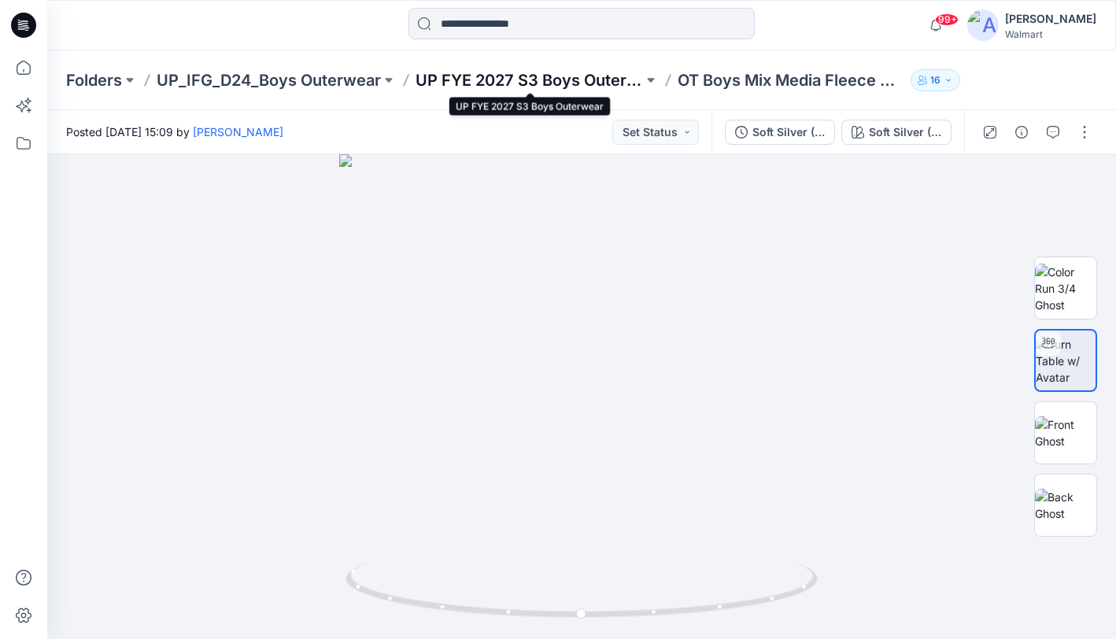
click at [570, 83] on p "UP FYE 2027 S3 Boys Outerwear" at bounding box center [528, 80] width 227 height 22
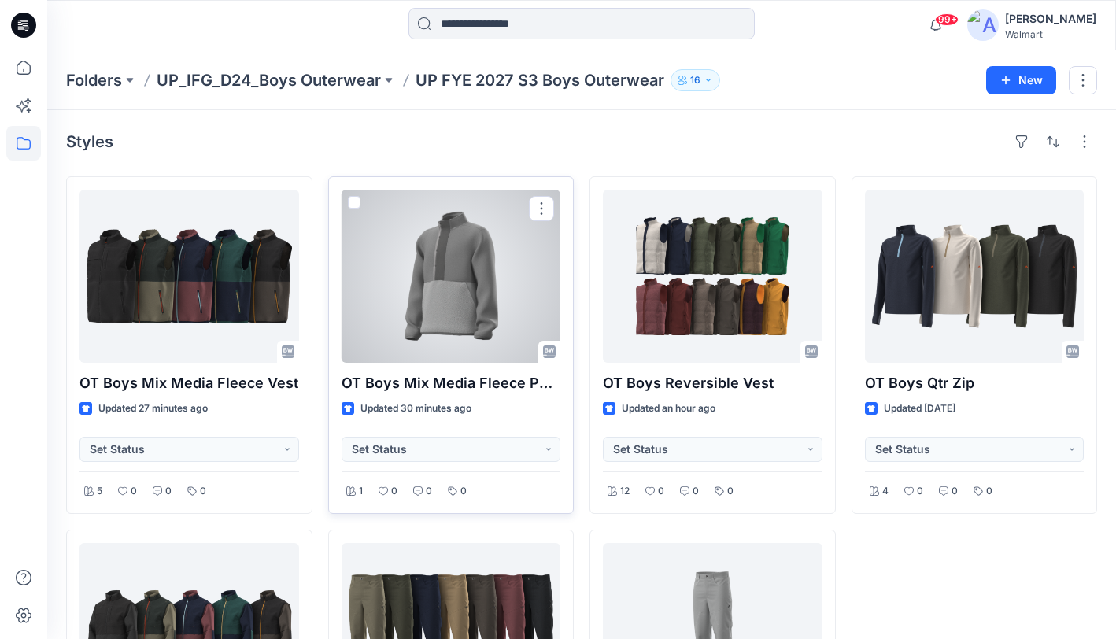
click at [452, 271] on div at bounding box center [452, 276] width 220 height 173
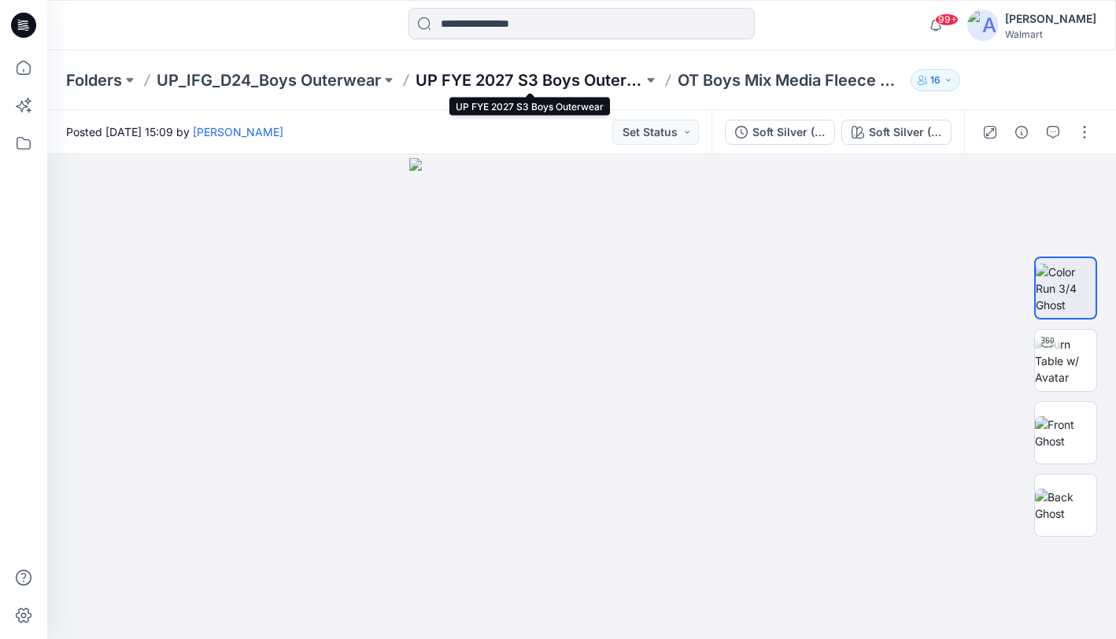
click at [565, 79] on p "UP FYE 2027 S3 Boys Outerwear" at bounding box center [528, 80] width 227 height 22
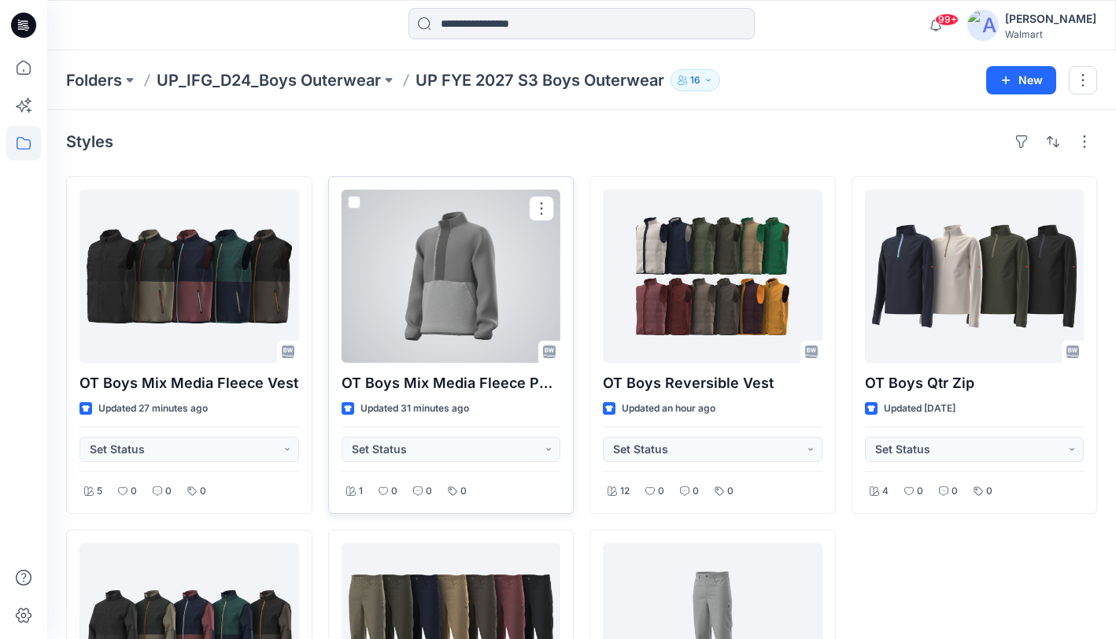
click at [447, 274] on div at bounding box center [452, 276] width 220 height 173
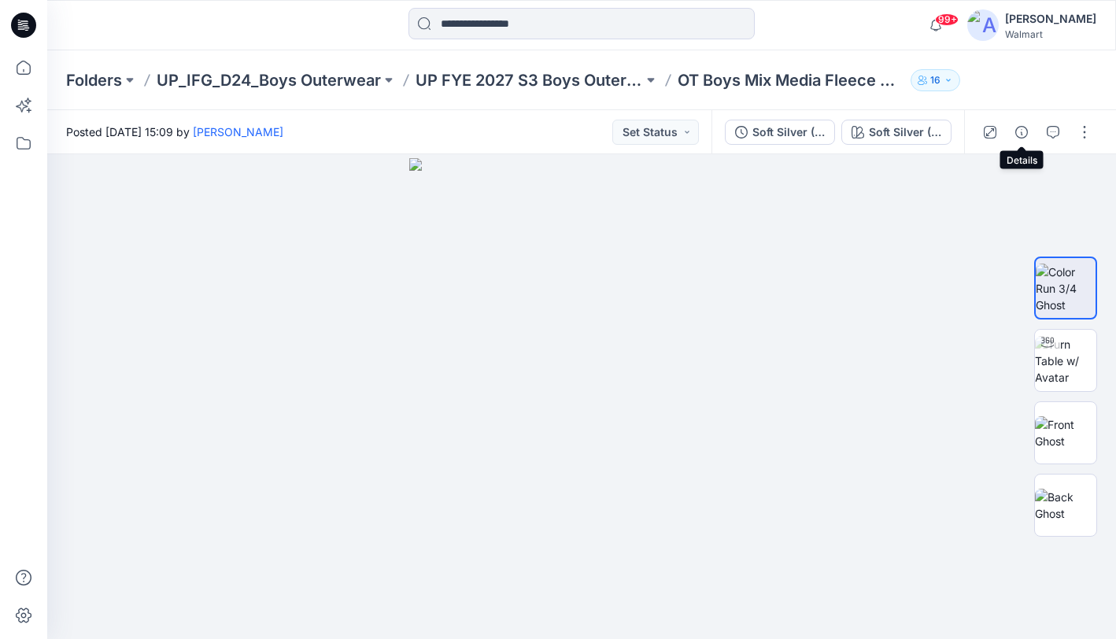
click at [1023, 132] on icon "button" at bounding box center [1021, 132] width 13 height 13
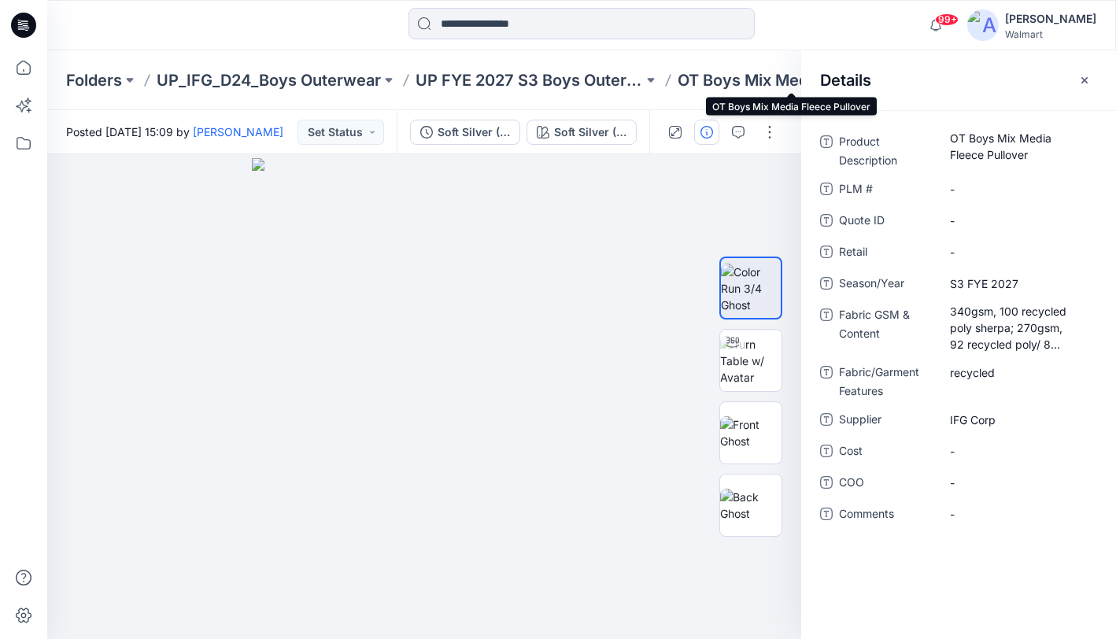
click at [726, 83] on p "OT Boys Mix Media Fleece Pullover" at bounding box center [790, 80] width 227 height 22
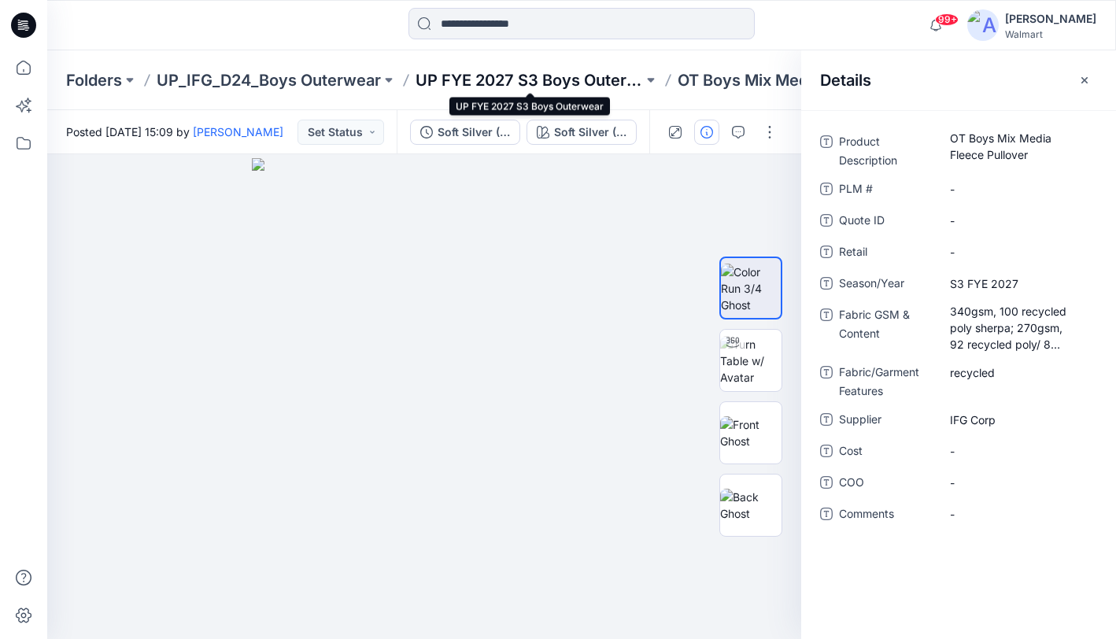
click at [517, 79] on p "UP FYE 2027 S3 Boys Outerwear" at bounding box center [528, 80] width 227 height 22
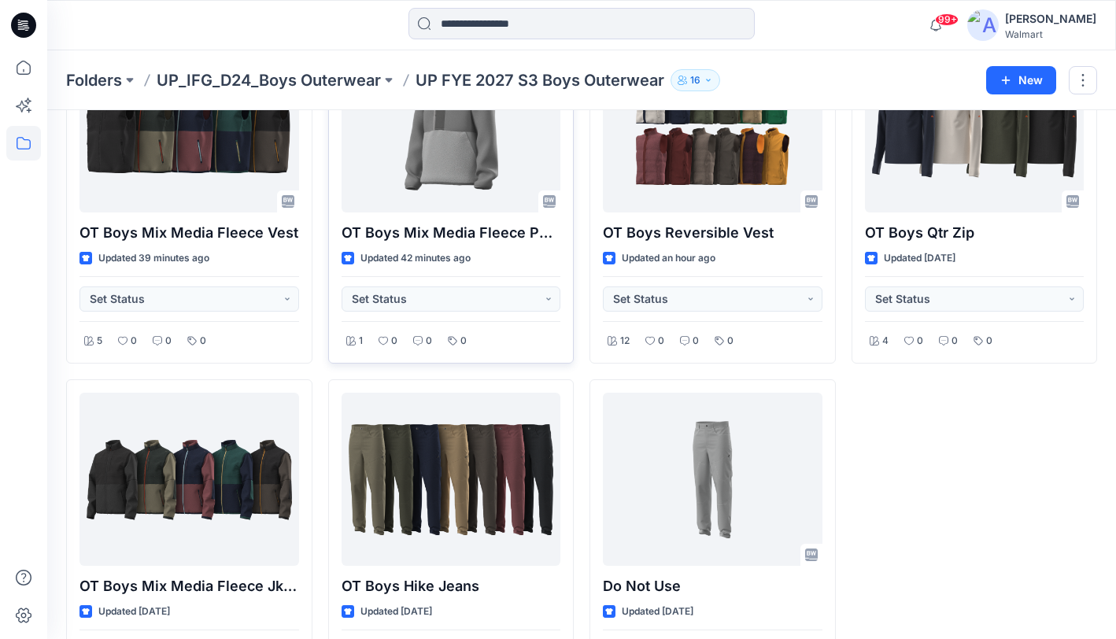
scroll to position [153, 0]
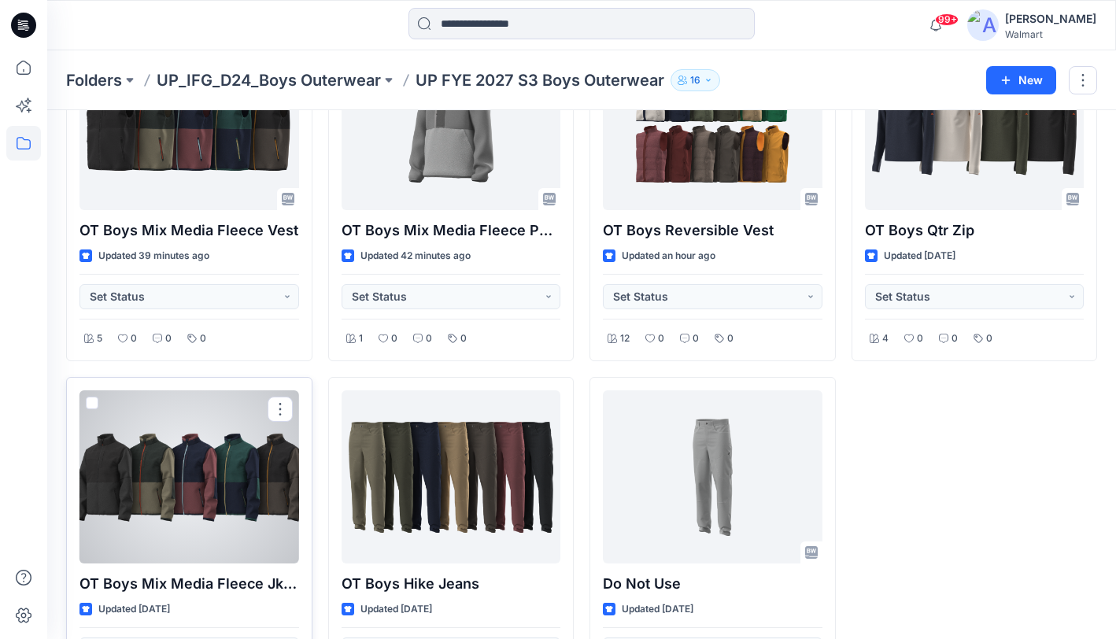
click at [232, 473] on div at bounding box center [189, 476] width 220 height 173
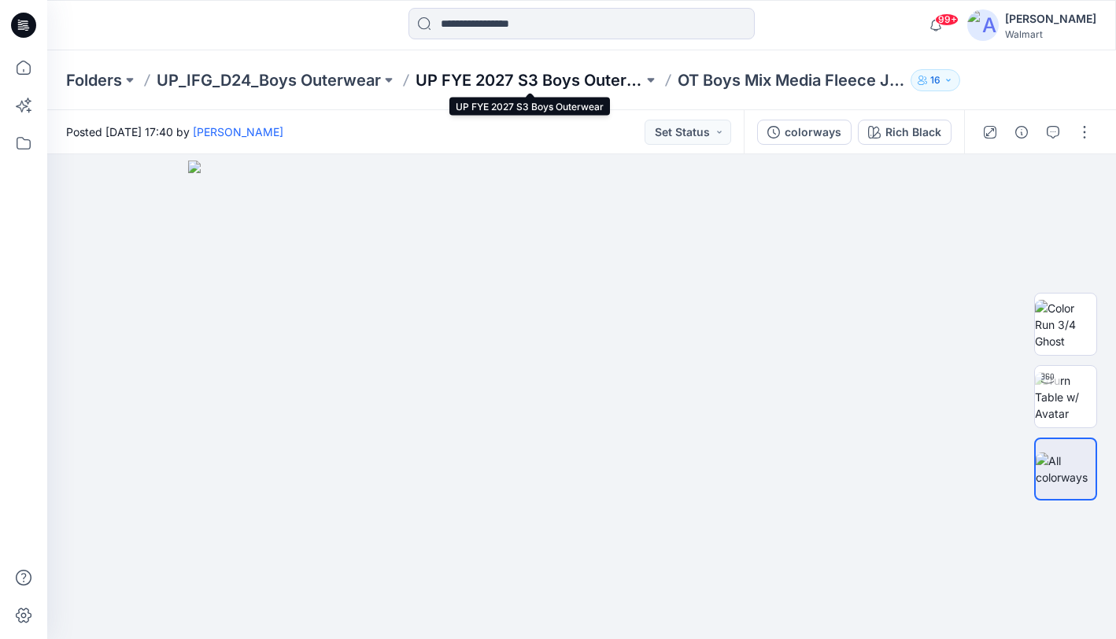
click at [556, 79] on p "UP FYE 2027 S3 Boys Outerwear" at bounding box center [528, 80] width 227 height 22
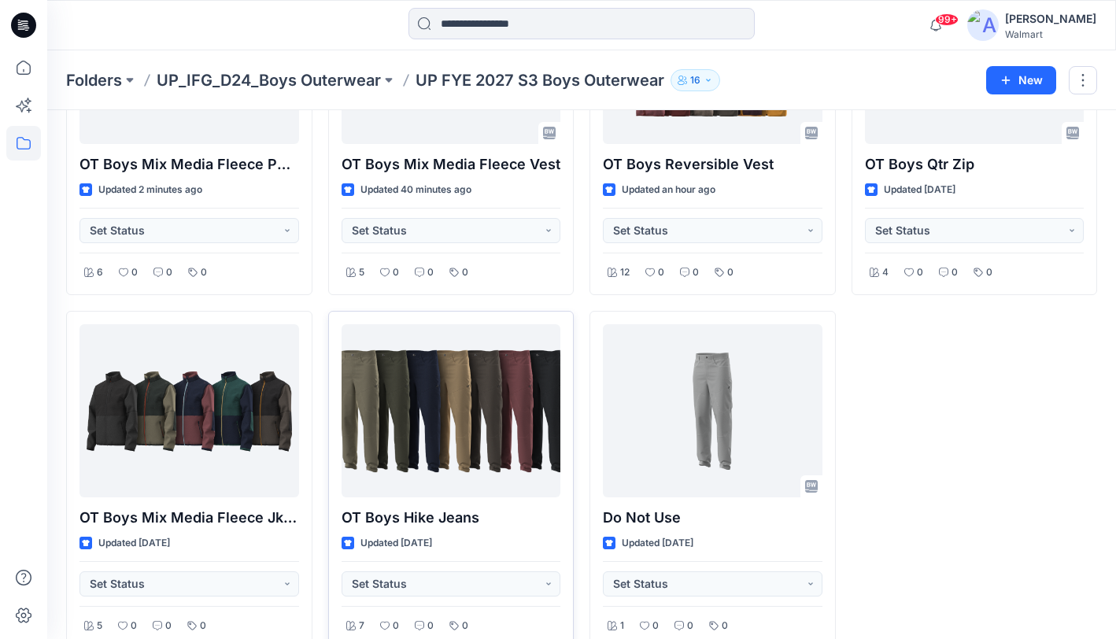
scroll to position [247, 0]
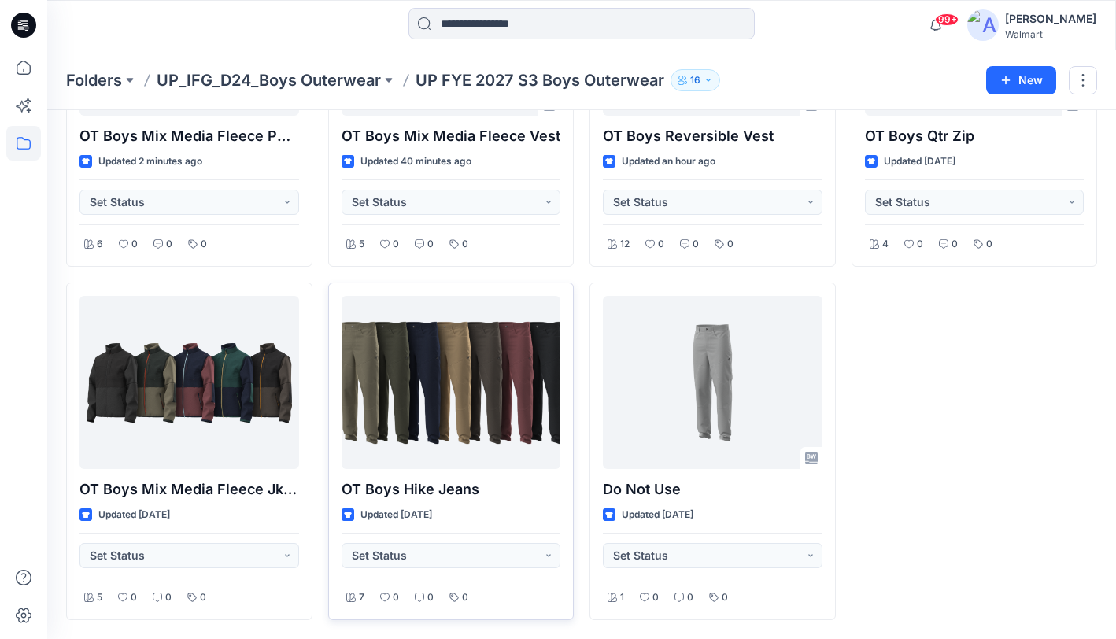
click at [452, 399] on div at bounding box center [452, 382] width 220 height 173
click at [452, 399] on div "Folders UP_IFG_D24_Boys Outerwear UP FYE 2027 S3 Boys Outerwear 16 New Styles O…" at bounding box center [581, 221] width 1069 height 836
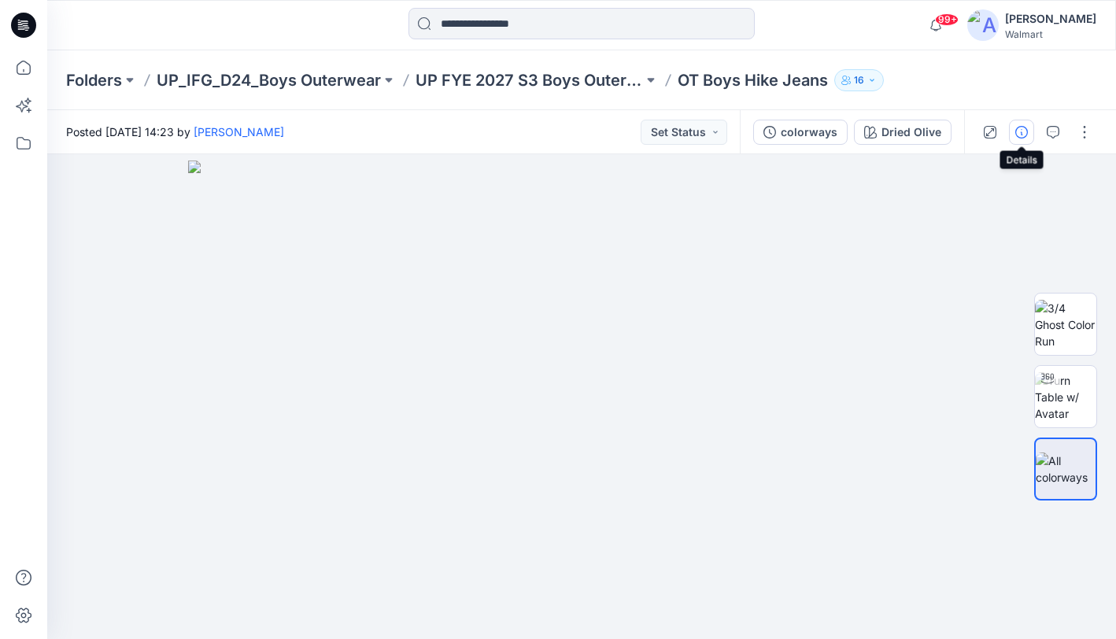
click at [1017, 127] on icon "button" at bounding box center [1021, 132] width 13 height 13
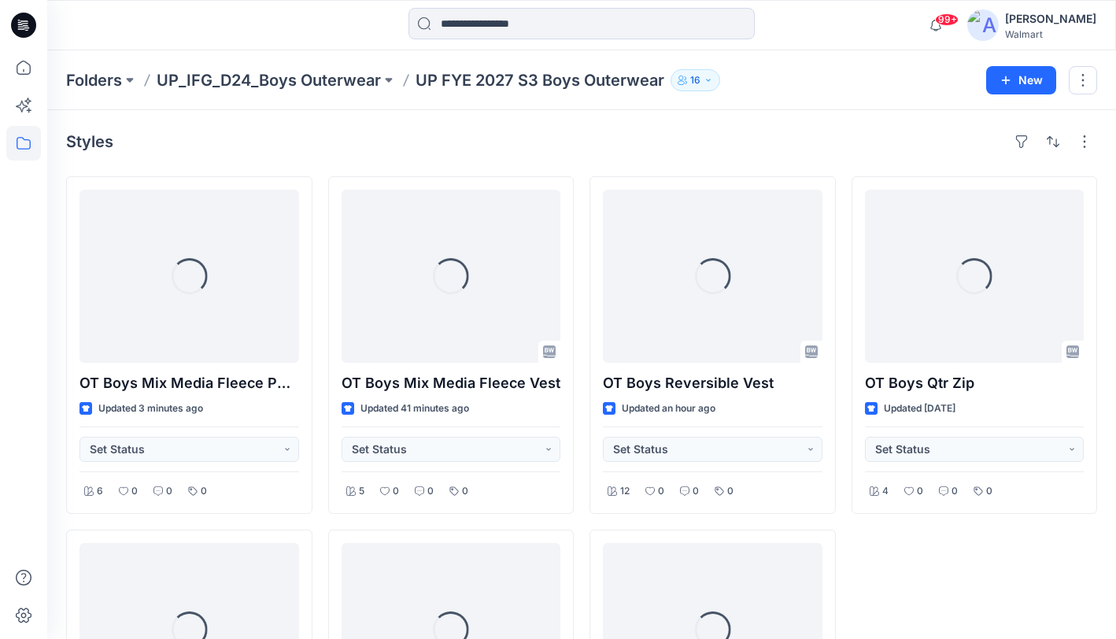
scroll to position [247, 0]
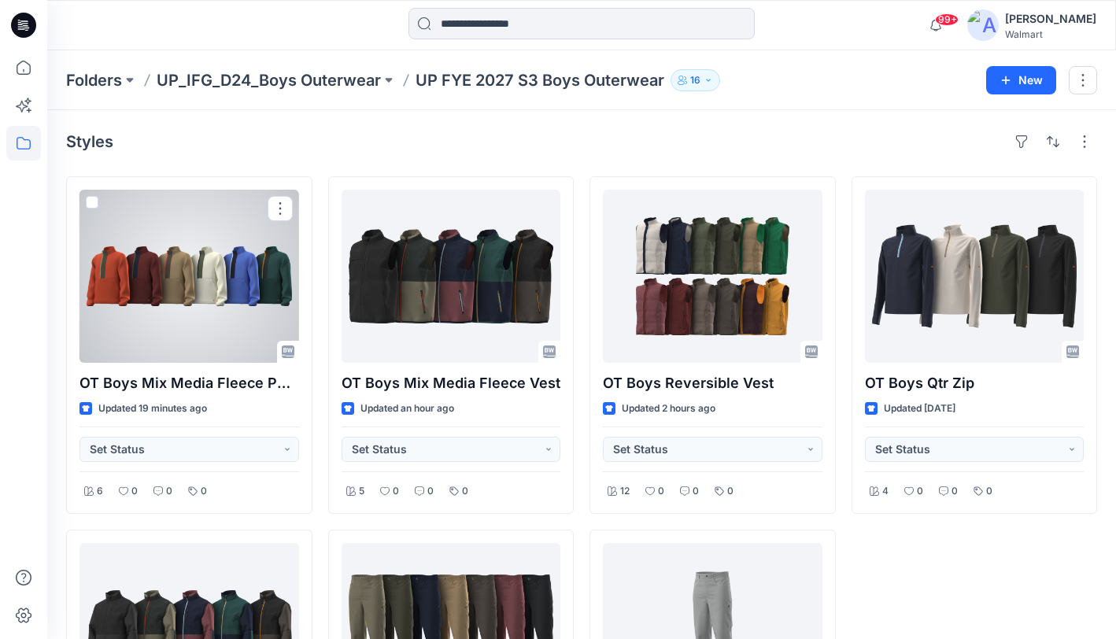
click at [246, 285] on div at bounding box center [189, 276] width 220 height 173
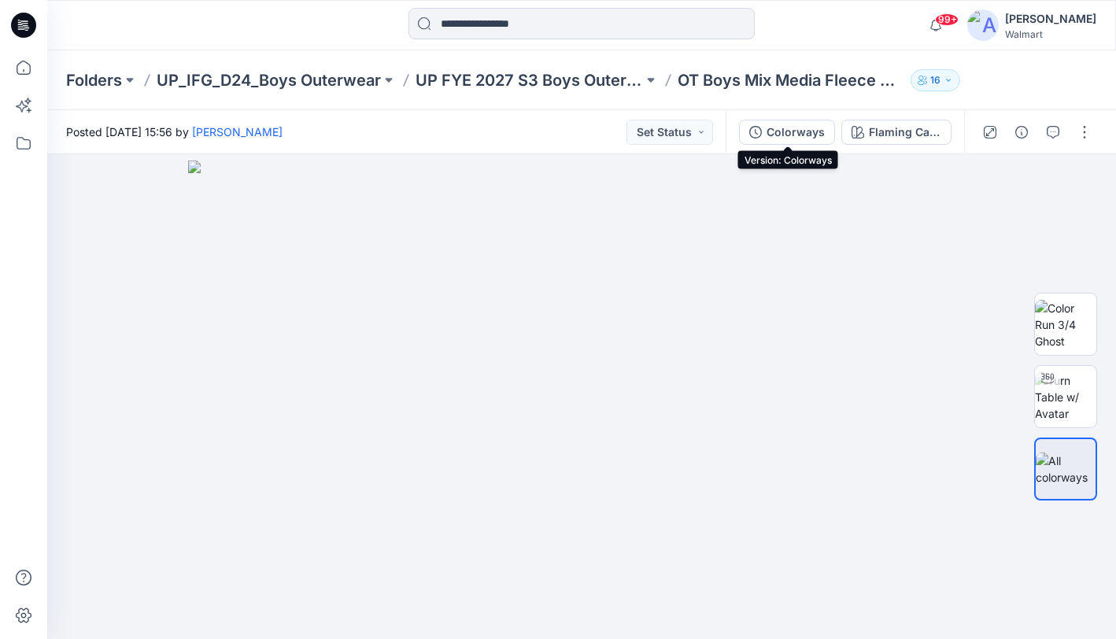
click at [795, 133] on div "Colorways" at bounding box center [795, 132] width 58 height 17
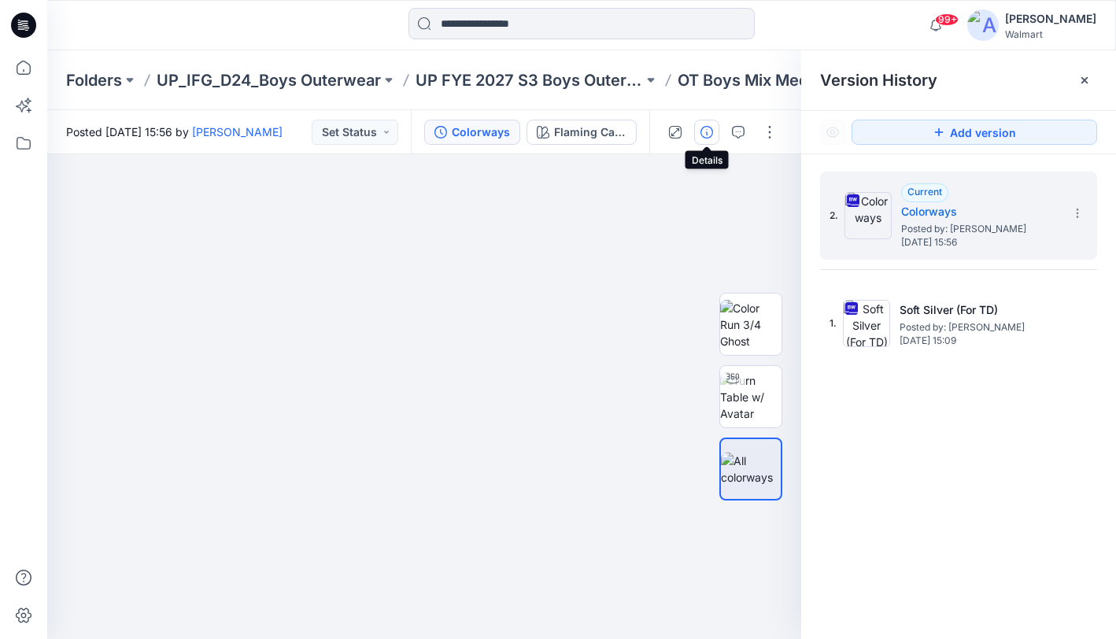
click at [704, 136] on icon "button" at bounding box center [706, 132] width 13 height 13
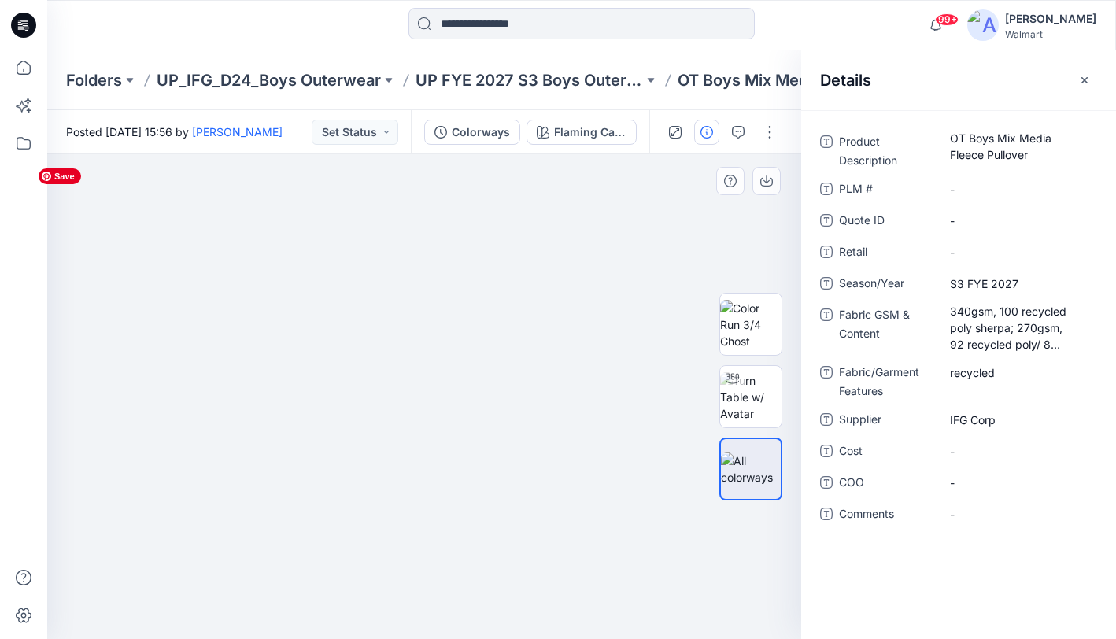
click at [703, 235] on img at bounding box center [424, 400] width 787 height 478
click at [1086, 83] on icon "button" at bounding box center [1084, 80] width 13 height 13
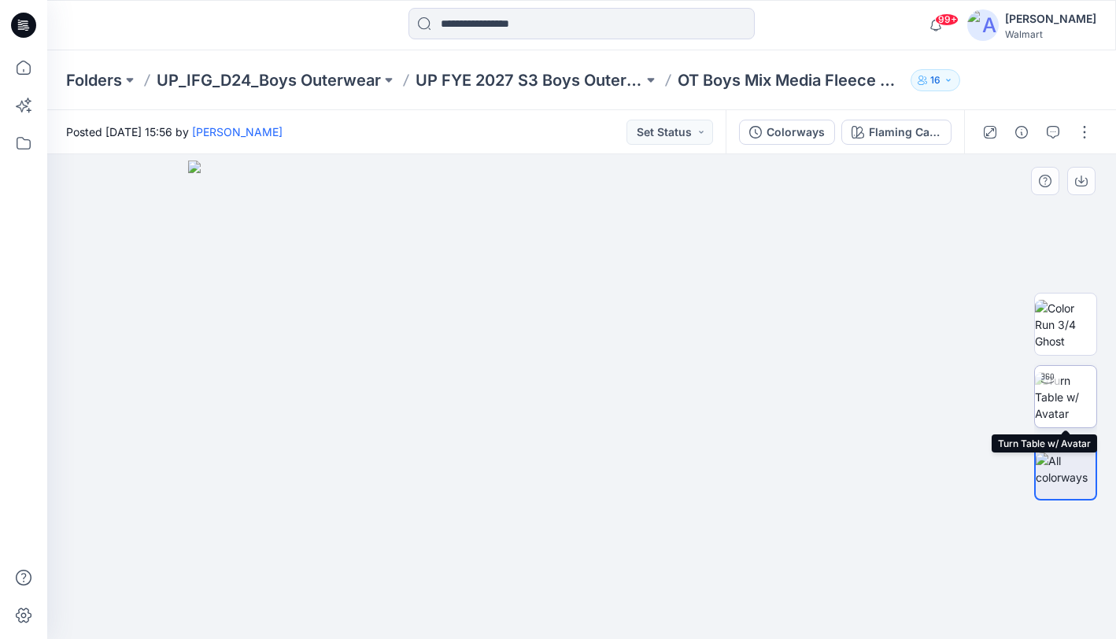
click at [1065, 406] on img at bounding box center [1065, 397] width 61 height 50
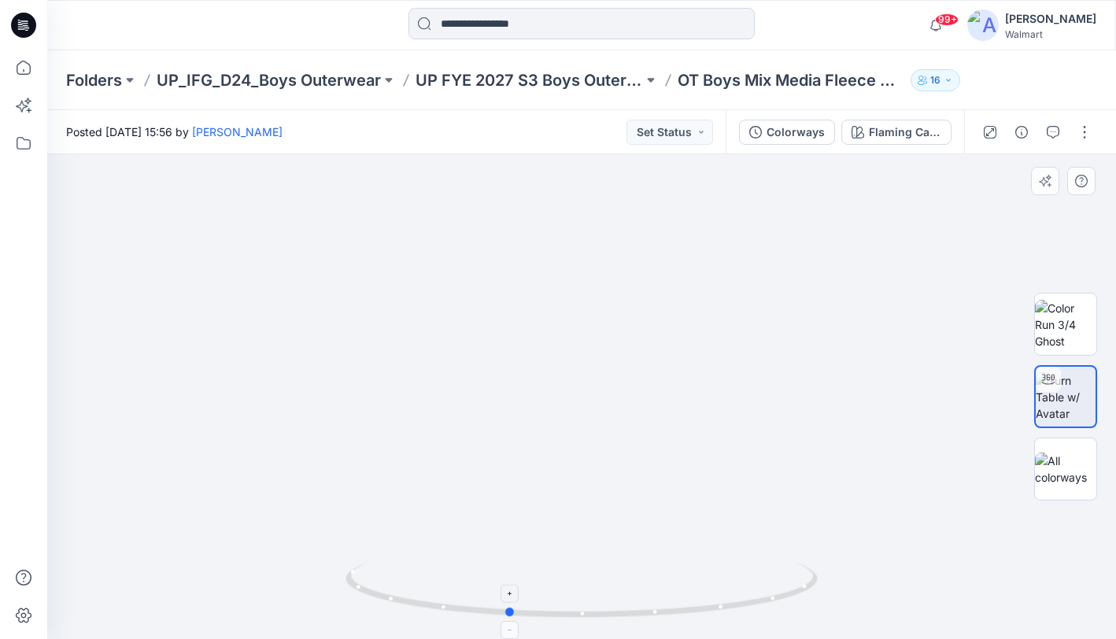
drag, startPoint x: 585, startPoint y: 615, endPoint x: 667, endPoint y: 582, distance: 88.0
click at [666, 584] on icon at bounding box center [583, 592] width 476 height 59
click at [1077, 321] on img at bounding box center [1065, 325] width 61 height 50
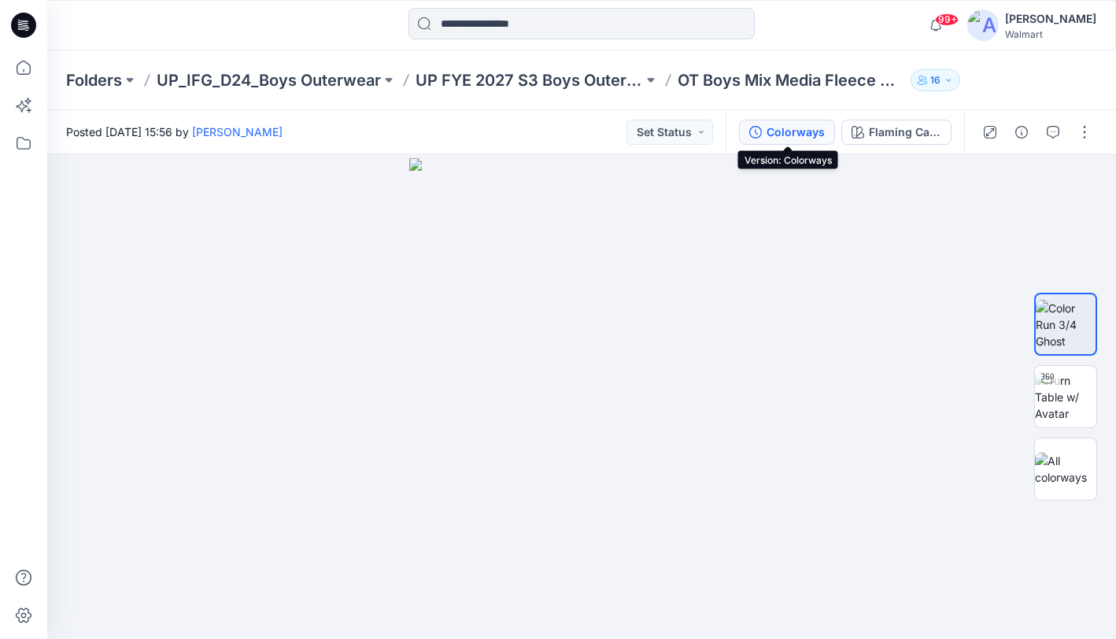
click at [788, 130] on div "Colorways" at bounding box center [795, 132] width 58 height 17
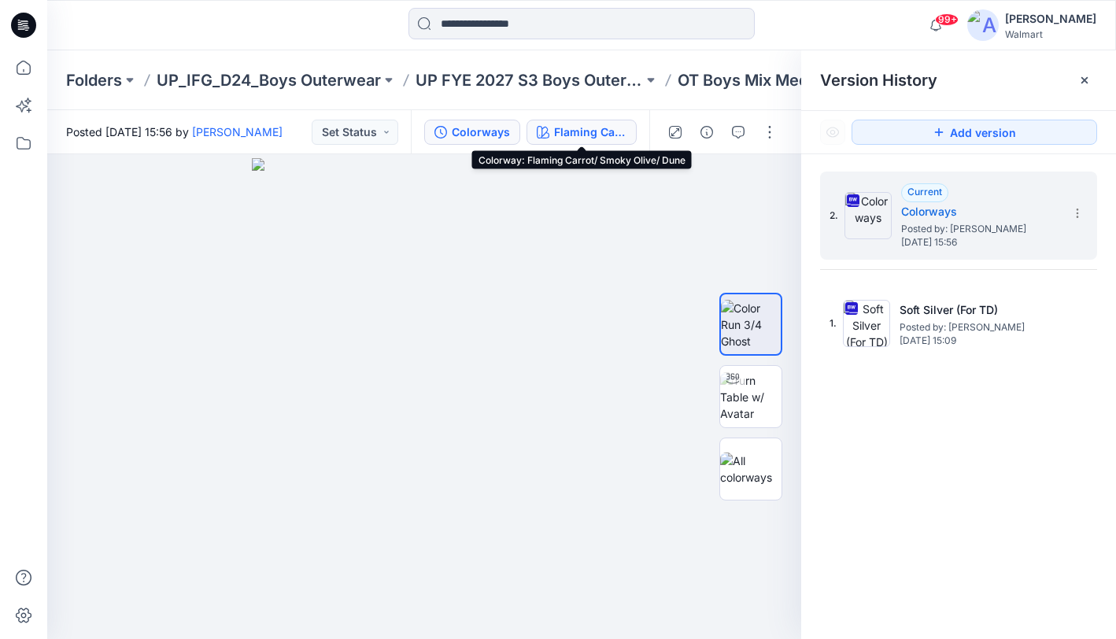
click at [581, 127] on div "Flaming Carrot/ Smoky Olive/ Dune" at bounding box center [590, 132] width 72 height 17
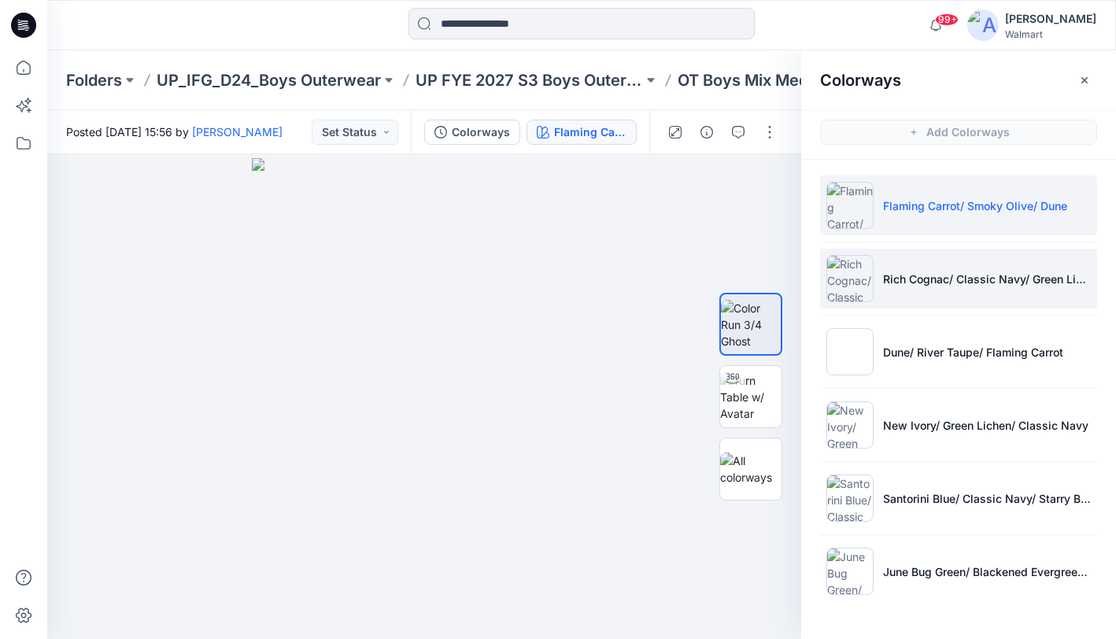
click at [973, 297] on li "Rich Cognac/ Classic Navy/ Green Lichen" at bounding box center [958, 279] width 277 height 60
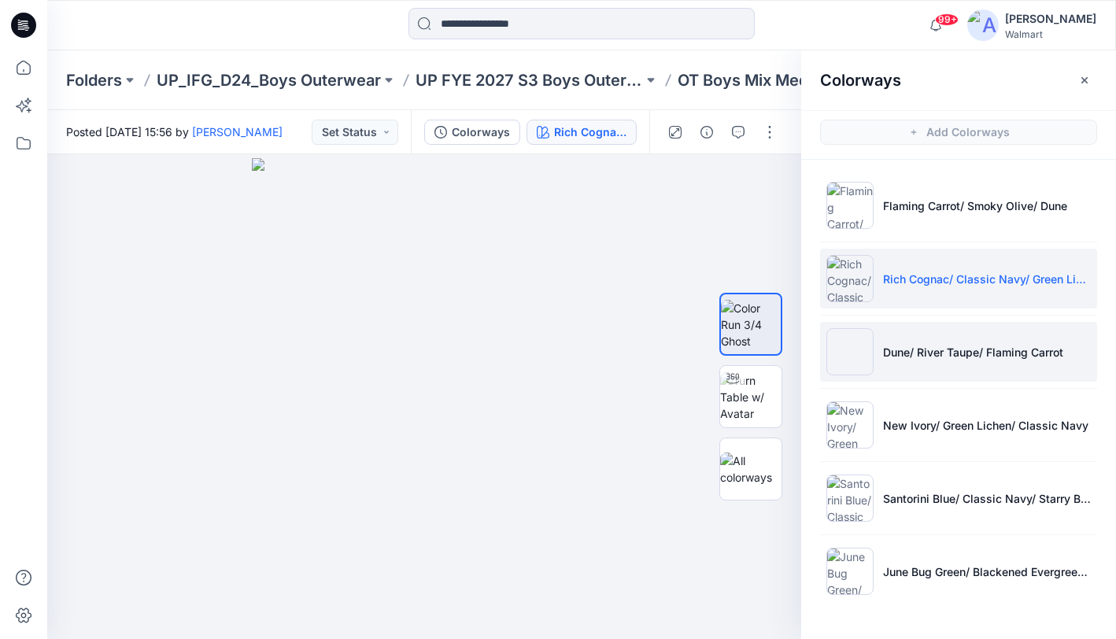
click at [979, 369] on li "Dune/ River Taupe/ Flaming Carrot" at bounding box center [958, 352] width 277 height 60
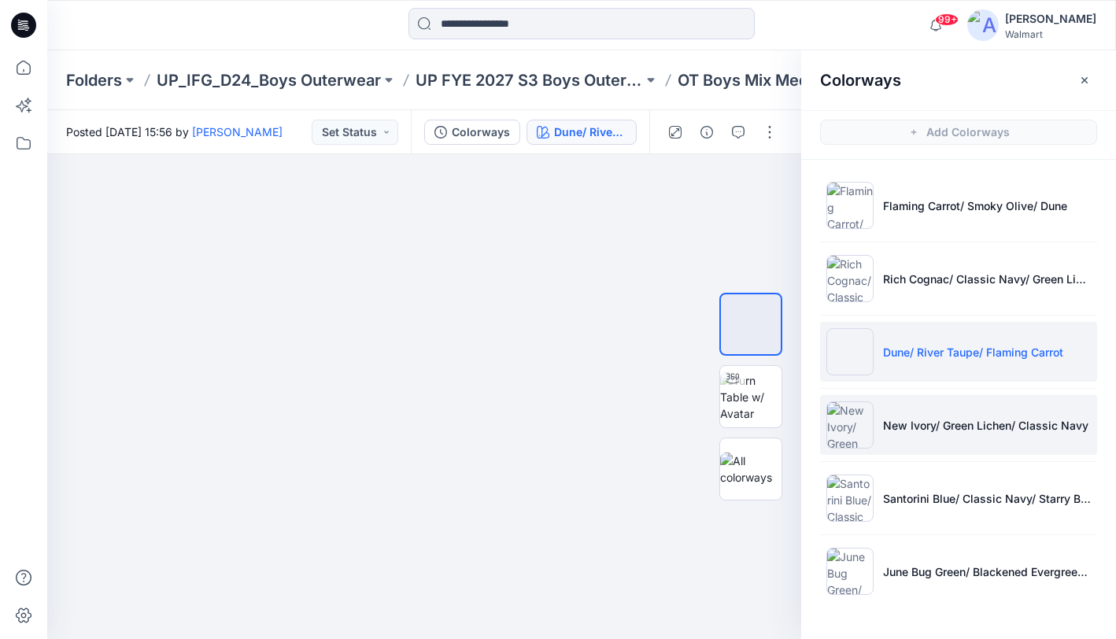
click at [1005, 441] on li "New Ivory/ Green Lichen/ Classic Navy" at bounding box center [958, 425] width 277 height 60
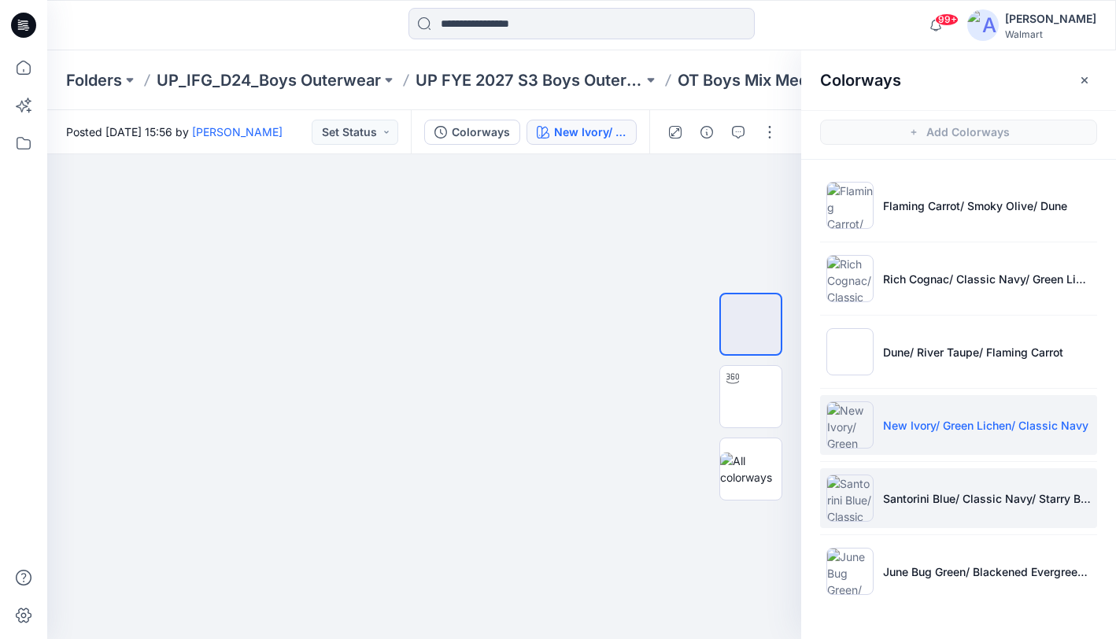
click at [992, 513] on li "Santorini Blue/ Classic Navy/ Starry Blue" at bounding box center [958, 498] width 277 height 60
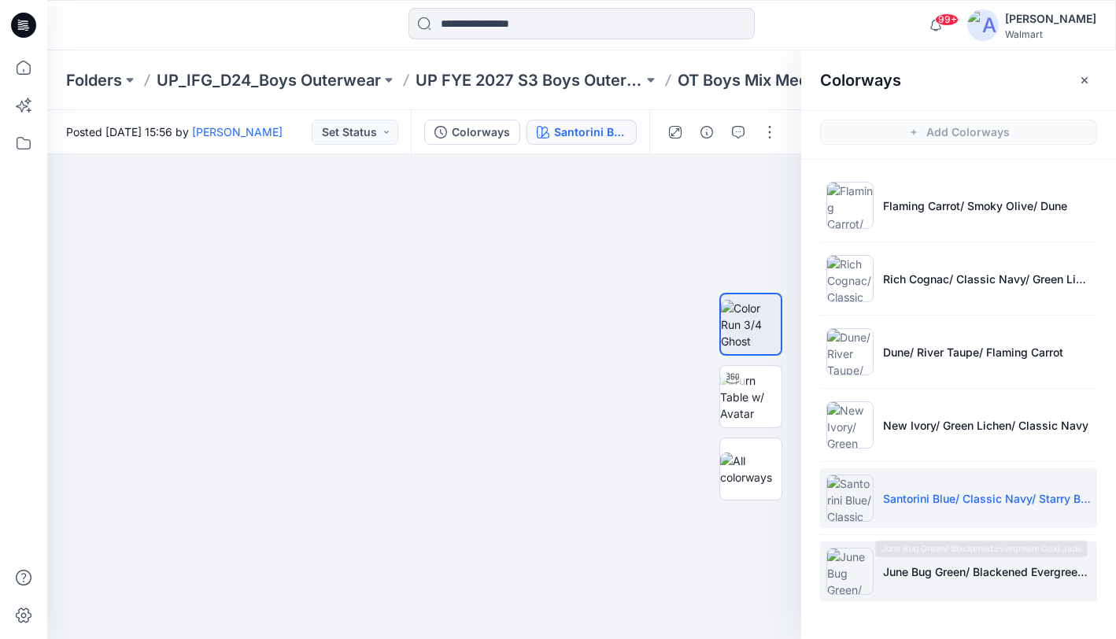
click at [962, 587] on li "June Bug Green/ Blackened Evergreen/ Gold Jade" at bounding box center [958, 571] width 277 height 60
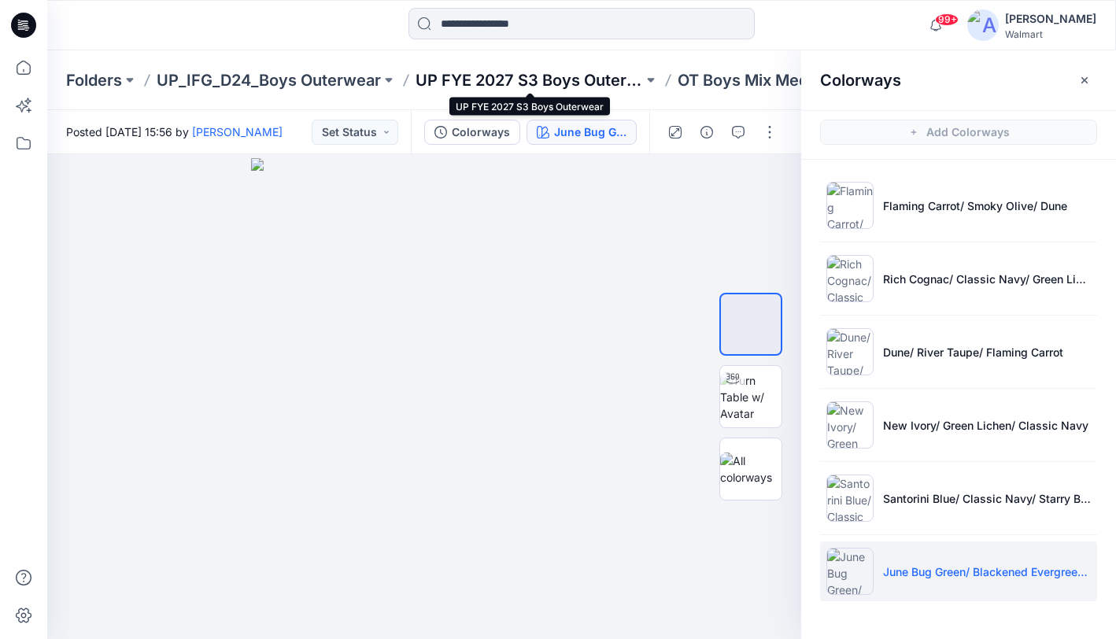
click at [559, 79] on p "UP FYE 2027 S3 Boys Outerwear" at bounding box center [528, 80] width 227 height 22
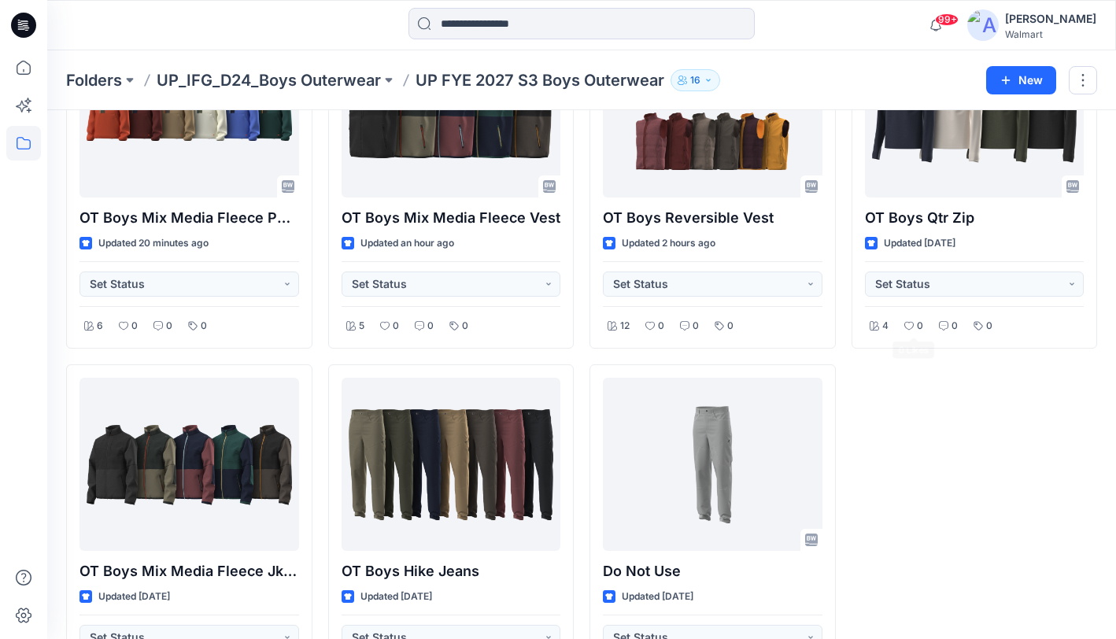
scroll to position [166, 0]
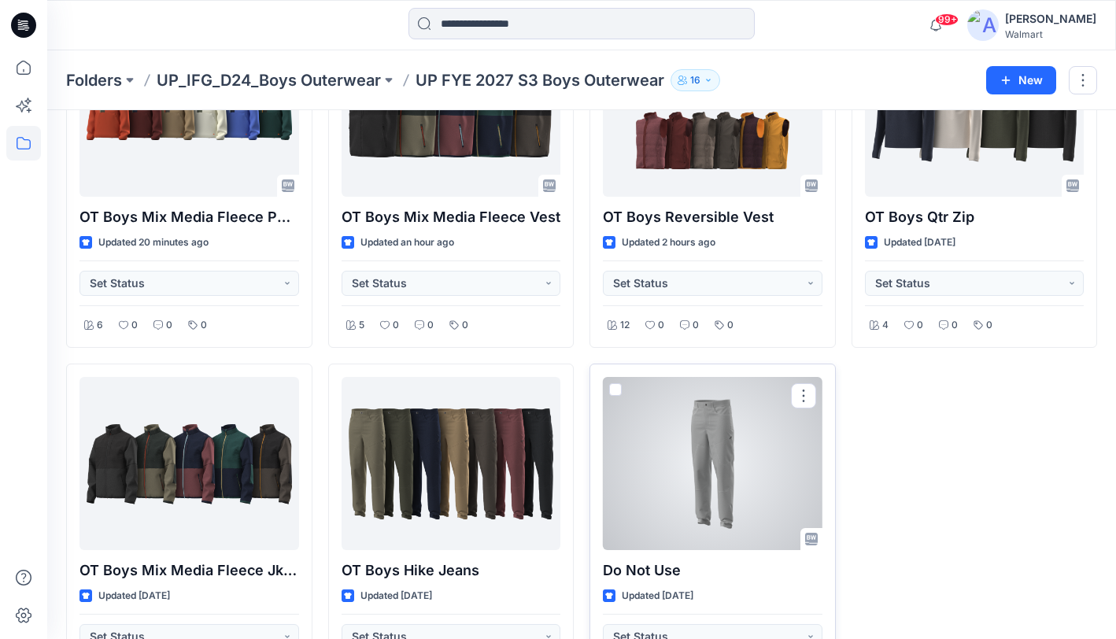
click at [718, 454] on div at bounding box center [713, 463] width 220 height 173
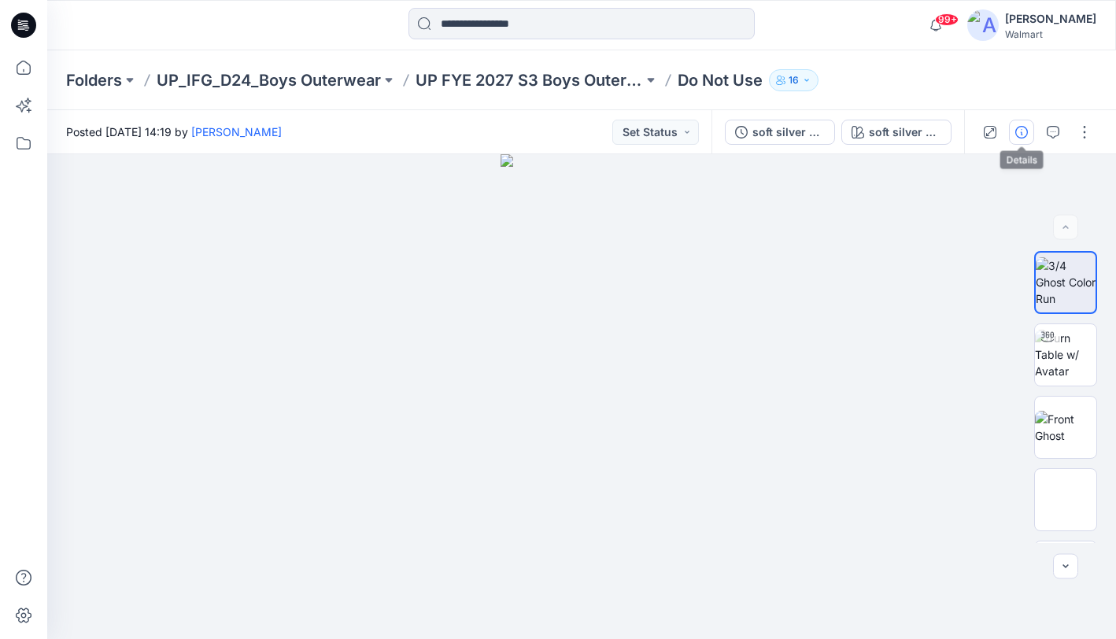
click at [1023, 135] on icon "button" at bounding box center [1021, 132] width 13 height 13
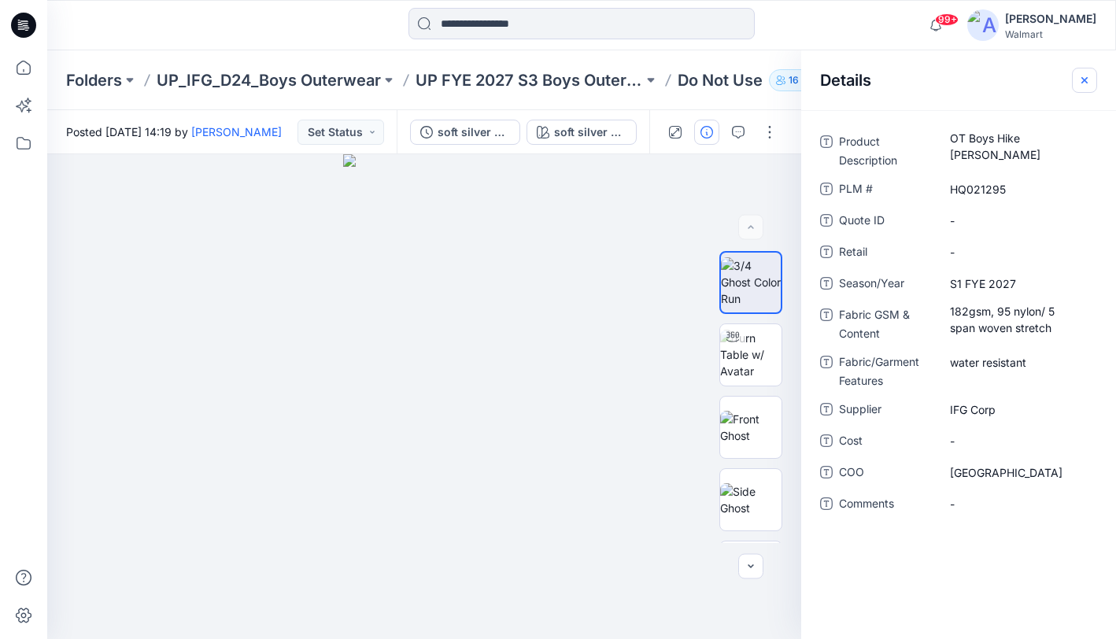
click at [1084, 78] on icon "button" at bounding box center [1084, 80] width 13 height 13
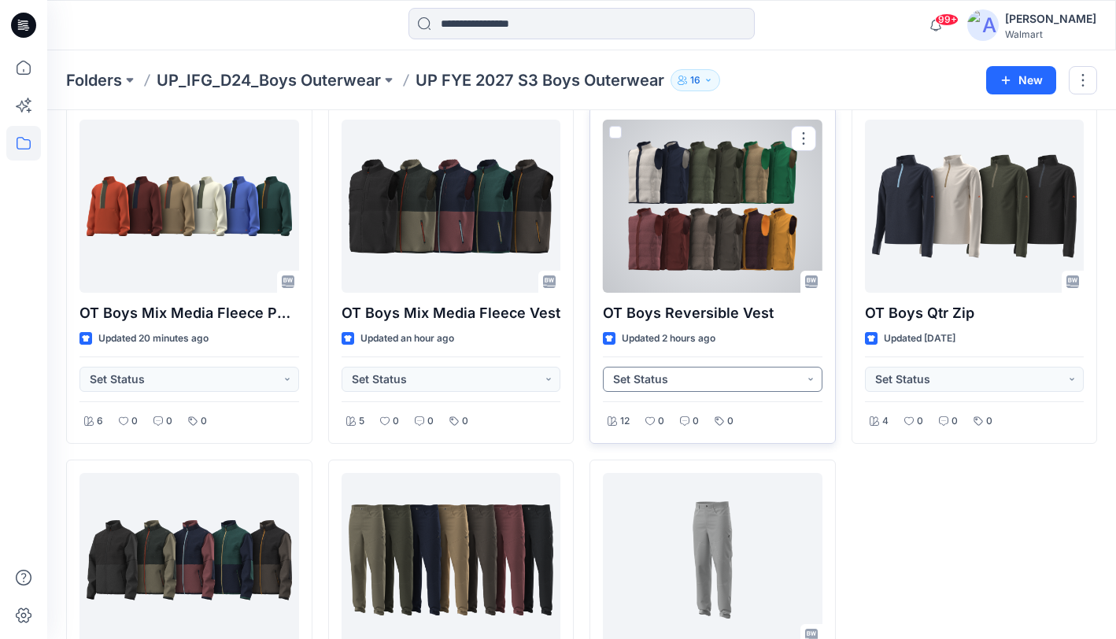
scroll to position [75, 0]
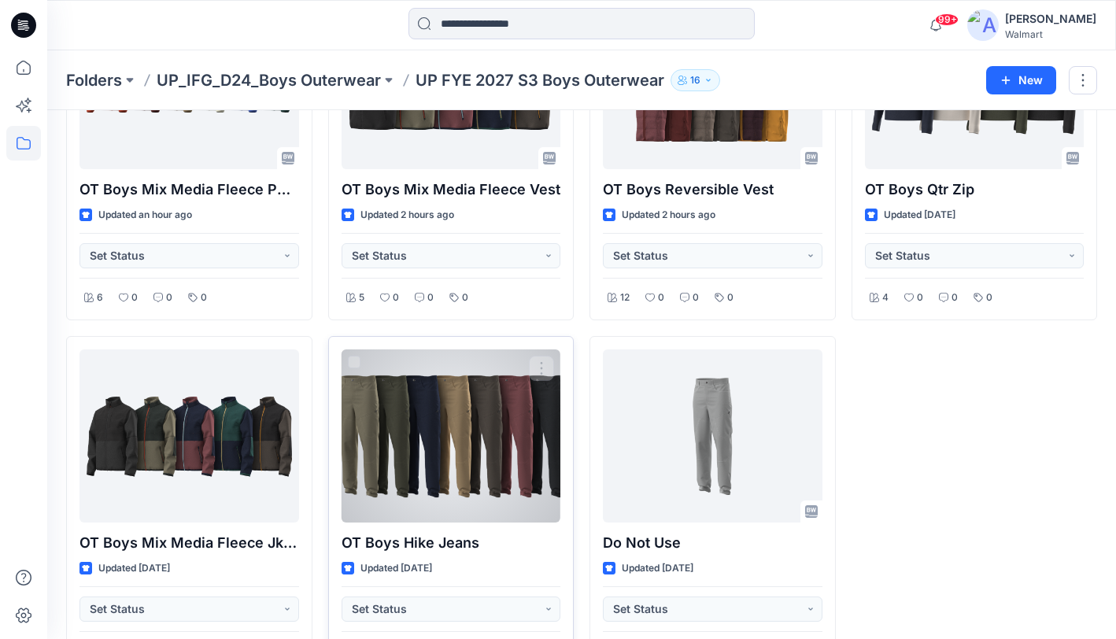
scroll to position [195, 0]
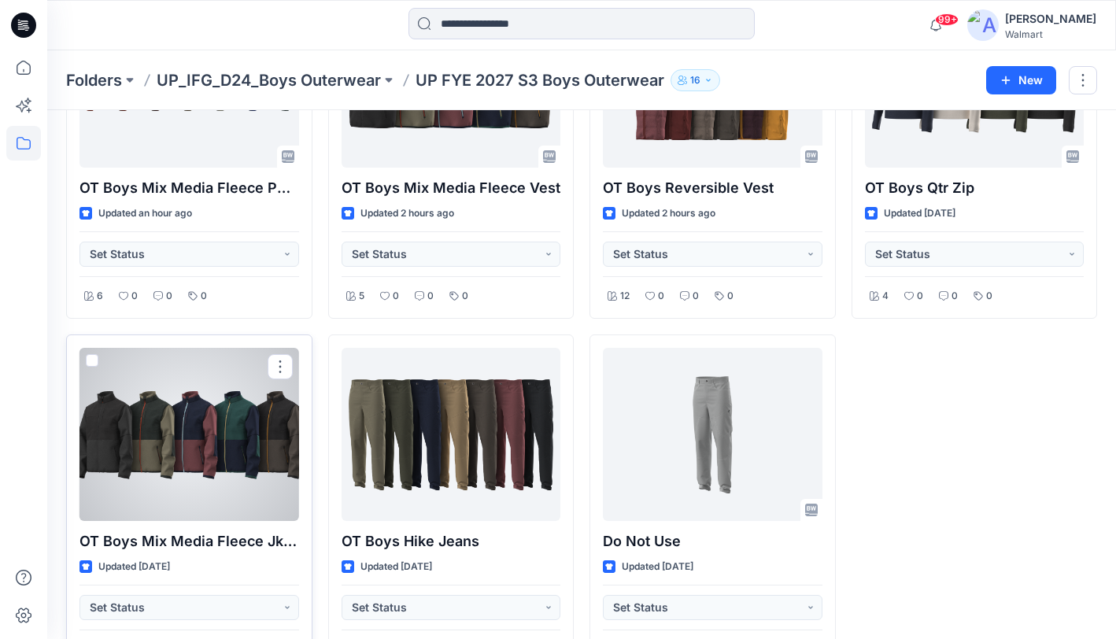
click at [230, 466] on div at bounding box center [189, 434] width 220 height 173
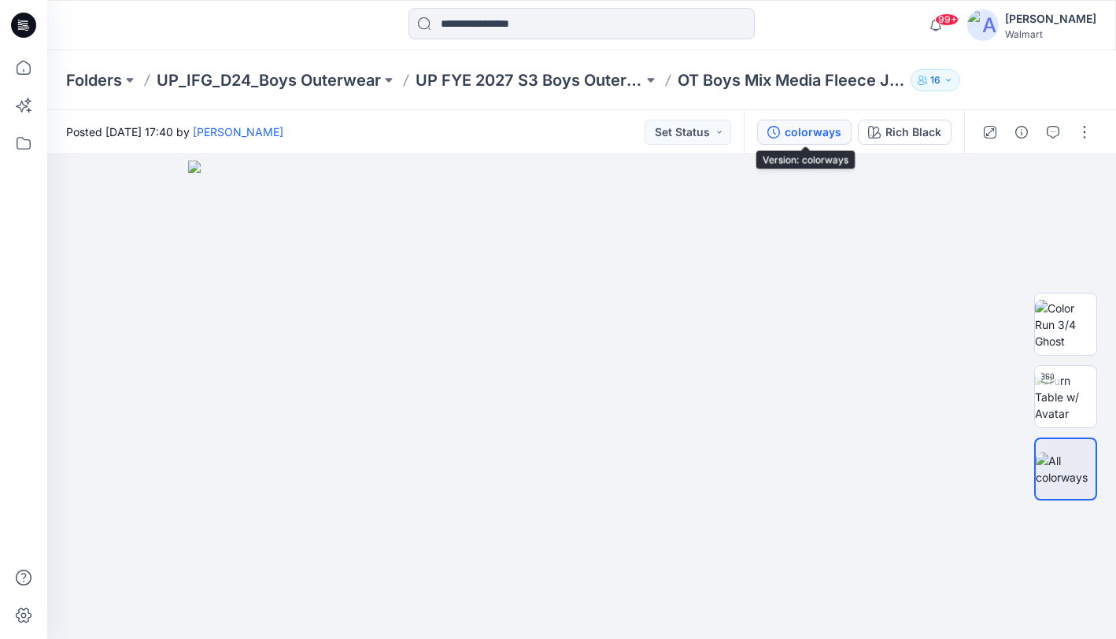
click at [818, 133] on div "colorways" at bounding box center [813, 132] width 57 height 17
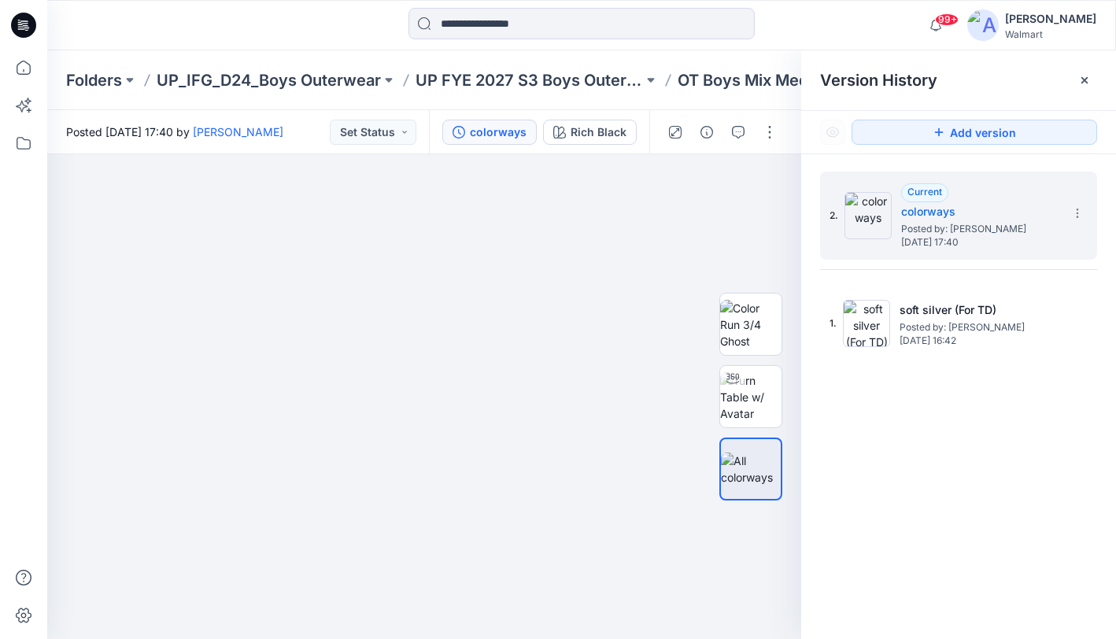
click at [955, 420] on div "2. Current colorways Posted by: [PERSON_NAME] [DATE] 17:40 1. soft silver (For …" at bounding box center [958, 408] width 315 height 508
